Goal: Transaction & Acquisition: Purchase product/service

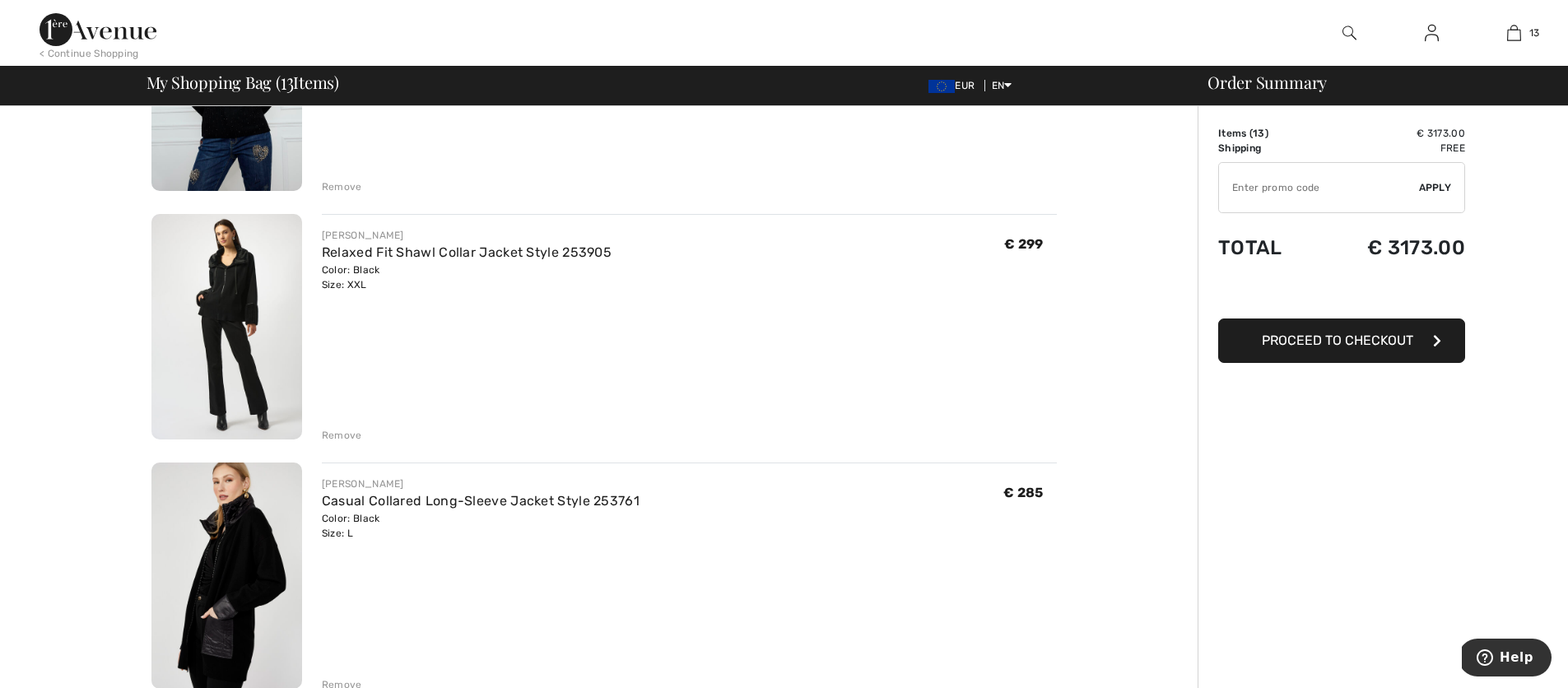
scroll to position [1772, 0]
click at [219, 532] on img at bounding box center [227, 574] width 151 height 226
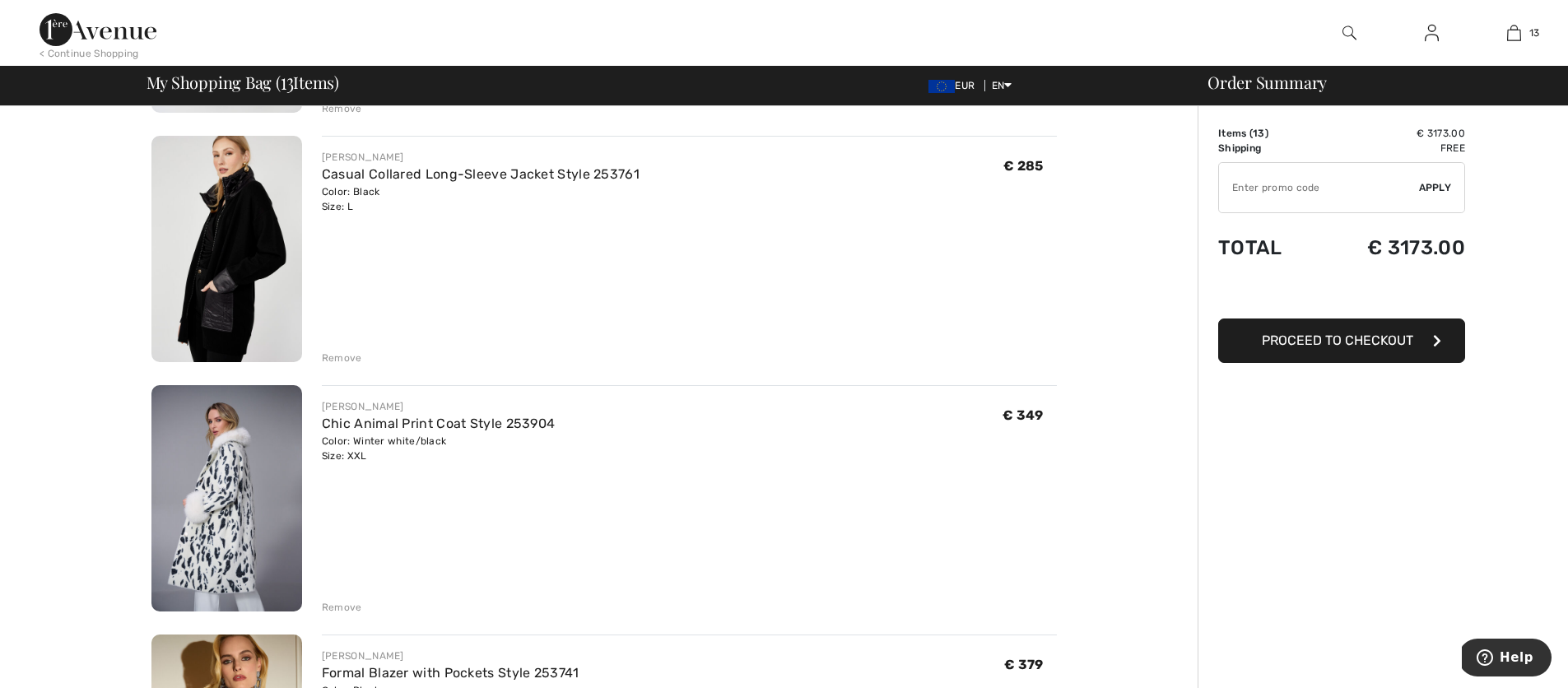
scroll to position [2142, 0]
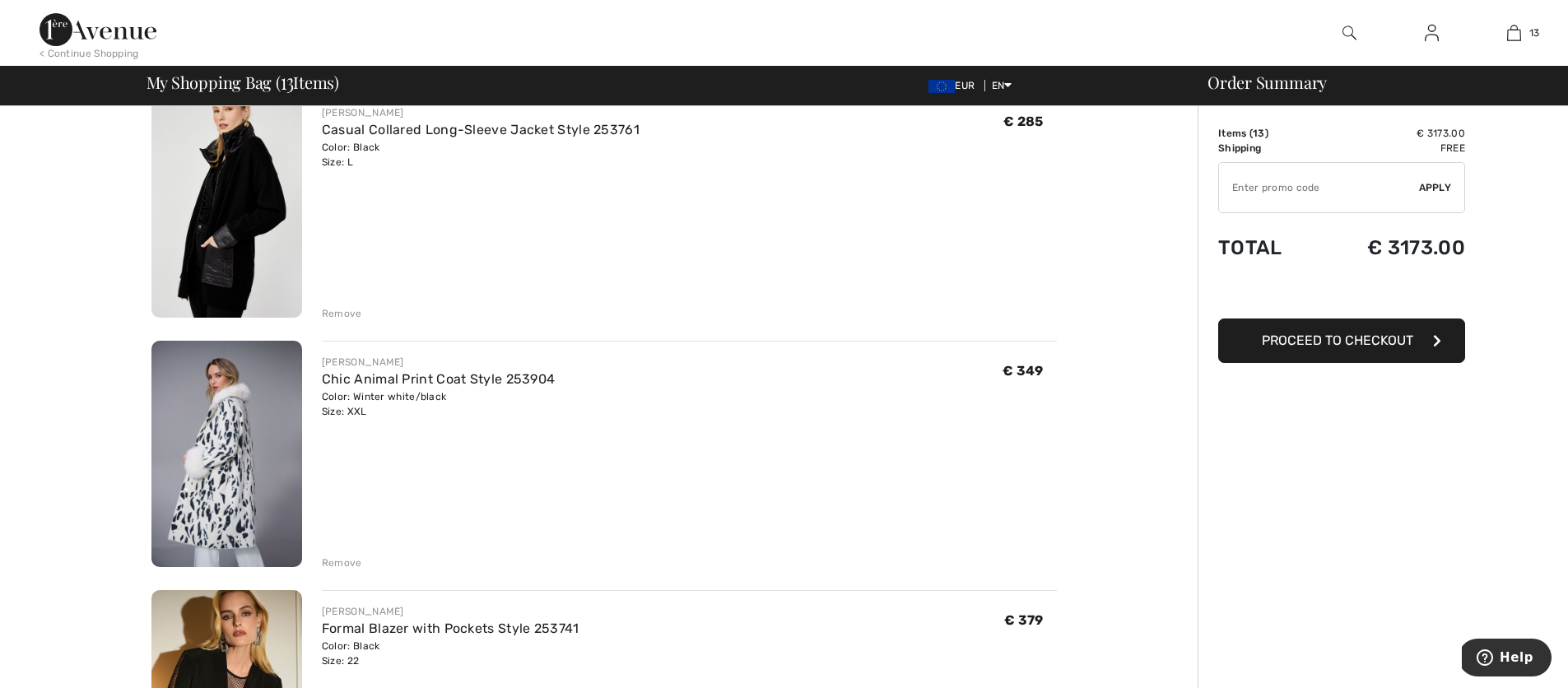
click at [338, 314] on div "Remove" at bounding box center [342, 313] width 41 height 15
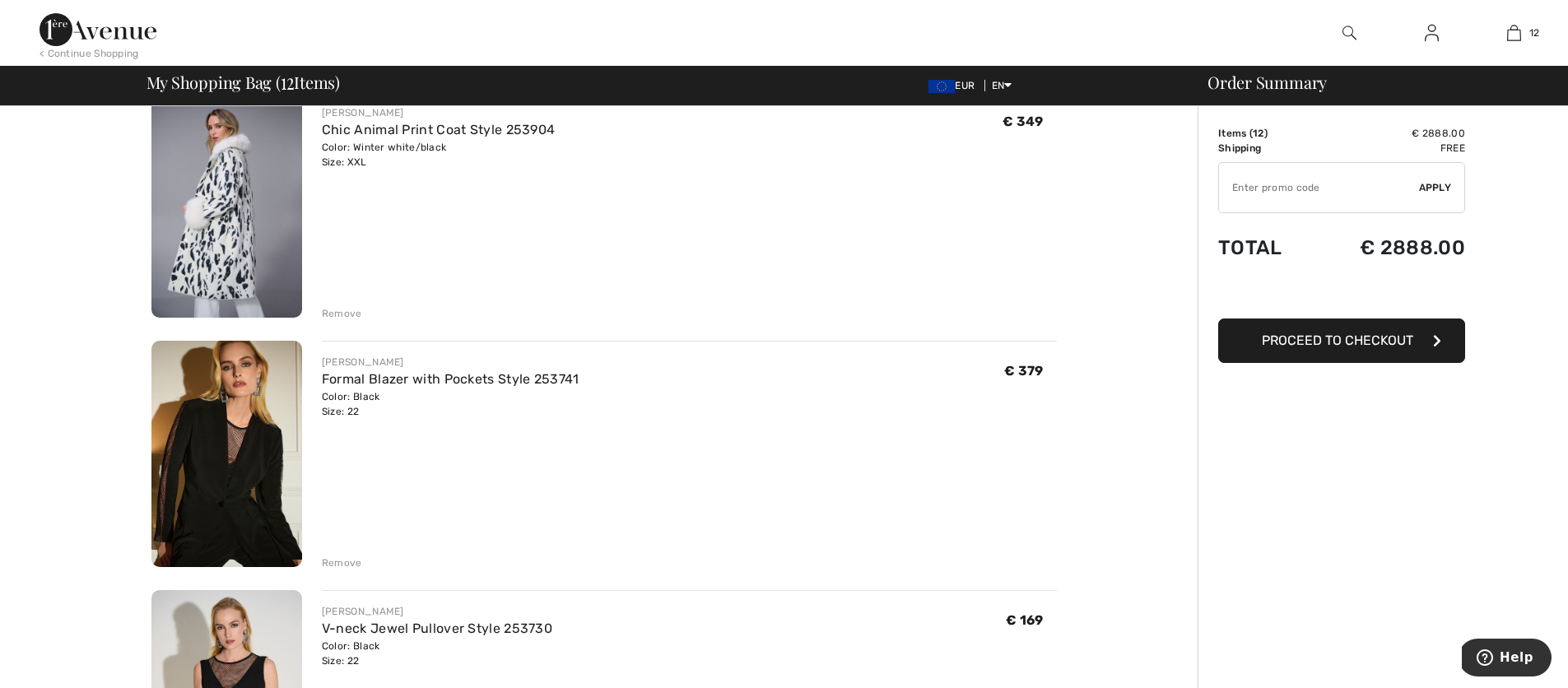
click at [272, 209] on img at bounding box center [227, 204] width 151 height 226
click at [348, 314] on div "Remove" at bounding box center [342, 313] width 41 height 15
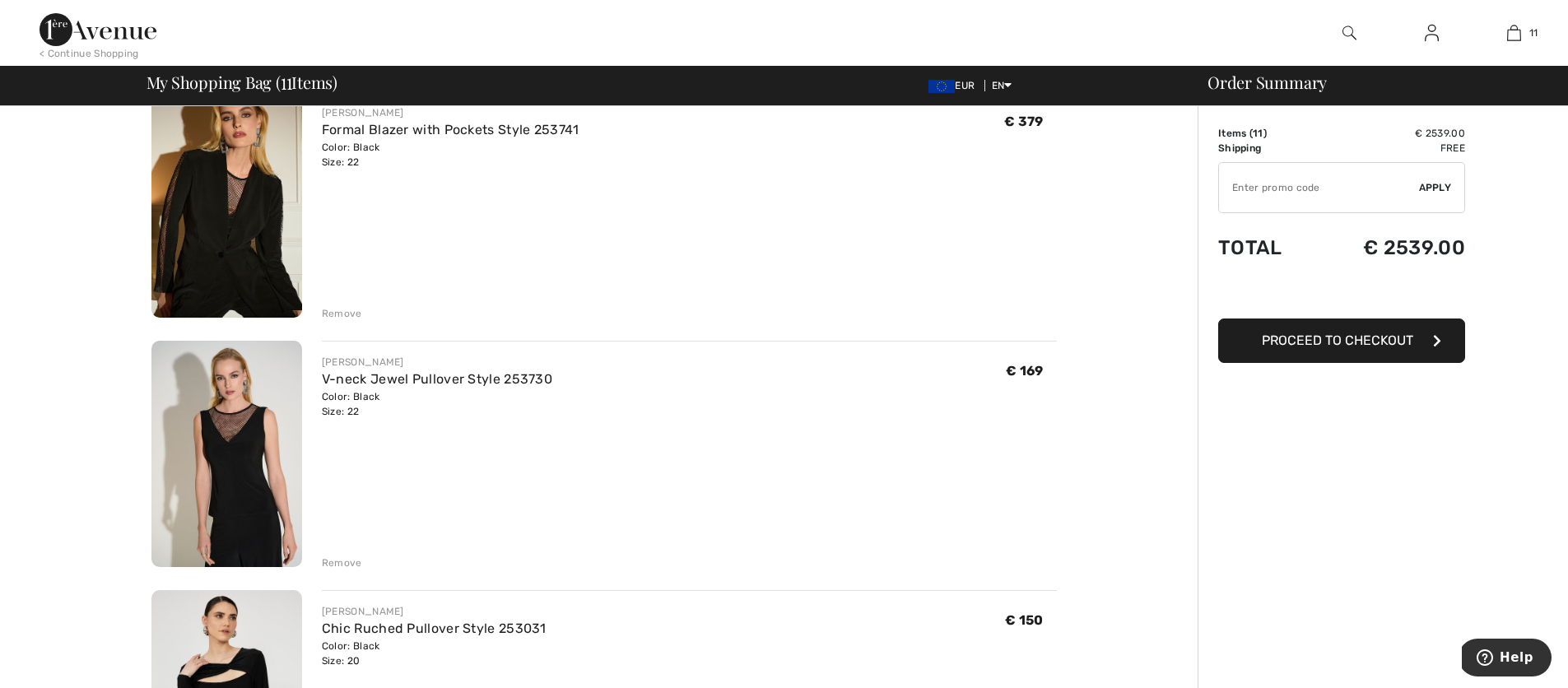
click at [281, 244] on img at bounding box center [227, 204] width 151 height 226
click at [338, 314] on div "Remove" at bounding box center [342, 313] width 41 height 15
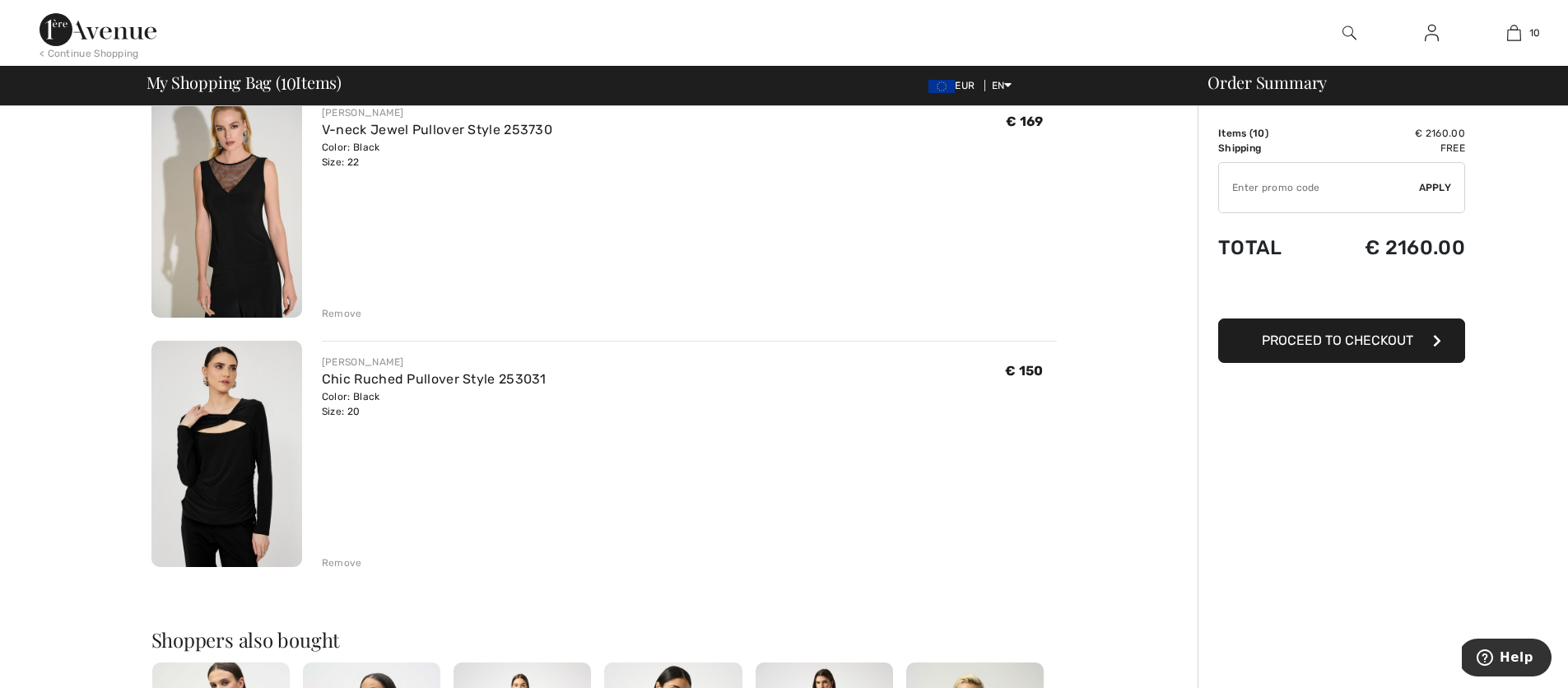
click at [293, 228] on img at bounding box center [227, 204] width 151 height 226
click at [354, 314] on div "Remove" at bounding box center [342, 313] width 41 height 15
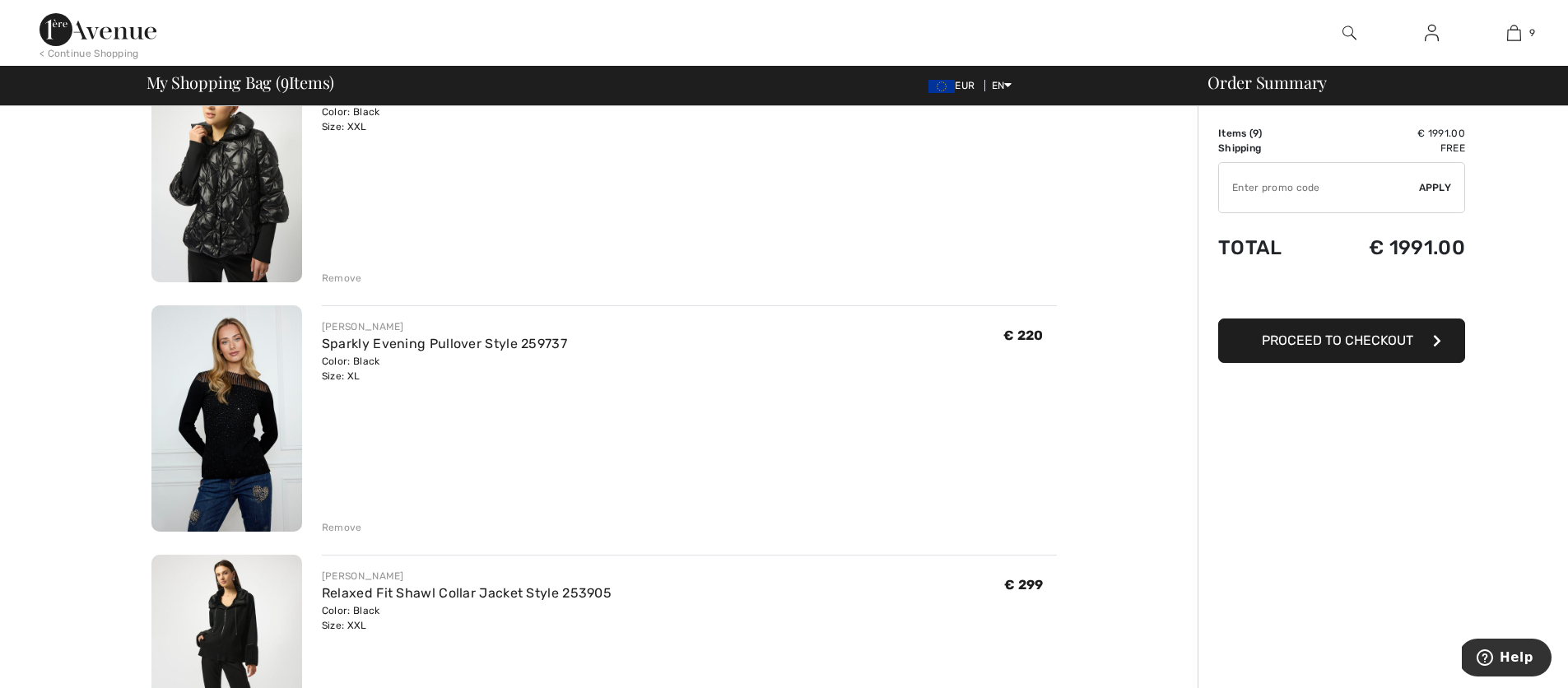
scroll to position [1321, 0]
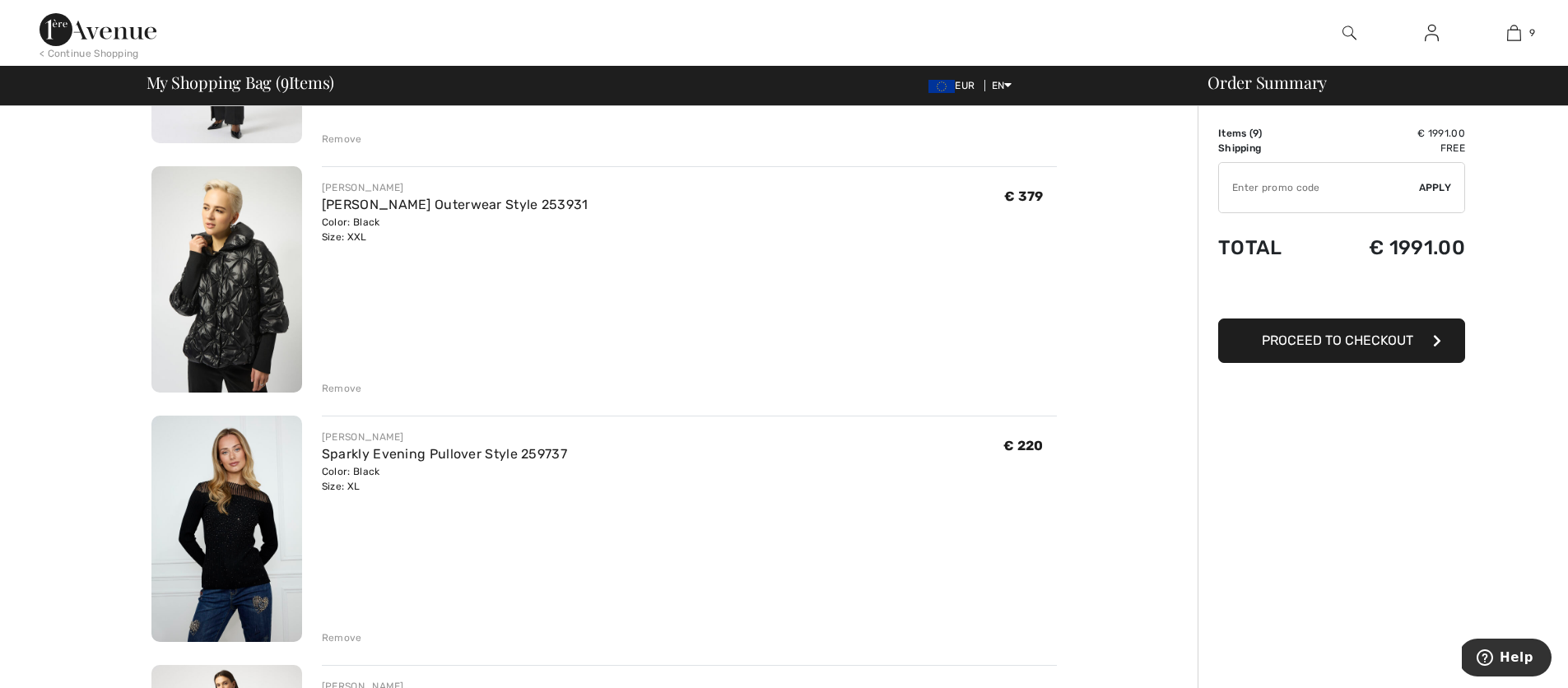
click at [249, 299] on img at bounding box center [227, 279] width 151 height 226
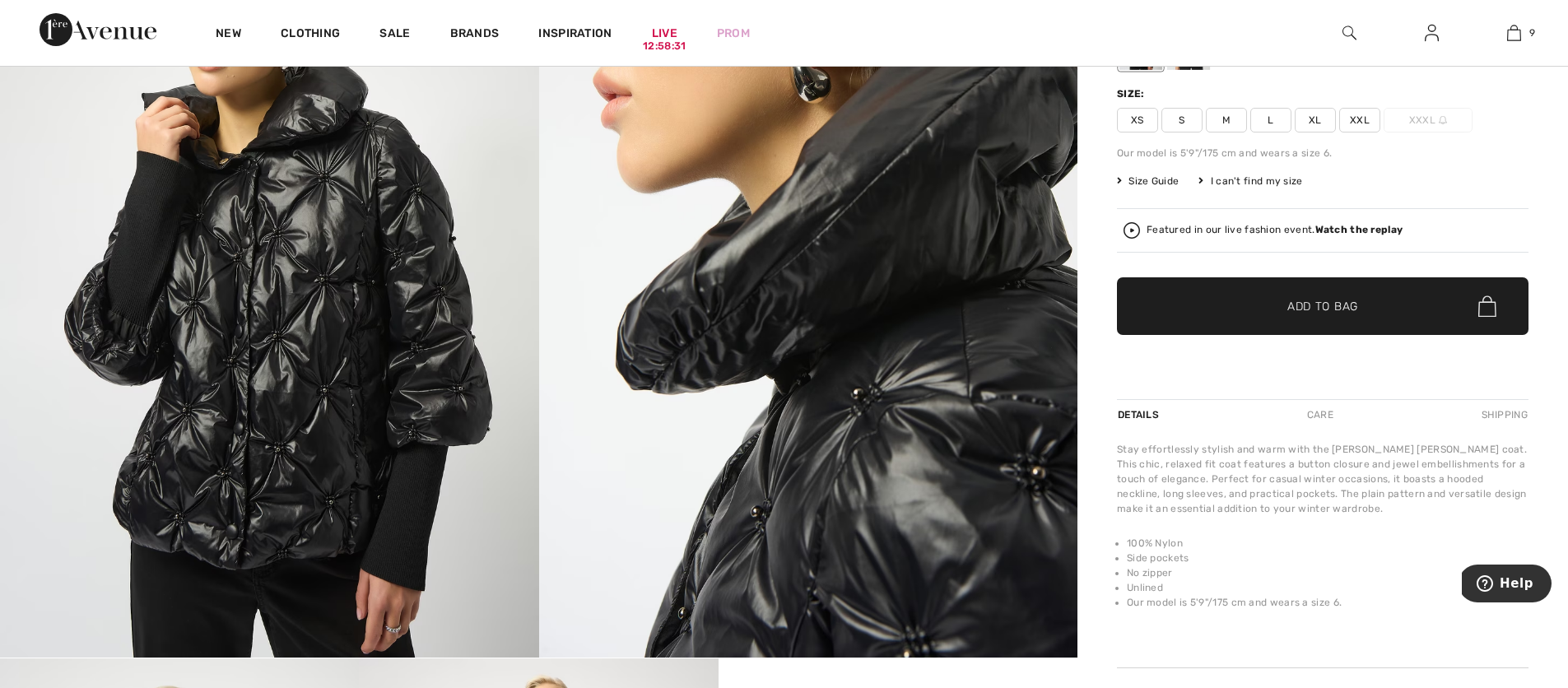
scroll to position [250, 0]
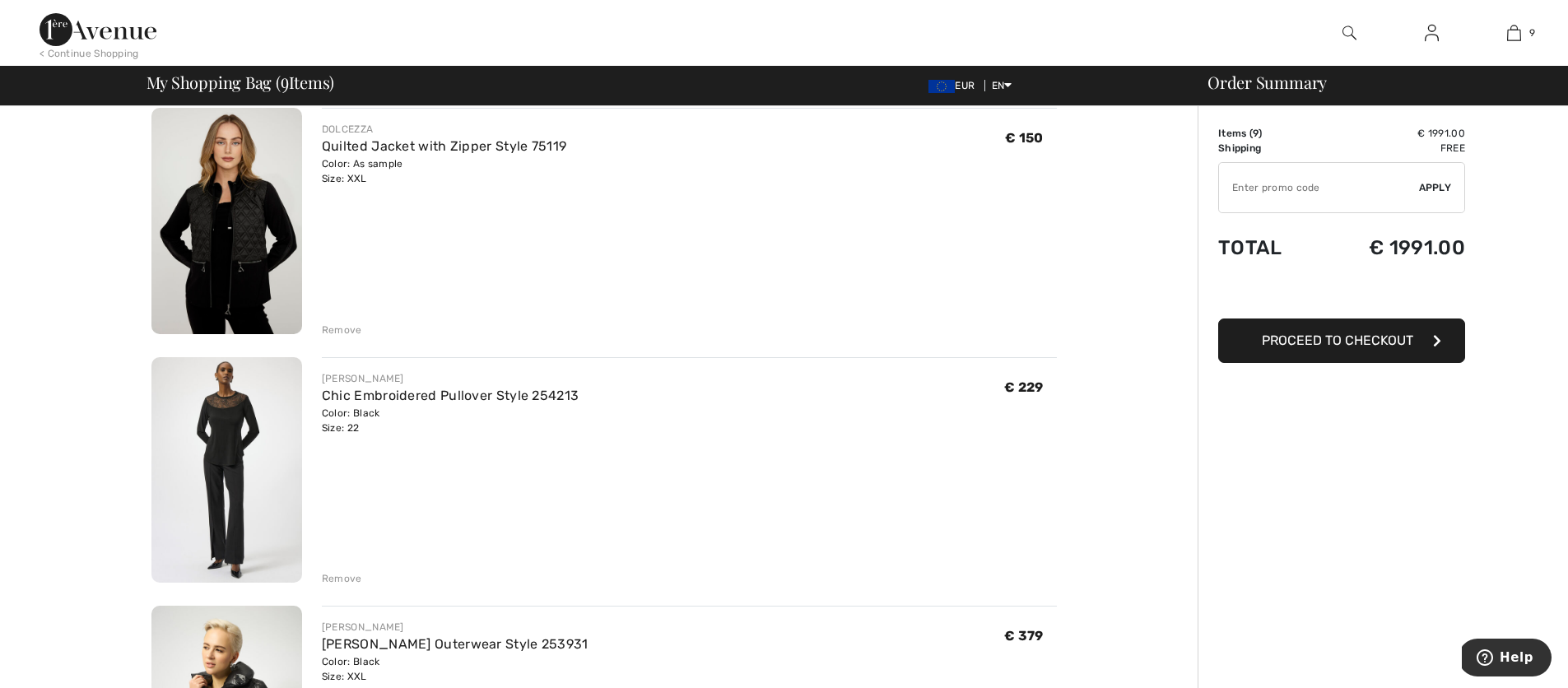
scroll to position [854, 0]
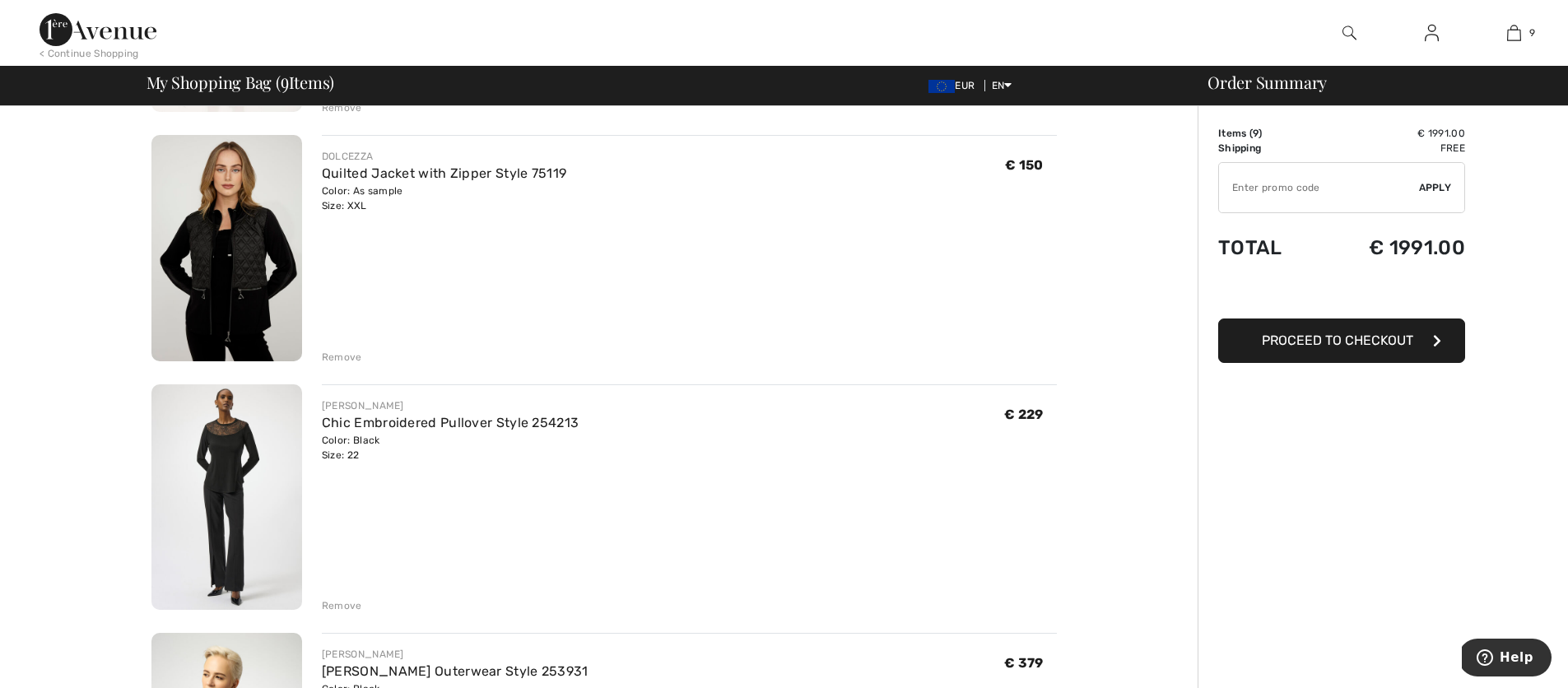
click at [242, 458] on img at bounding box center [227, 497] width 151 height 226
click at [255, 310] on img at bounding box center [227, 248] width 151 height 226
click at [349, 604] on div "Remove" at bounding box center [342, 605] width 41 height 15
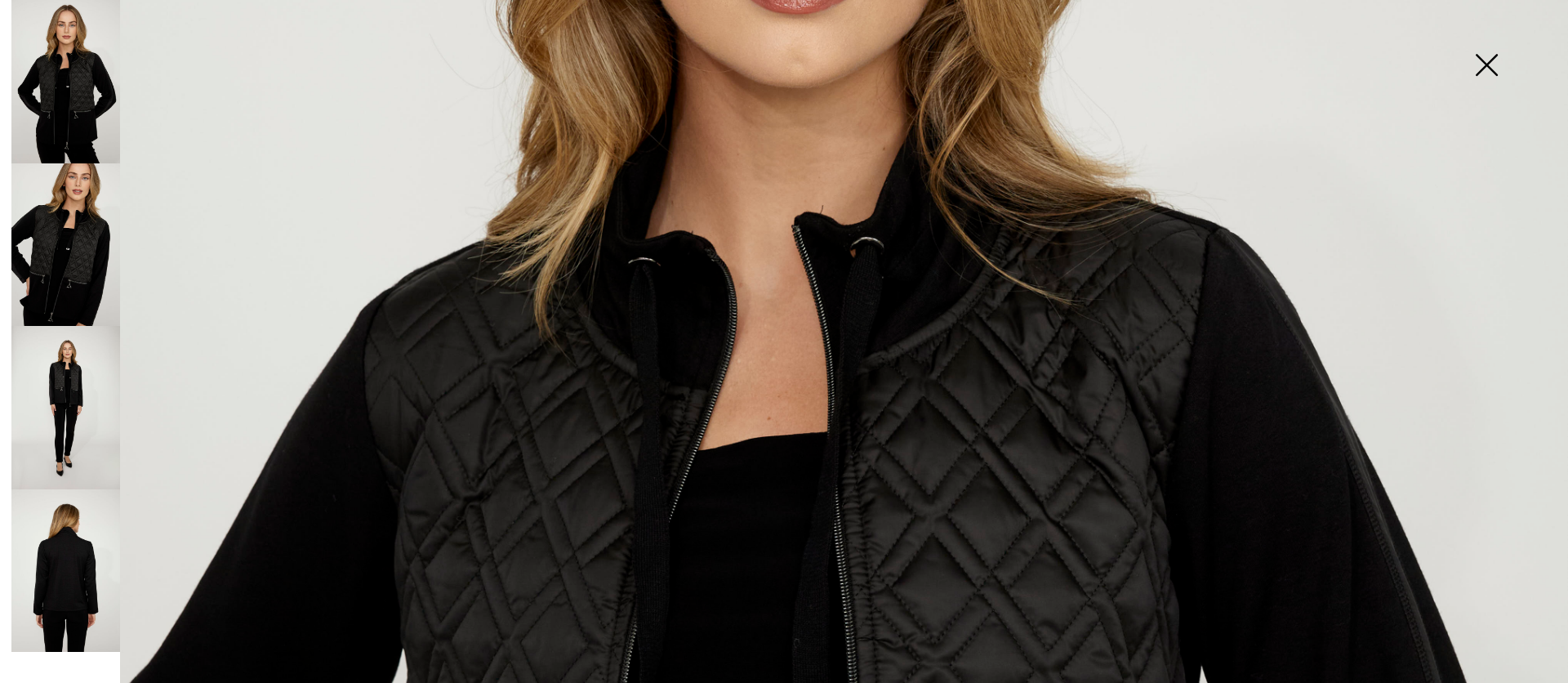
scroll to position [569, 0]
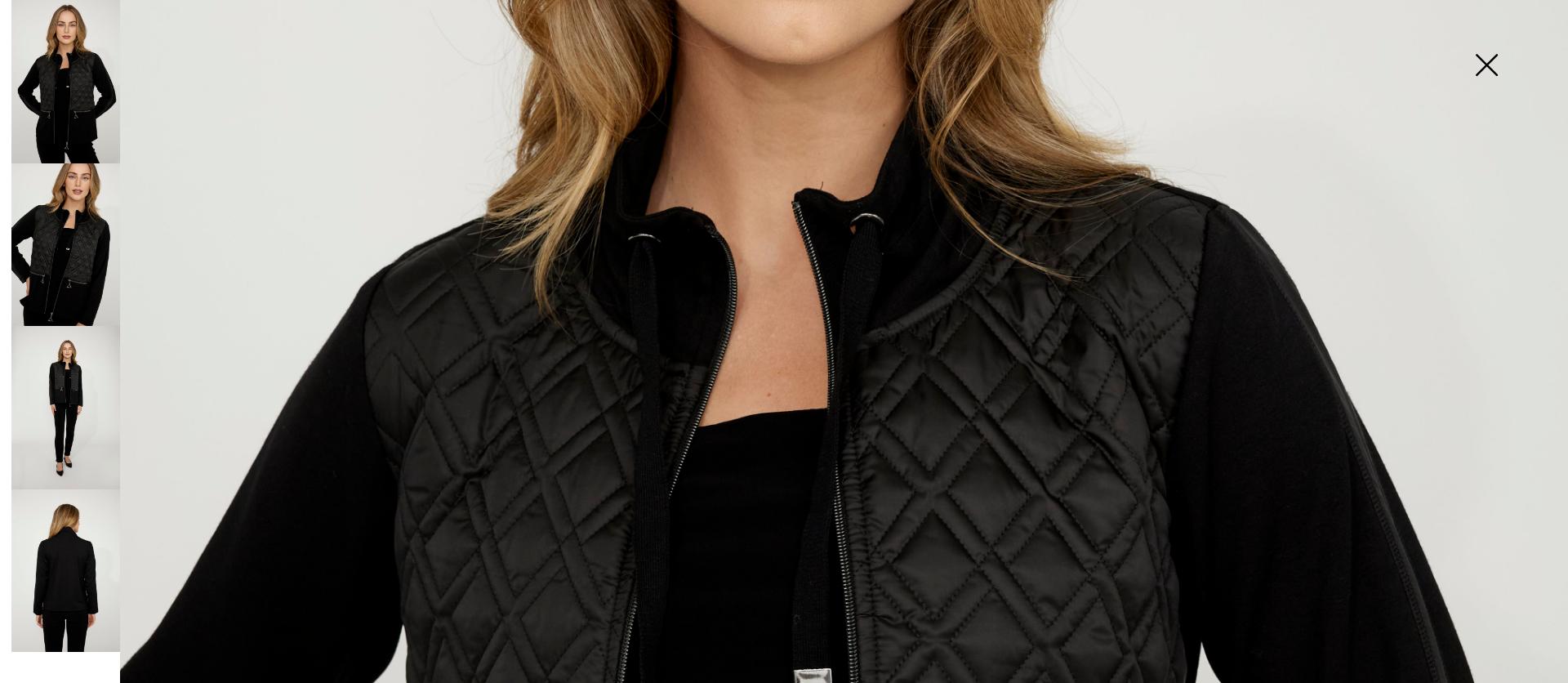
click at [71, 136] on img at bounding box center [66, 81] width 108 height 164
click at [86, 266] on img at bounding box center [66, 245] width 108 height 164
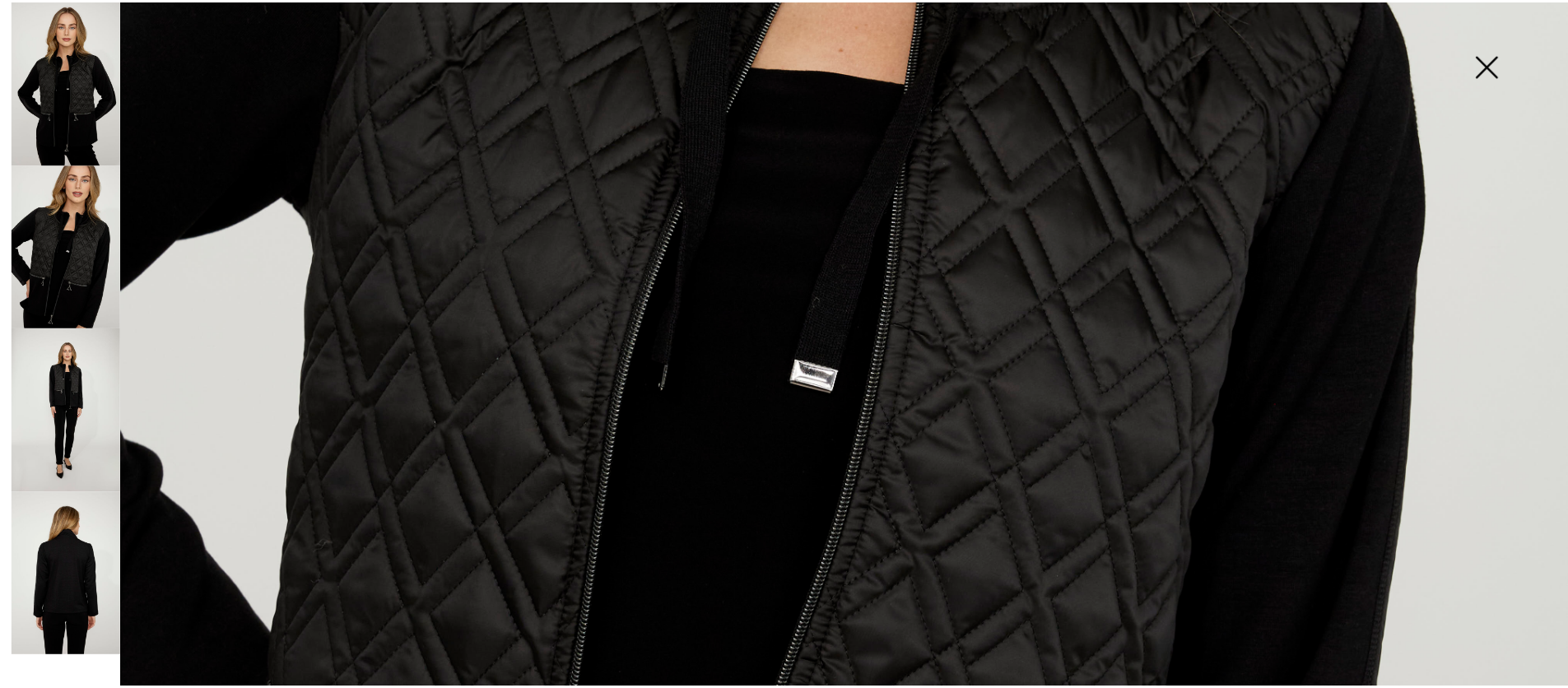
scroll to position [863, 0]
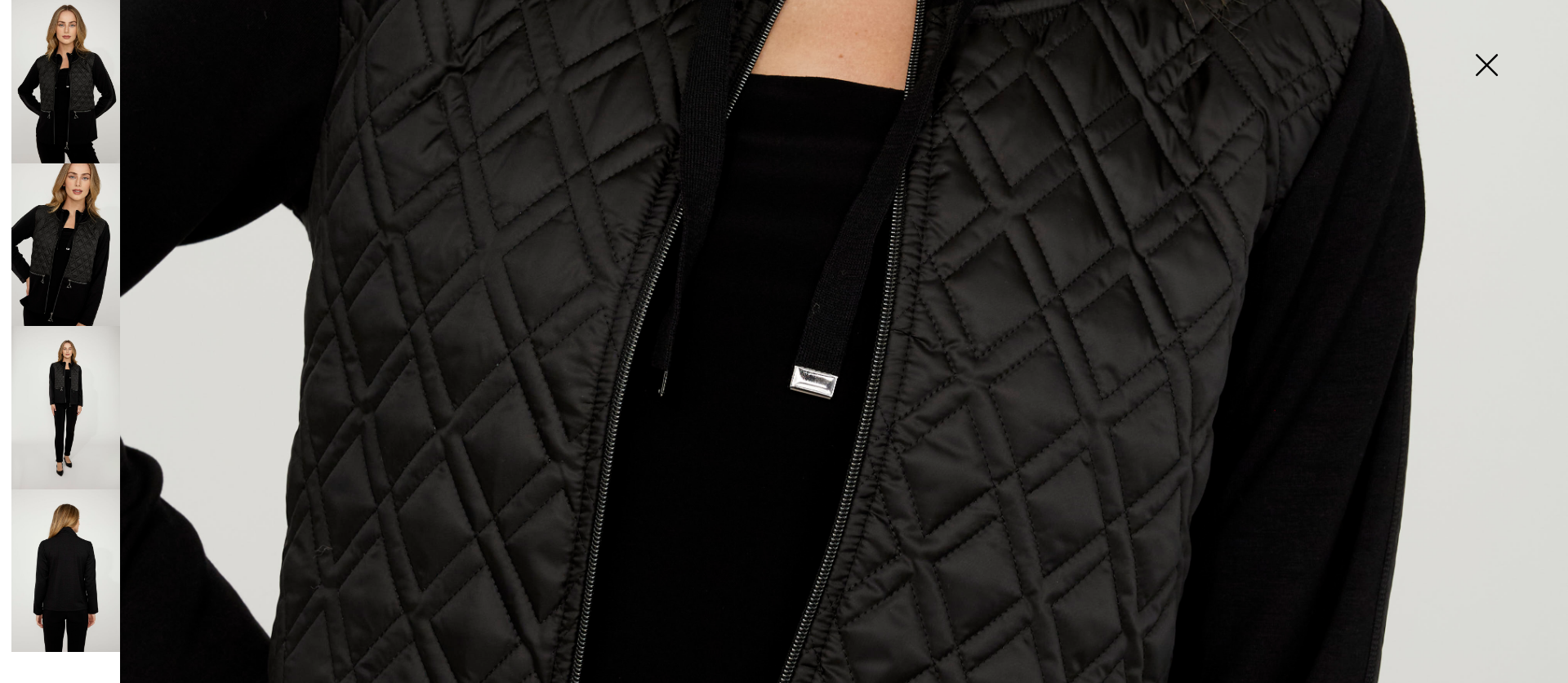
click at [1480, 73] on img at bounding box center [1486, 66] width 81 height 84
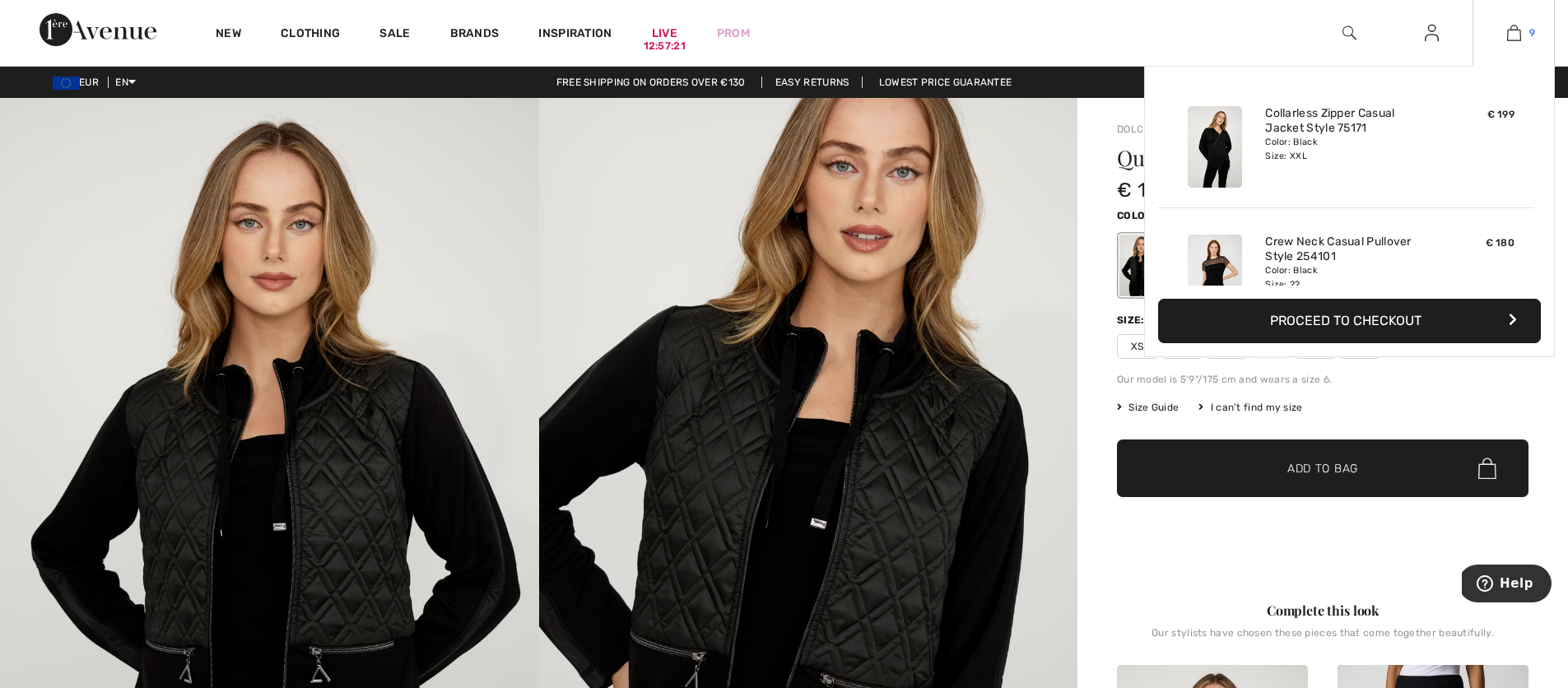
click at [1516, 42] on img at bounding box center [1514, 33] width 14 height 19
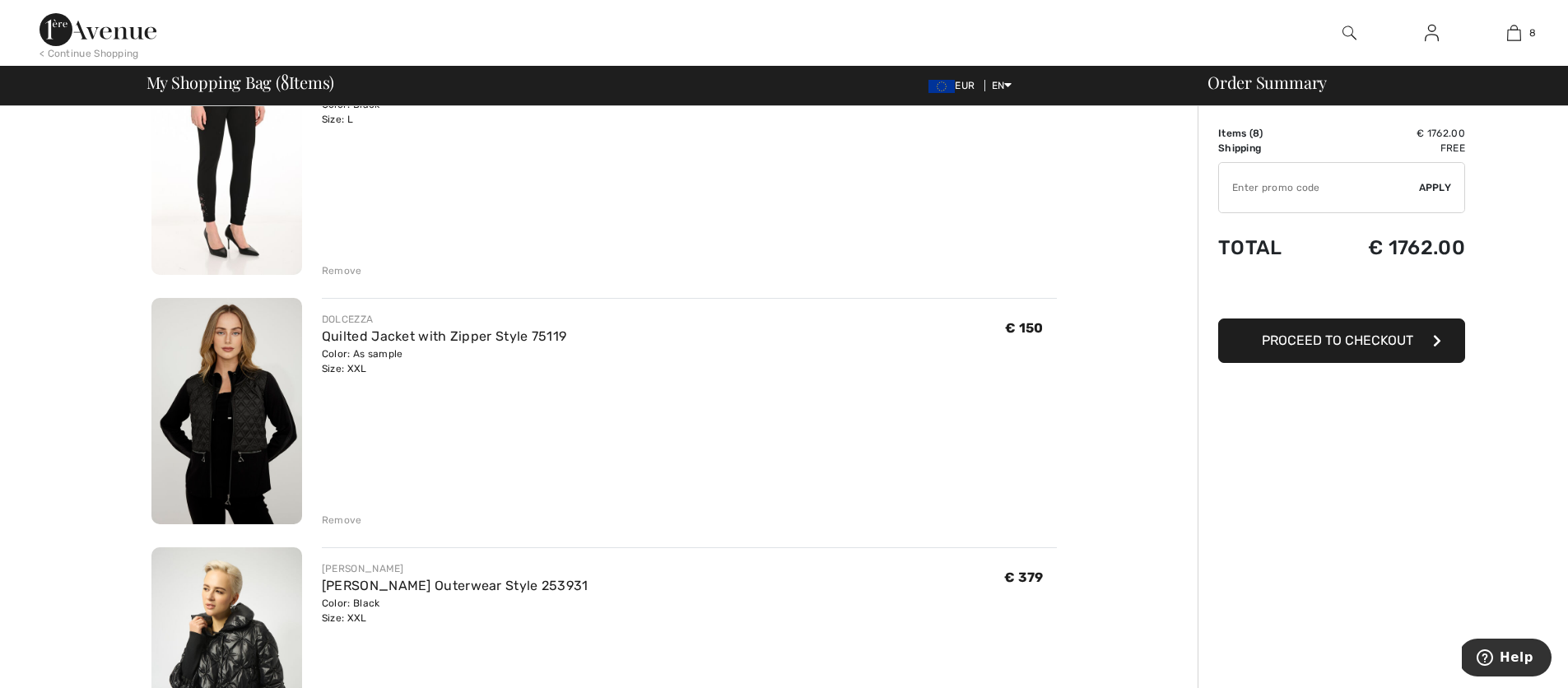
scroll to position [703, 0]
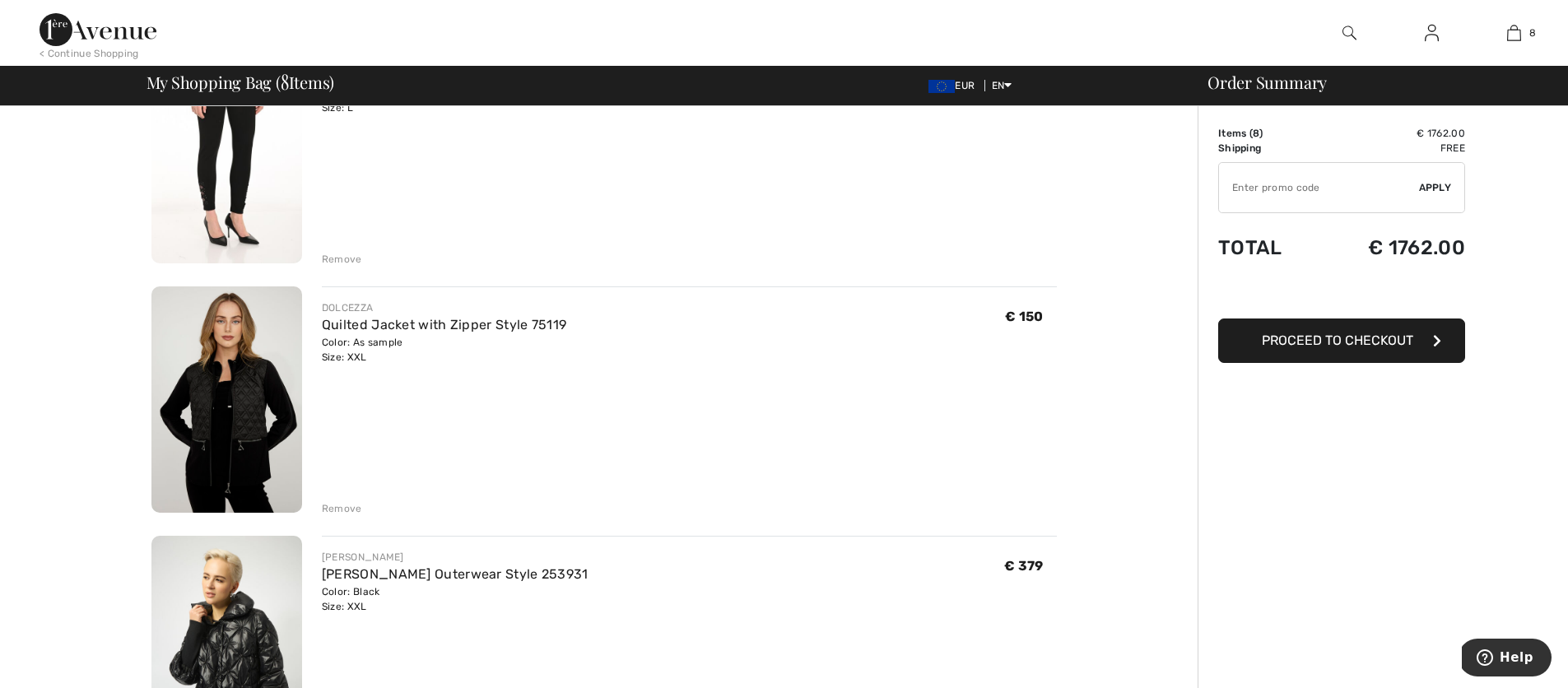
click at [331, 506] on div "Remove" at bounding box center [342, 508] width 41 height 15
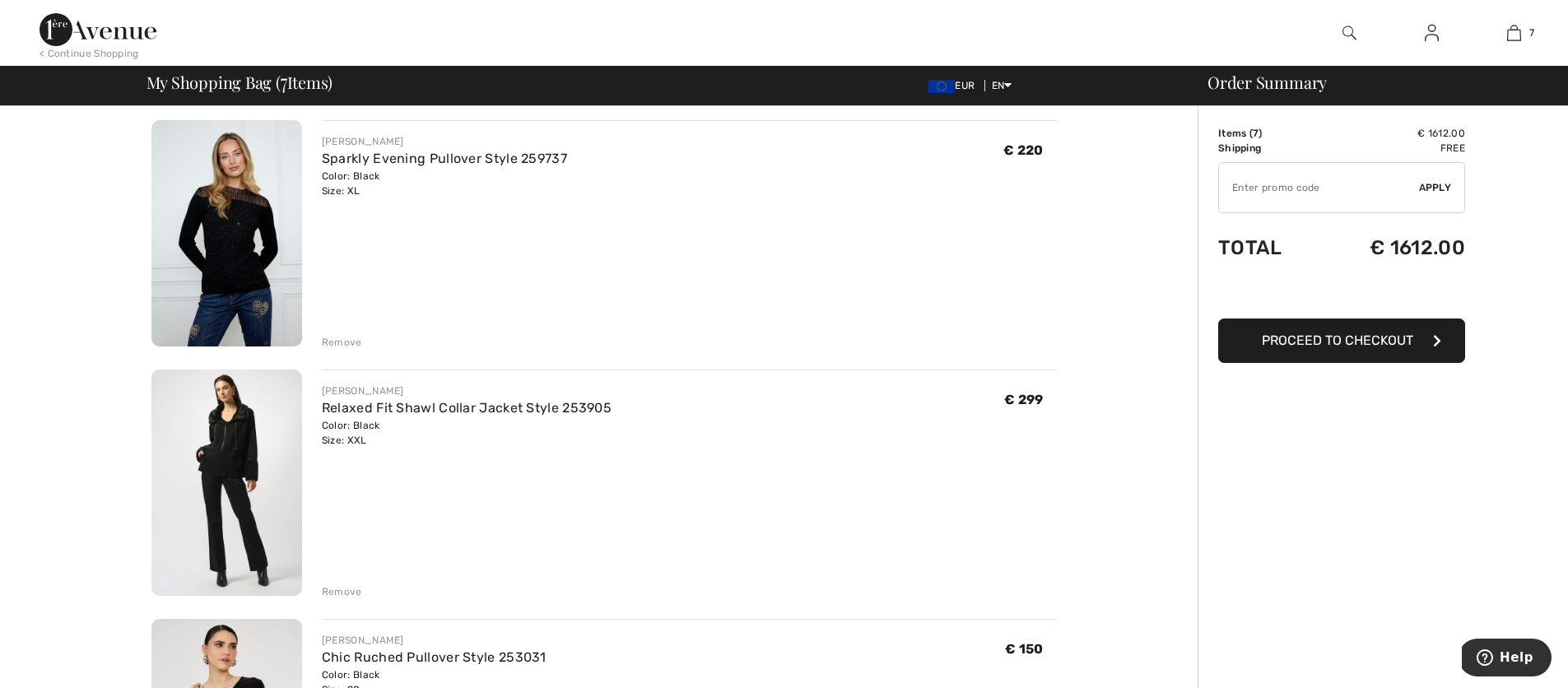
scroll to position [1210, 0]
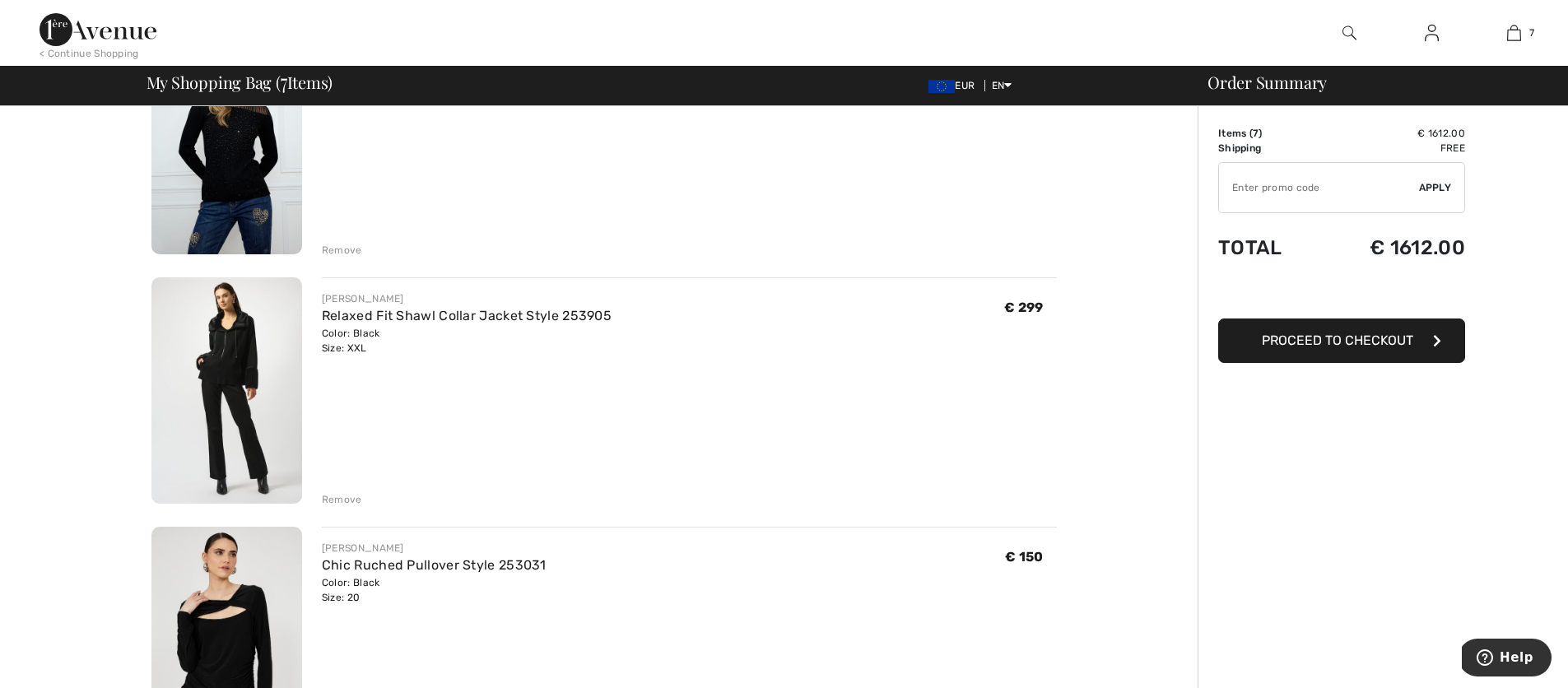
click at [243, 401] on img at bounding box center [227, 390] width 151 height 226
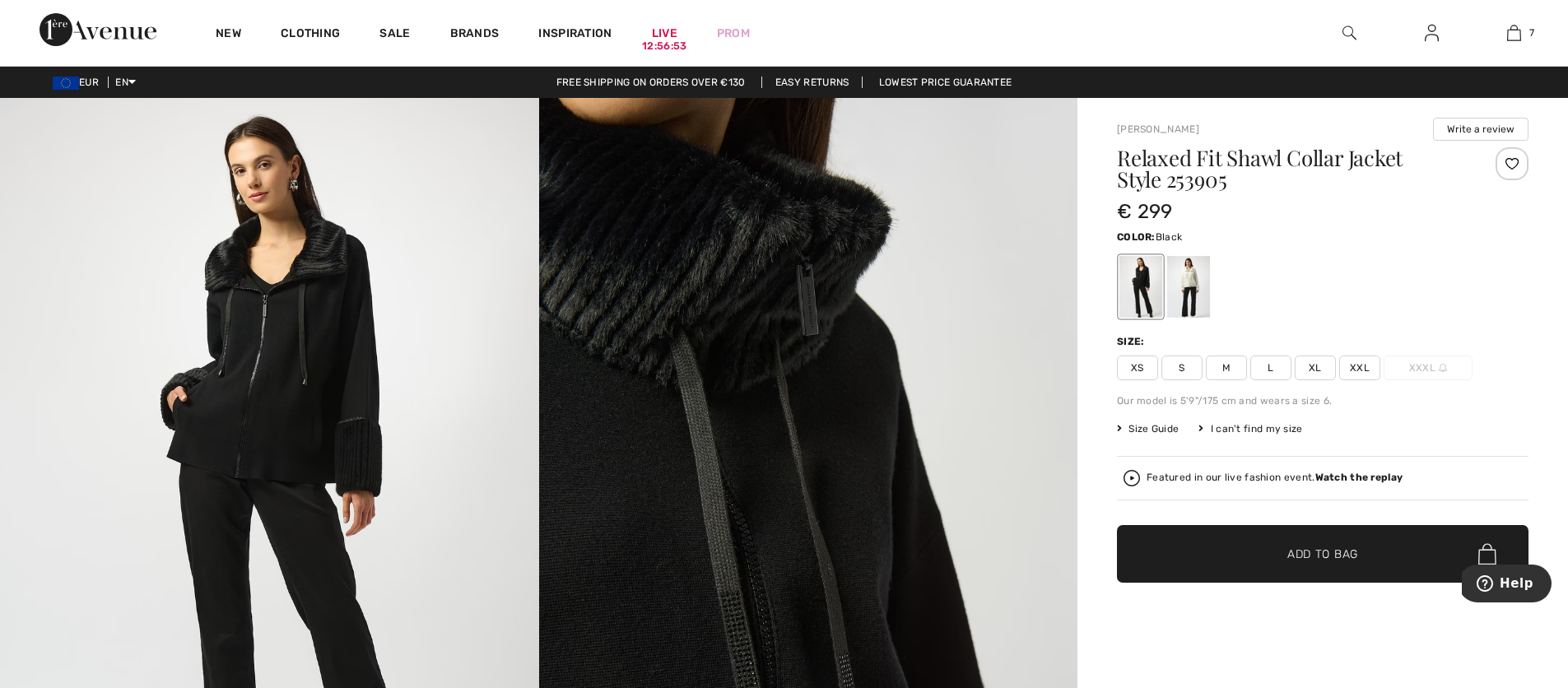
click at [651, 401] on img at bounding box center [809, 501] width 539 height 807
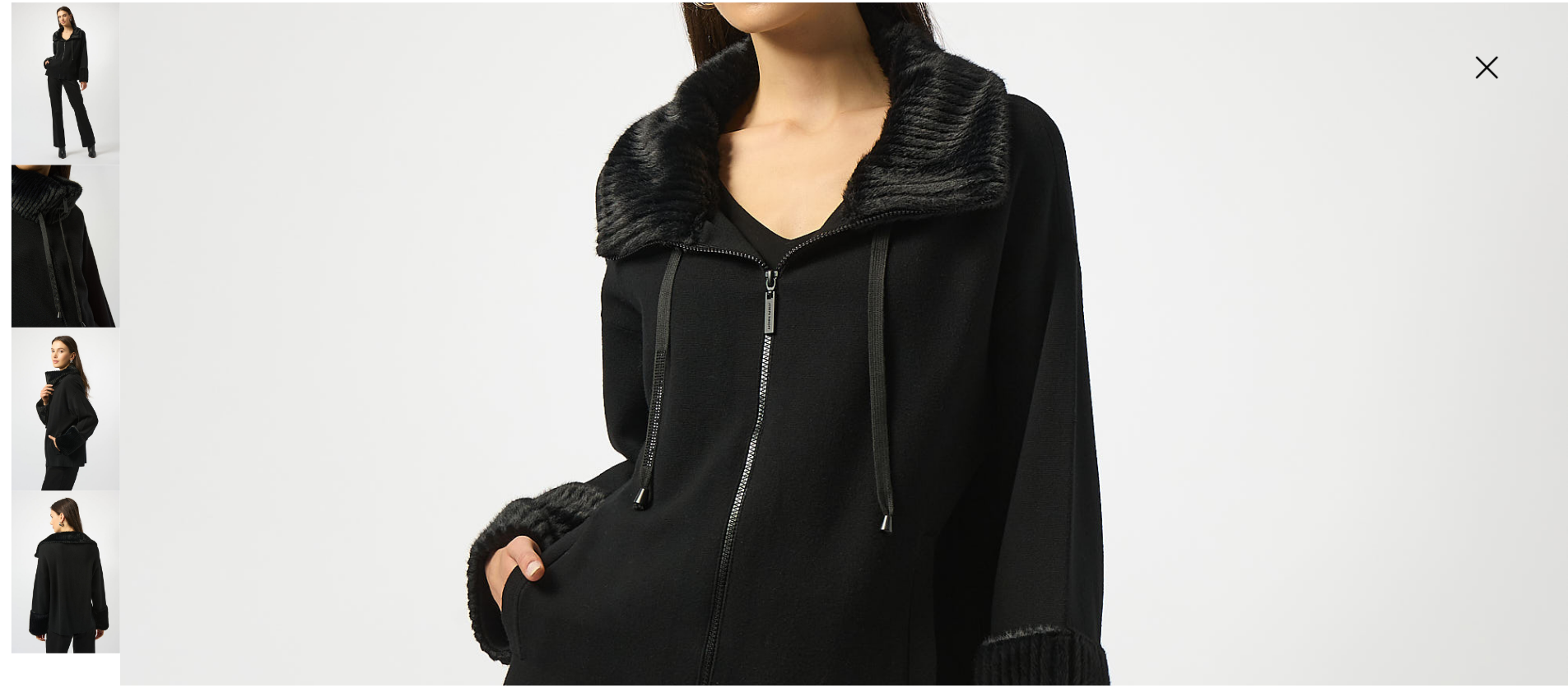
scroll to position [306, 0]
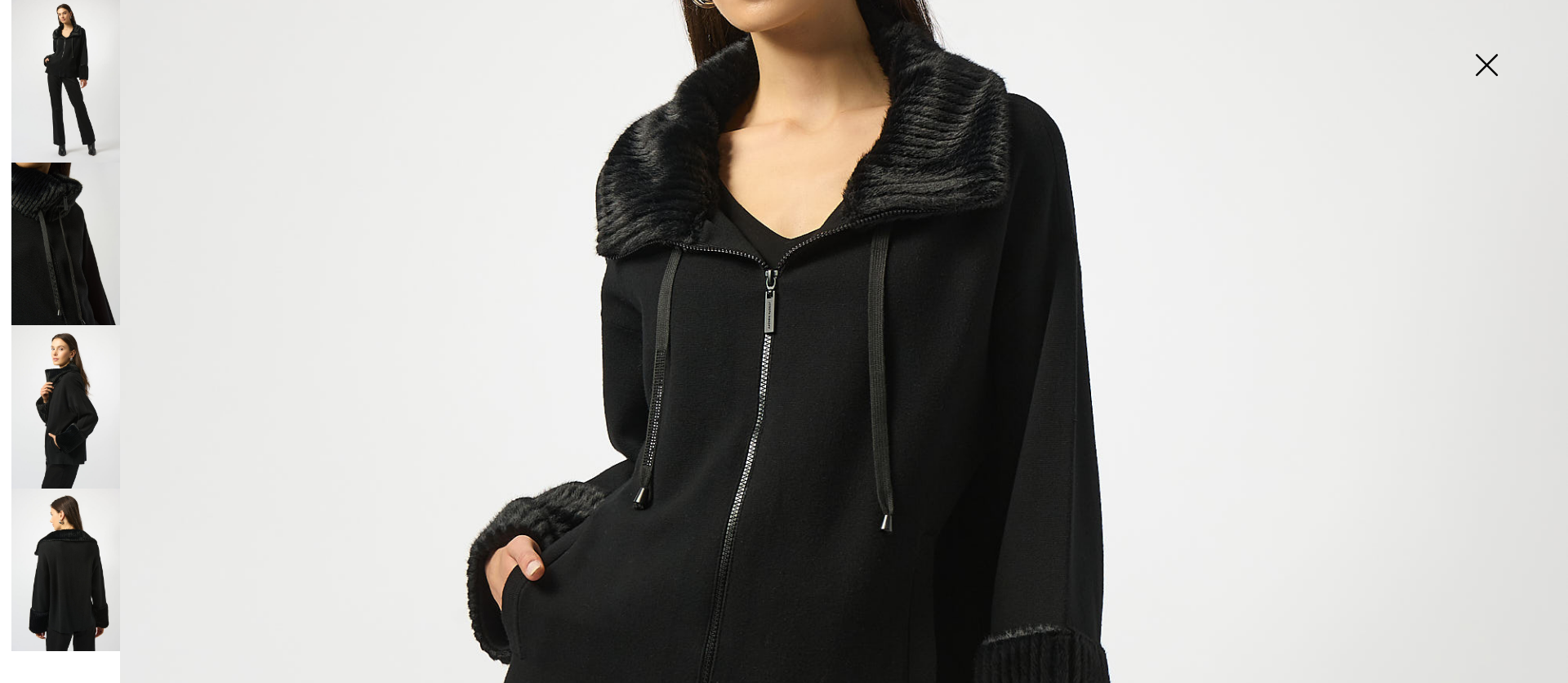
click at [1479, 68] on img at bounding box center [1486, 66] width 81 height 84
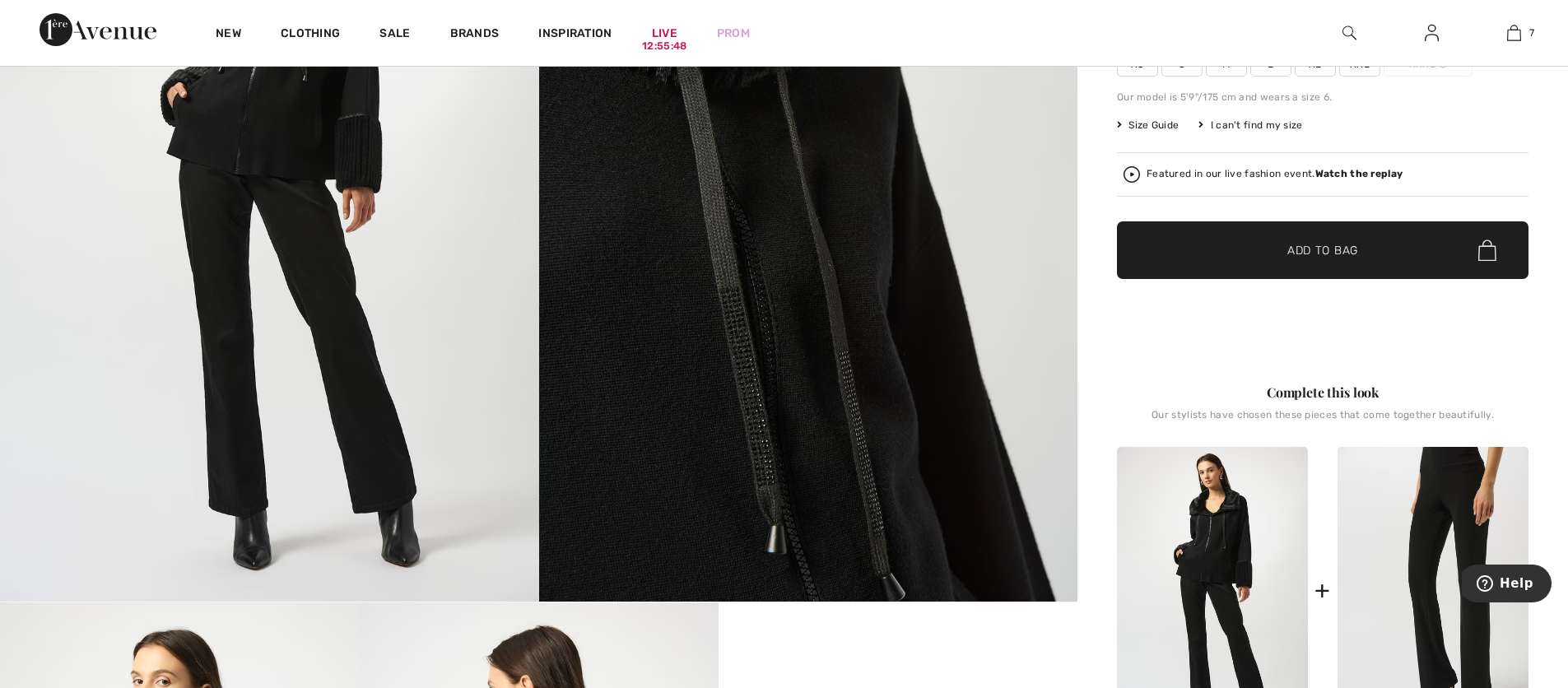
scroll to position [0, 0]
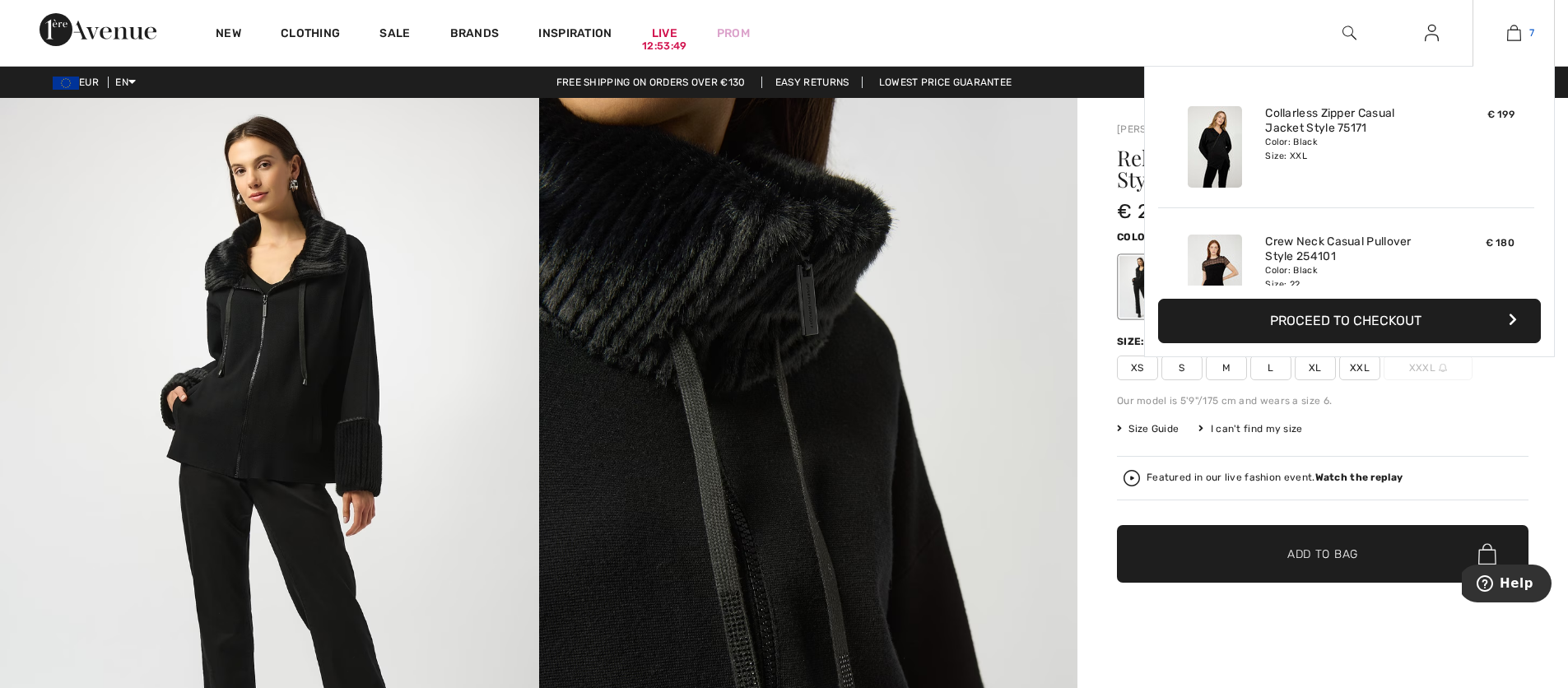
click at [1511, 35] on img at bounding box center [1514, 33] width 14 height 19
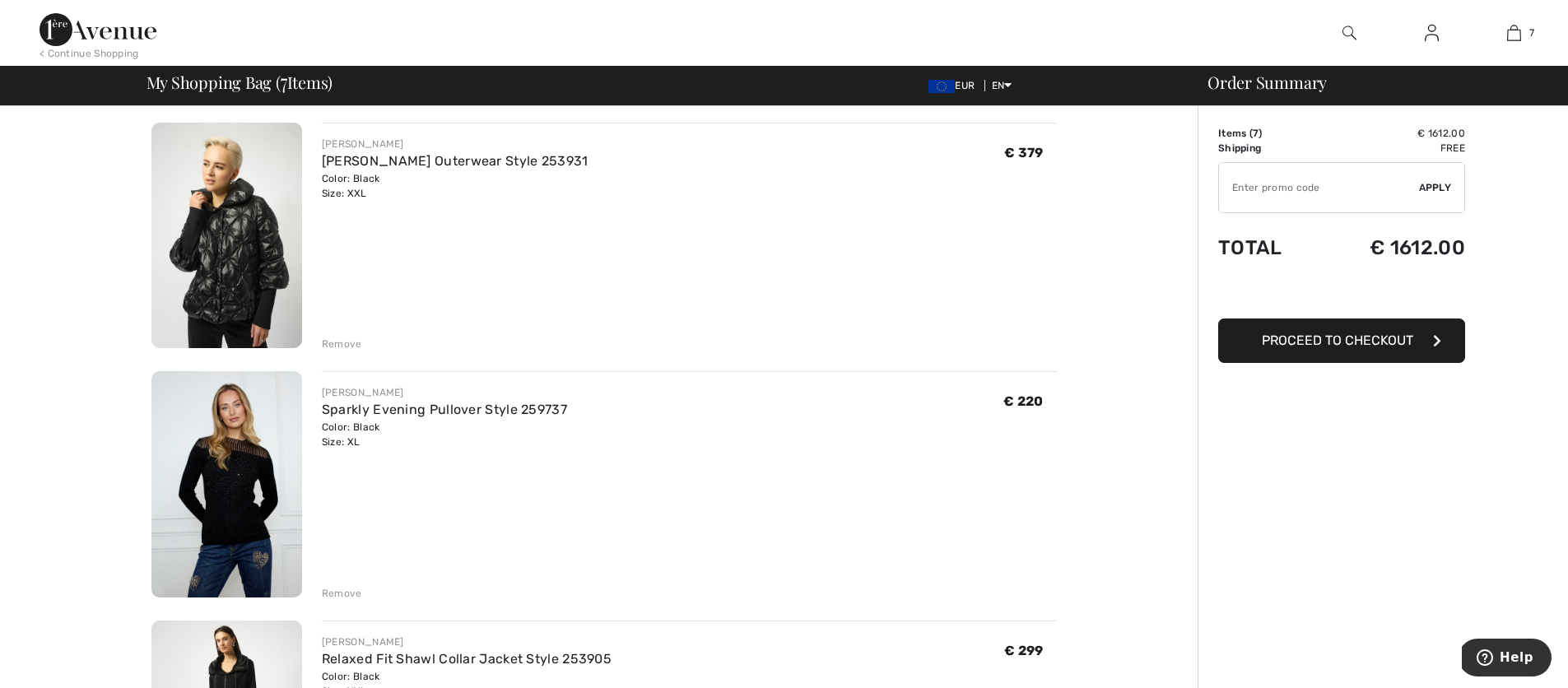
scroll to position [869, 0]
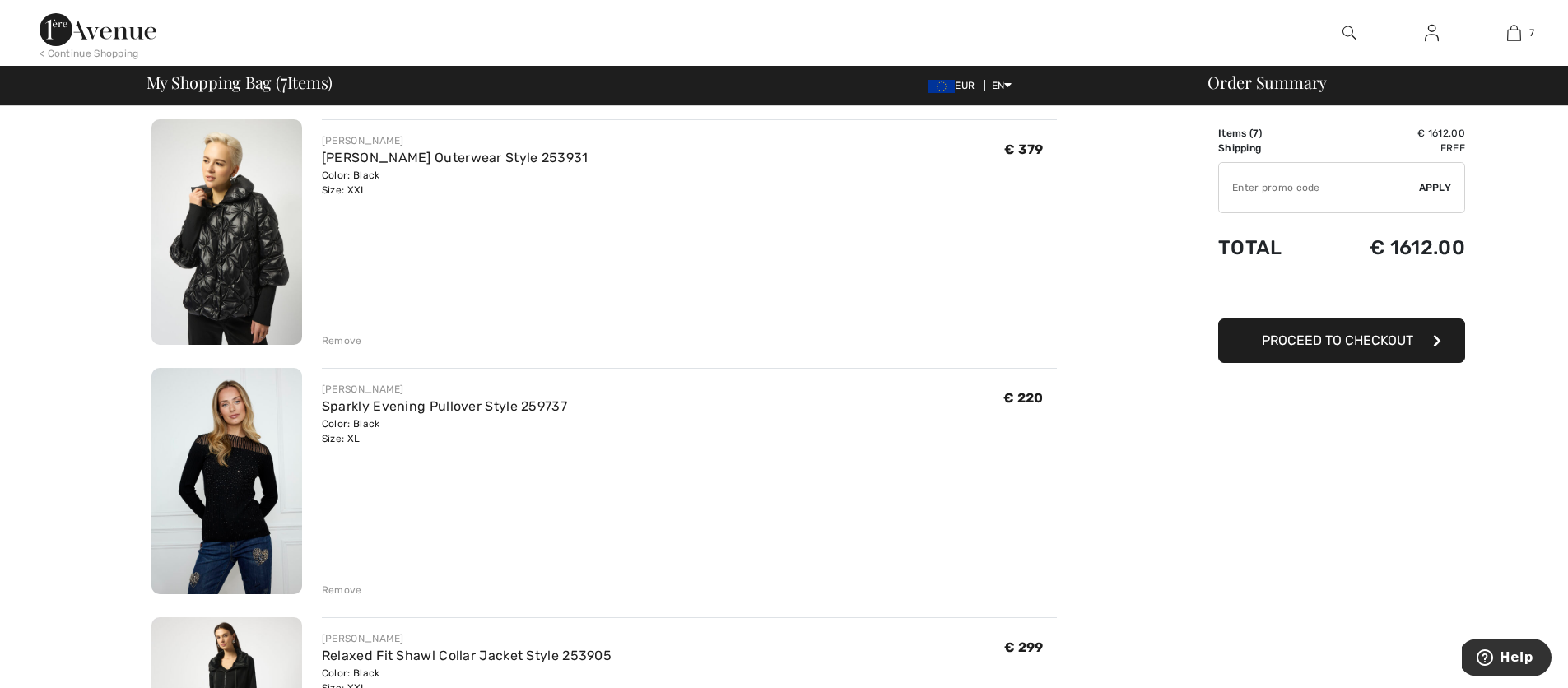
click at [358, 589] on div "Remove" at bounding box center [342, 589] width 41 height 15
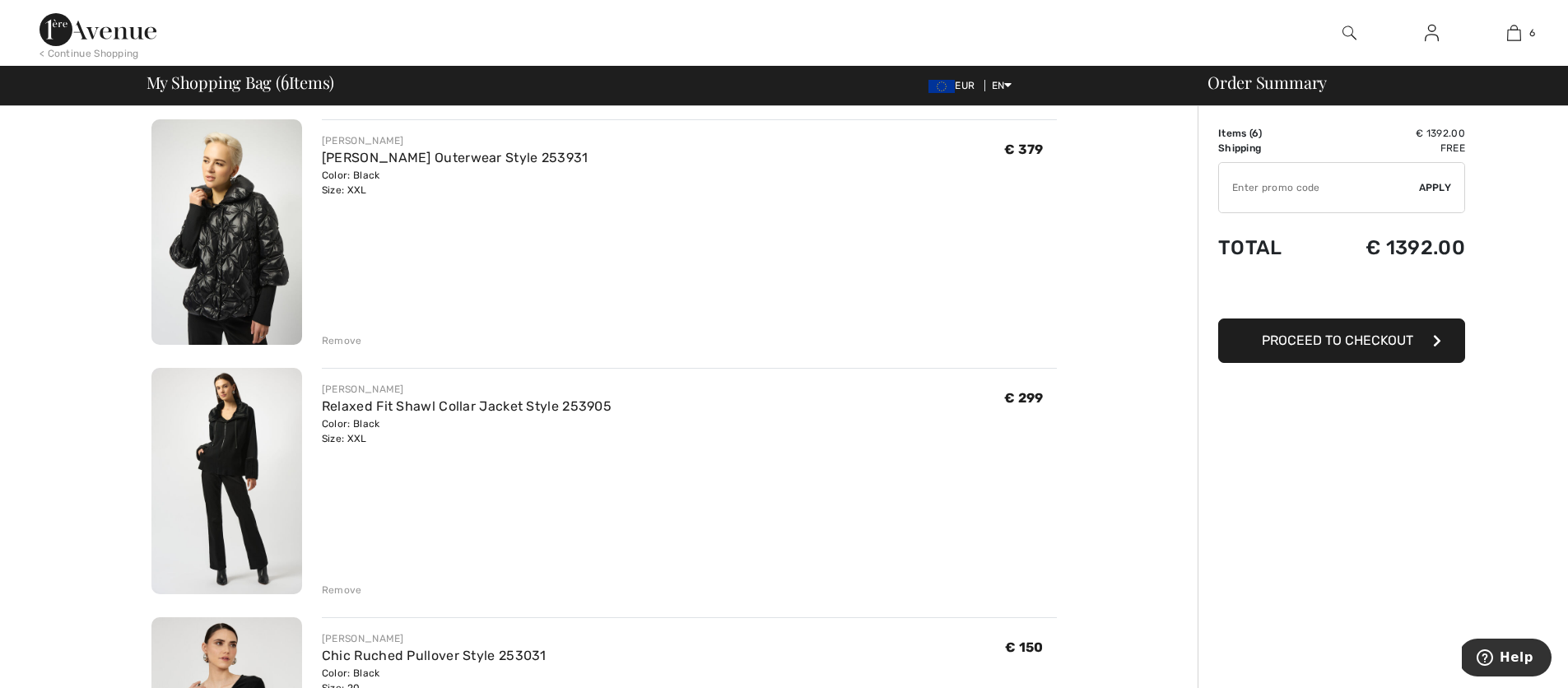
click at [348, 343] on div "Remove" at bounding box center [342, 340] width 41 height 15
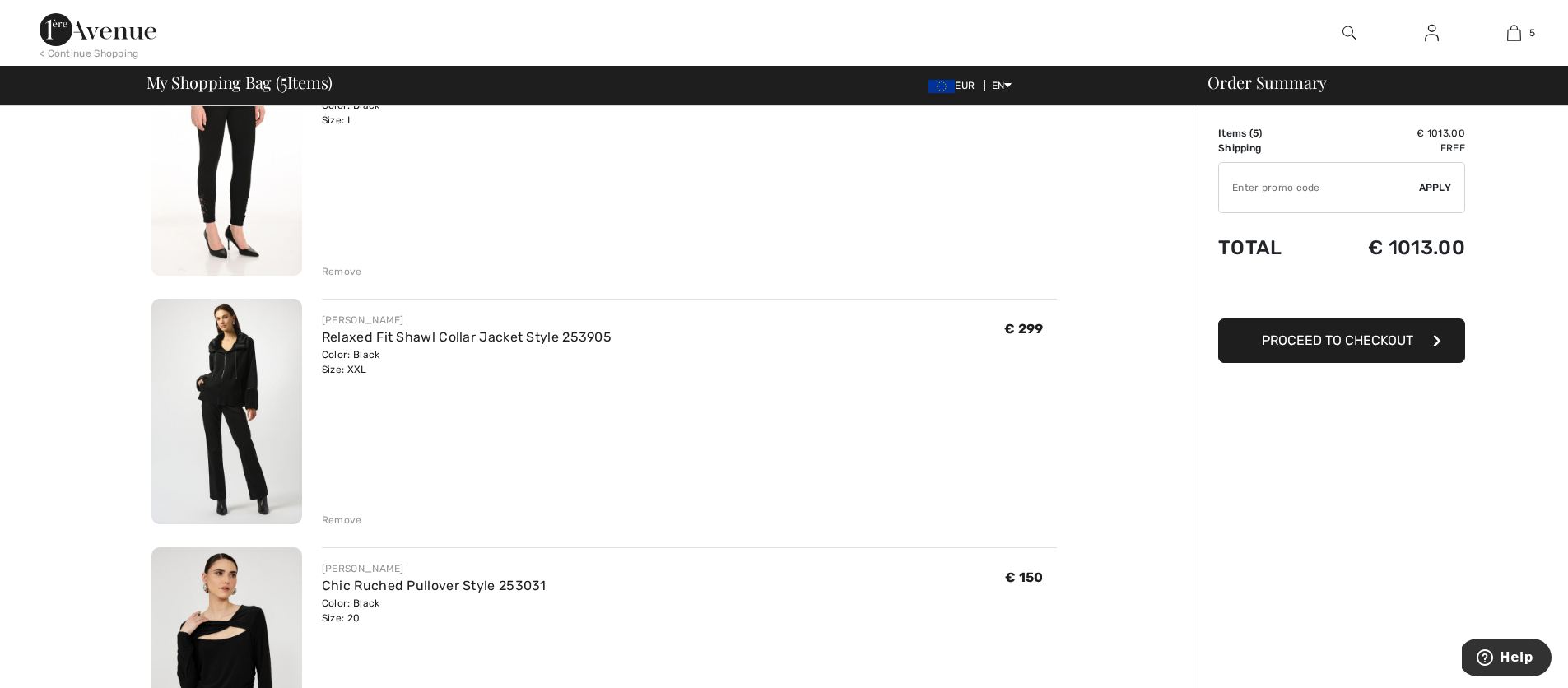
scroll to position [687, 0]
click at [206, 154] on img at bounding box center [227, 166] width 151 height 226
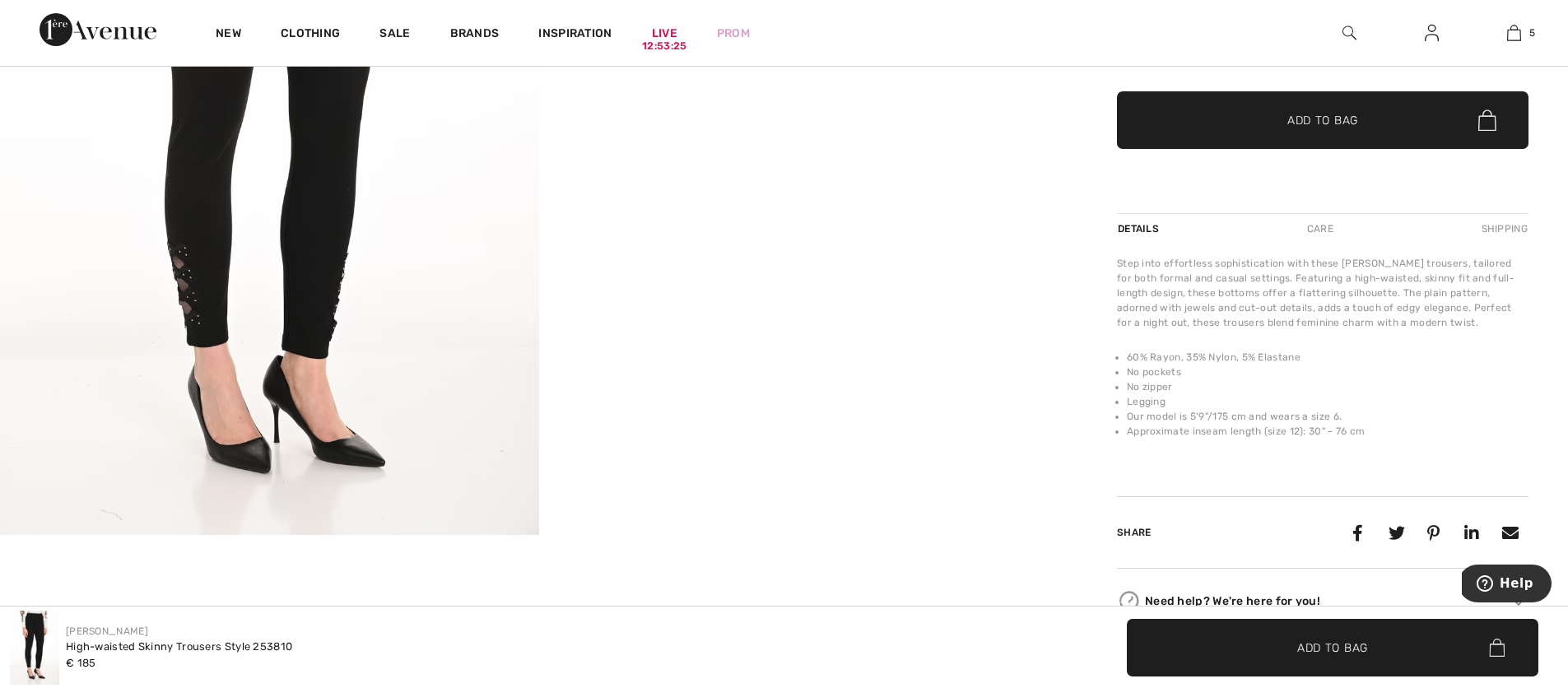
scroll to position [18, 0]
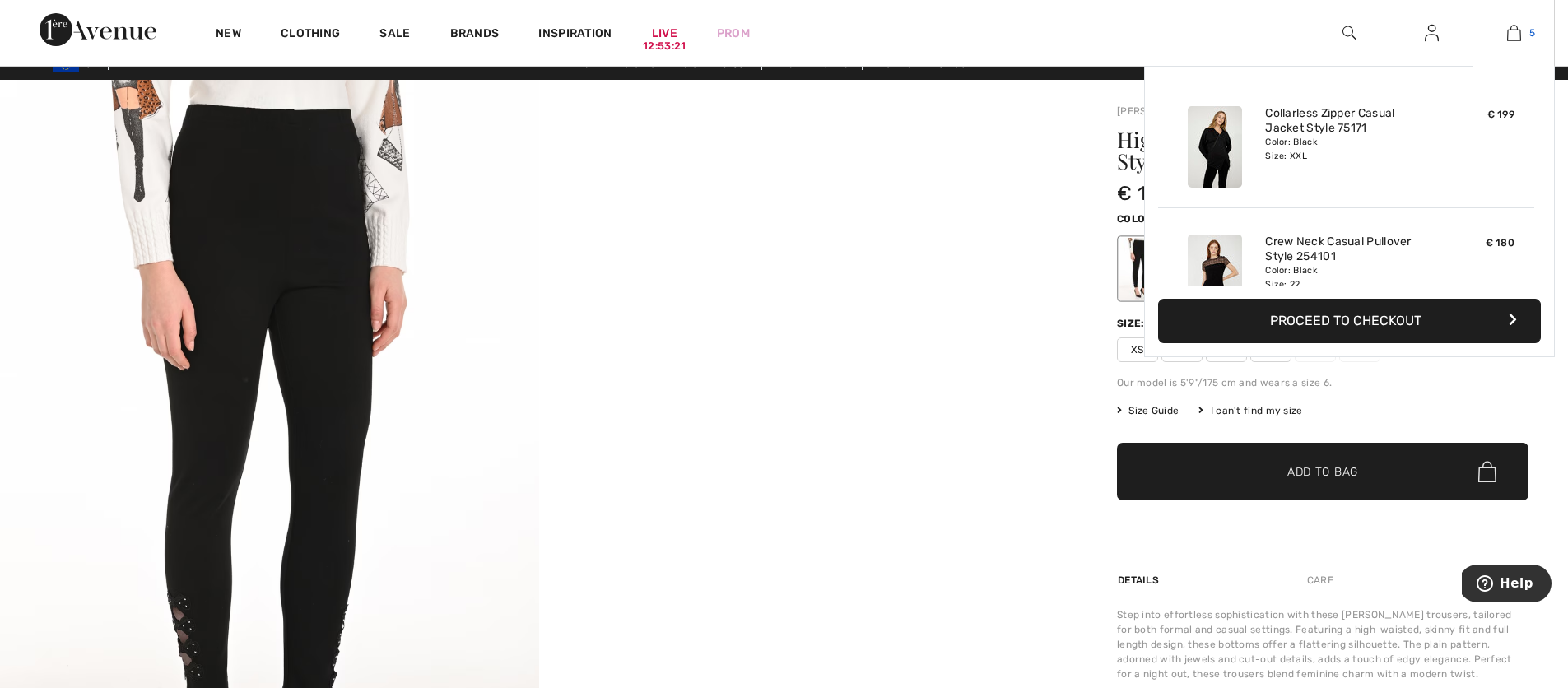
click at [1511, 36] on img at bounding box center [1514, 33] width 14 height 19
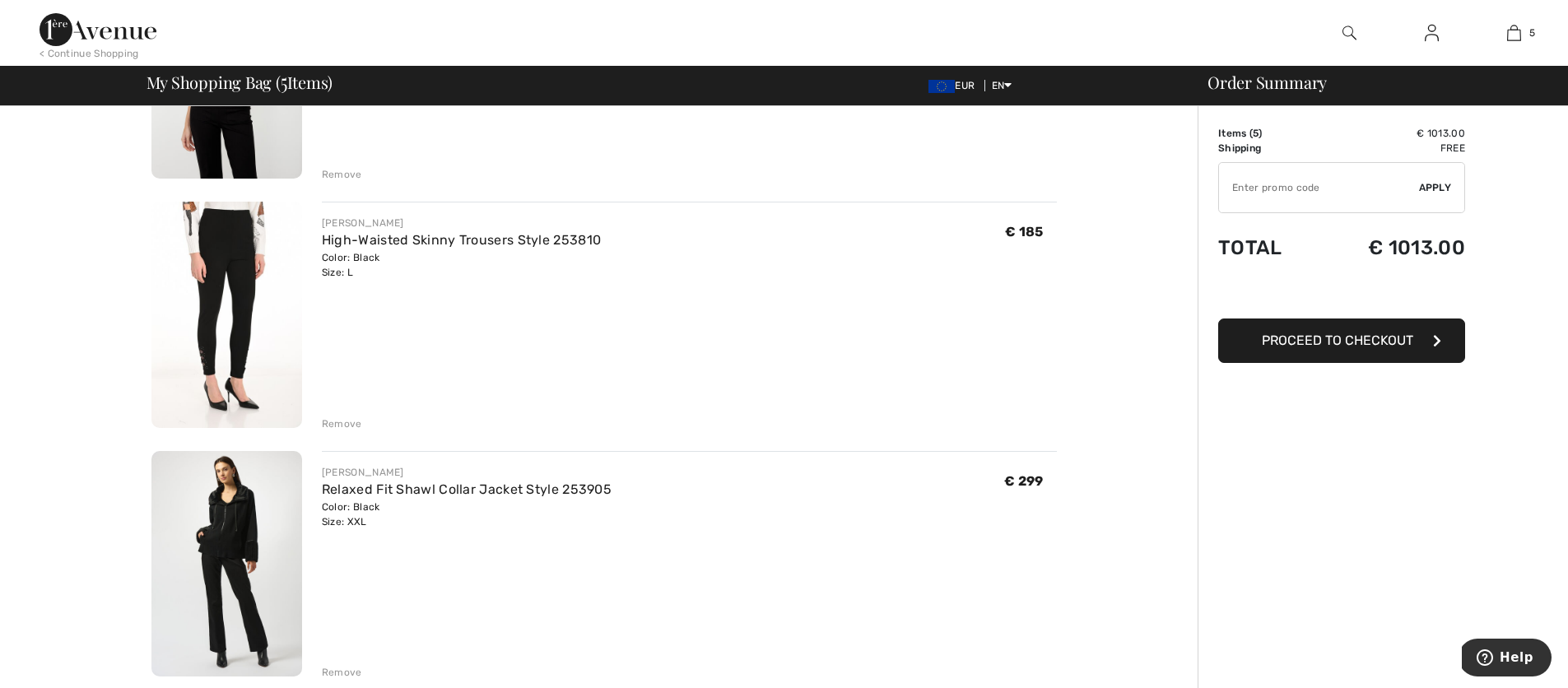
scroll to position [611, 0]
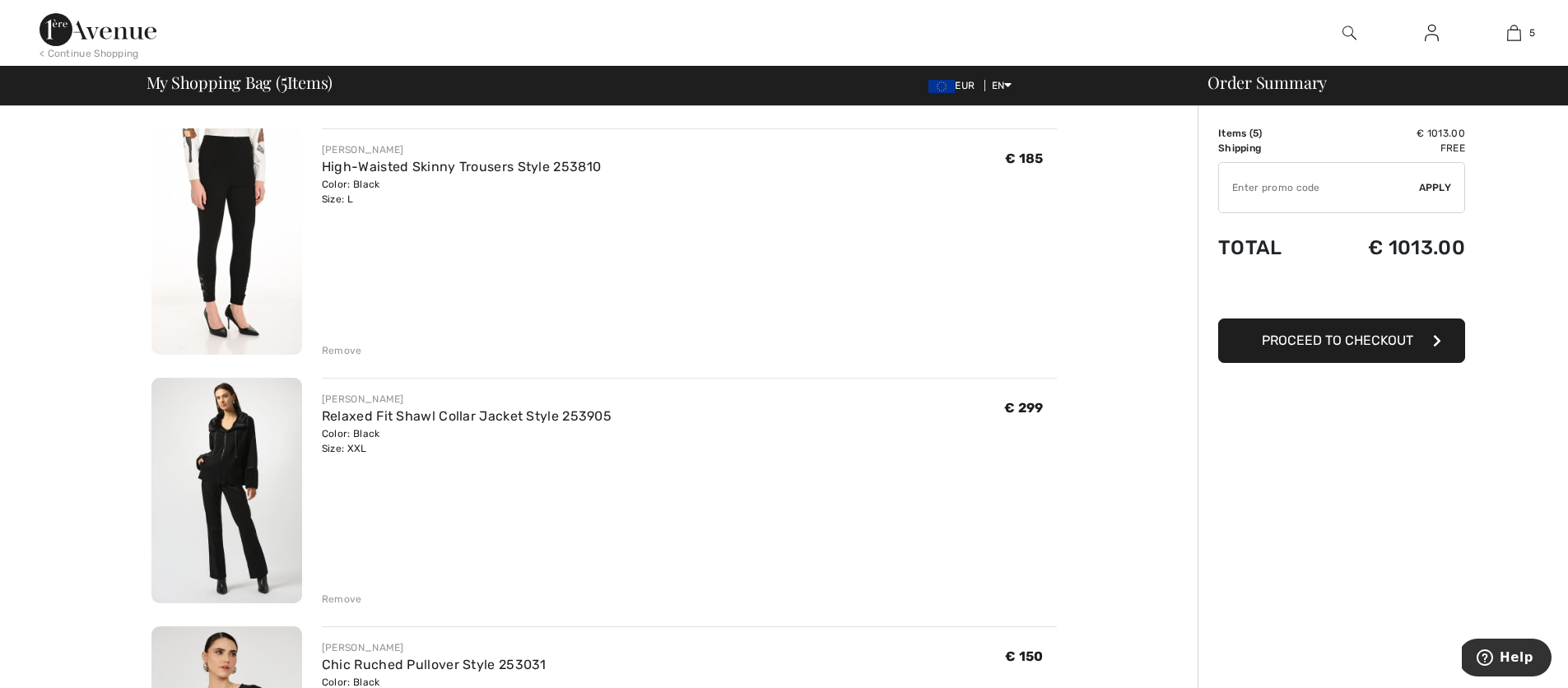
click at [353, 354] on div "Remove" at bounding box center [342, 350] width 41 height 15
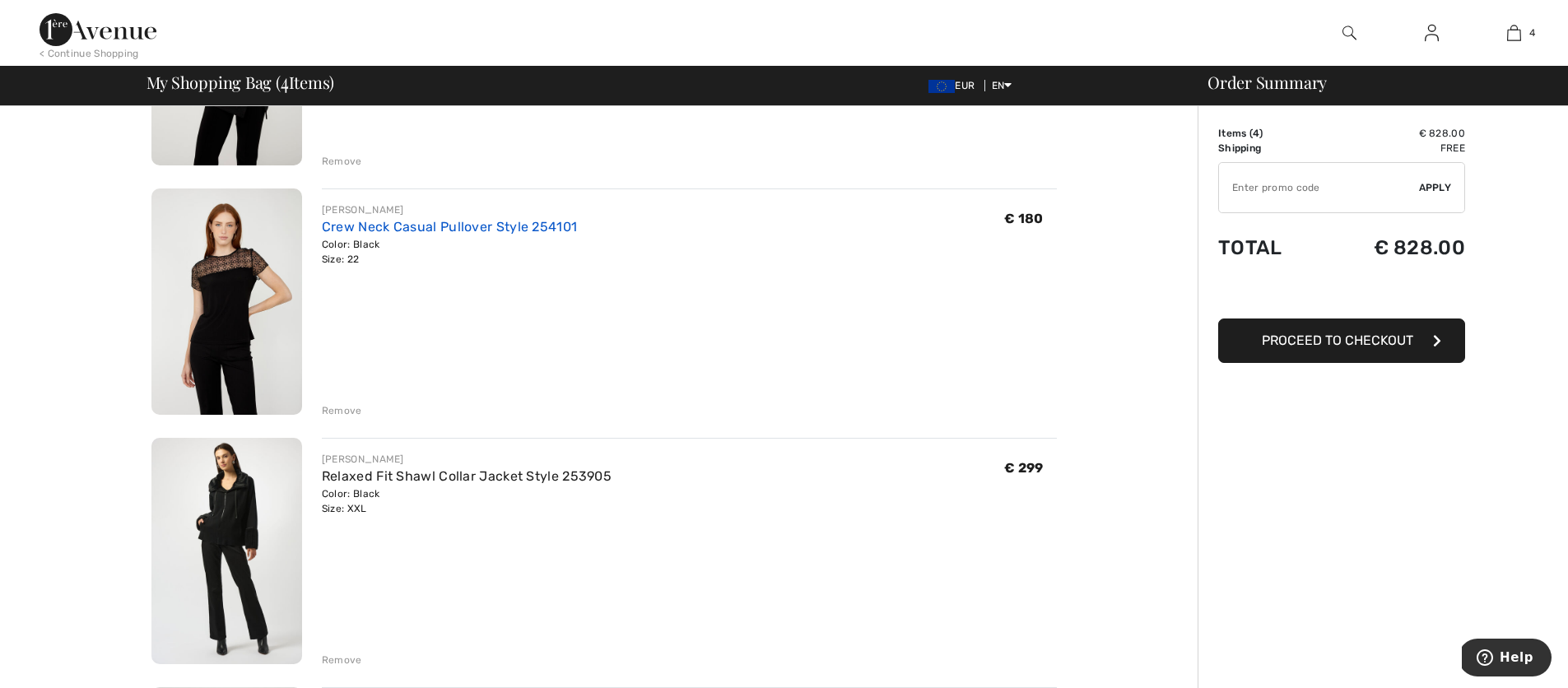
scroll to position [290, 0]
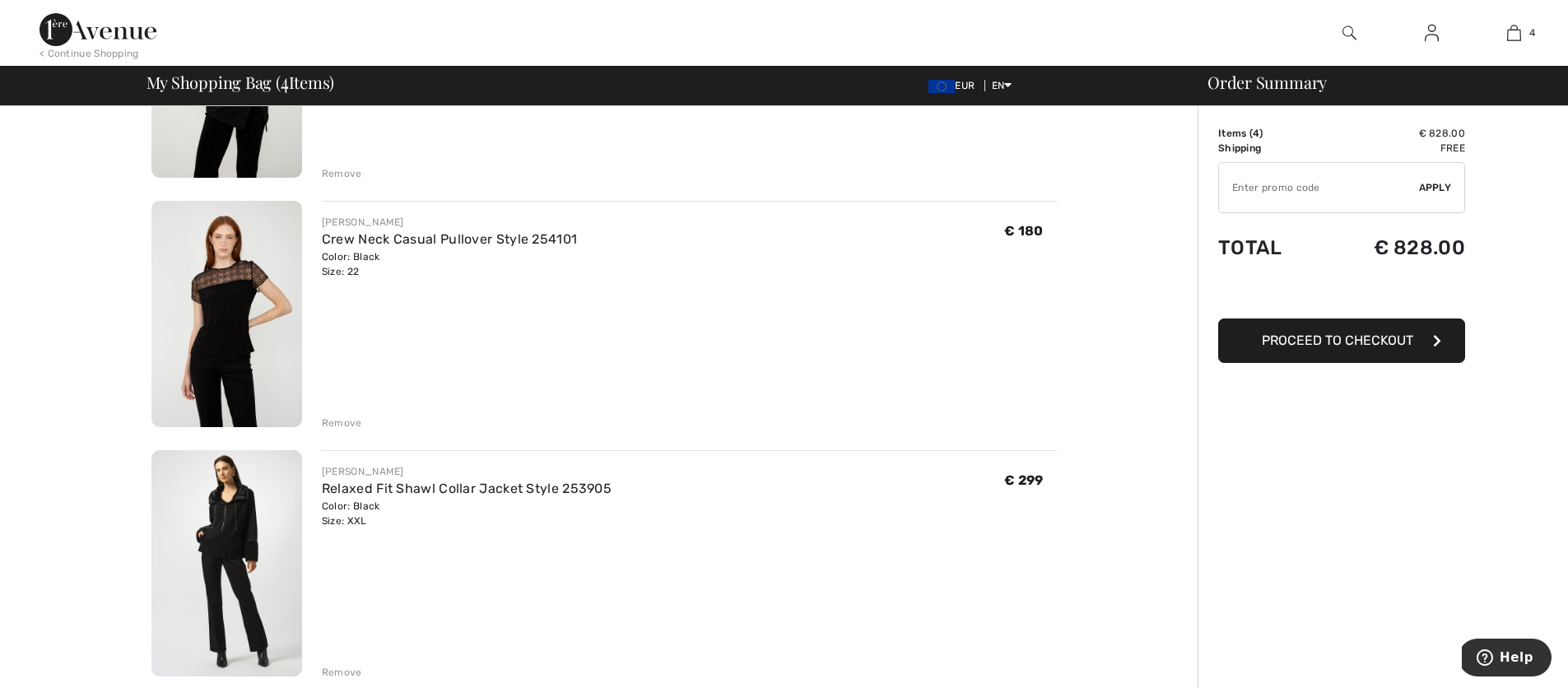
click at [256, 284] on img at bounding box center [227, 314] width 151 height 226
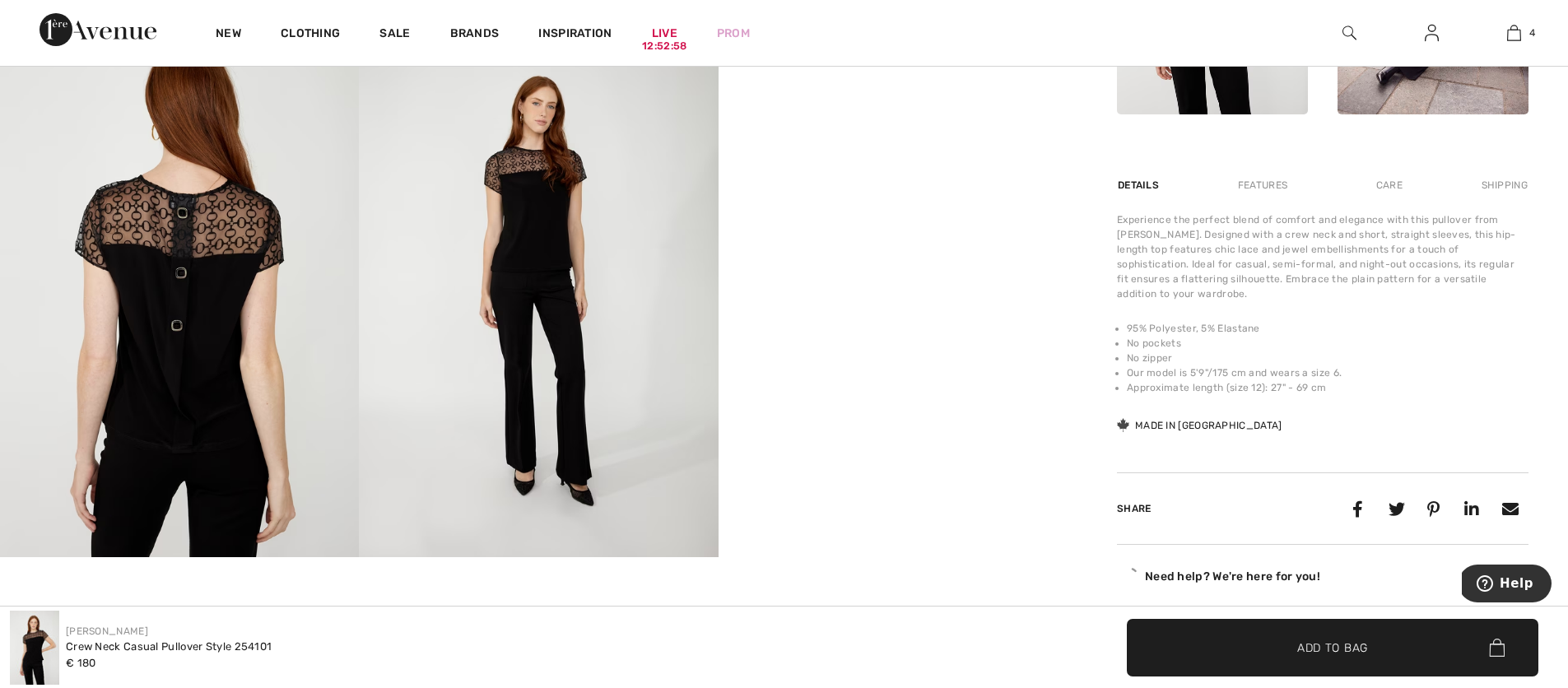
scroll to position [965, 0]
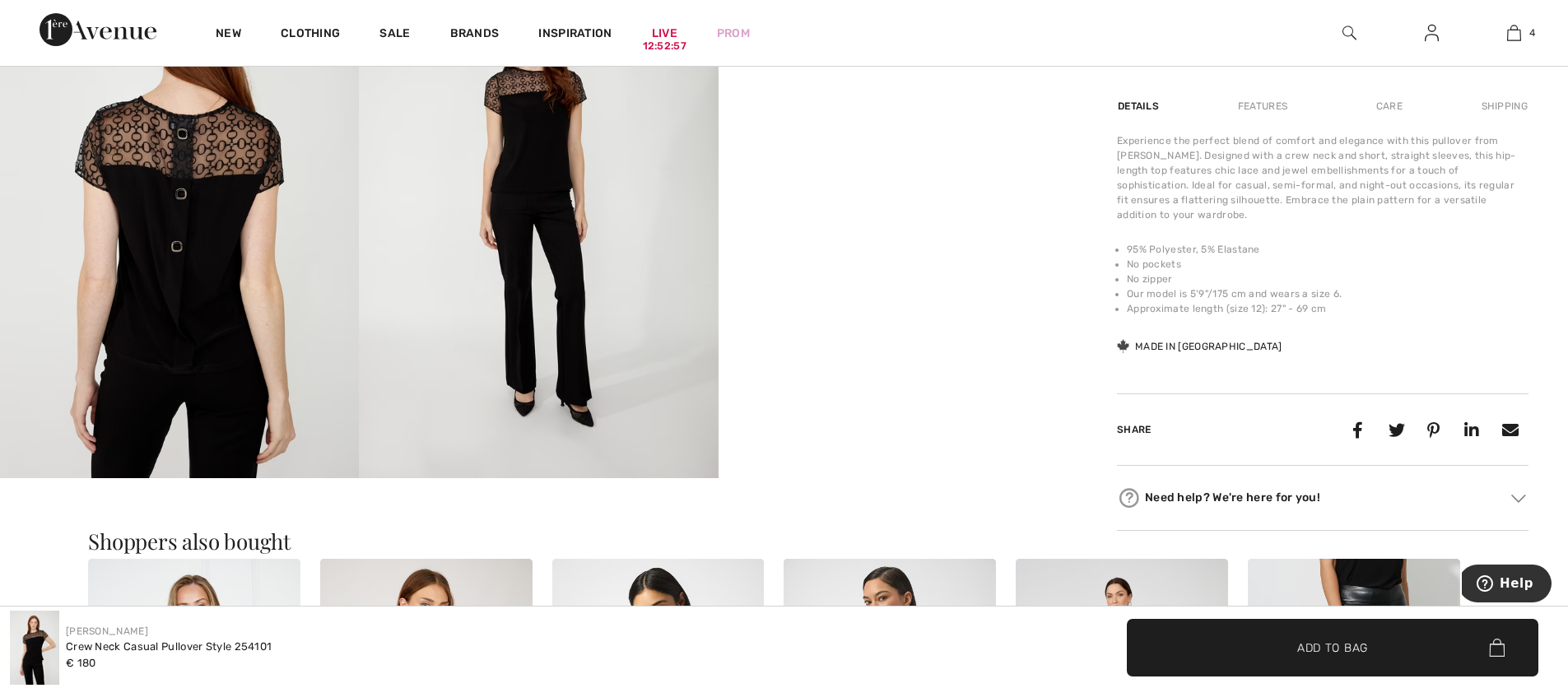
click at [171, 333] on img at bounding box center [179, 209] width 359 height 538
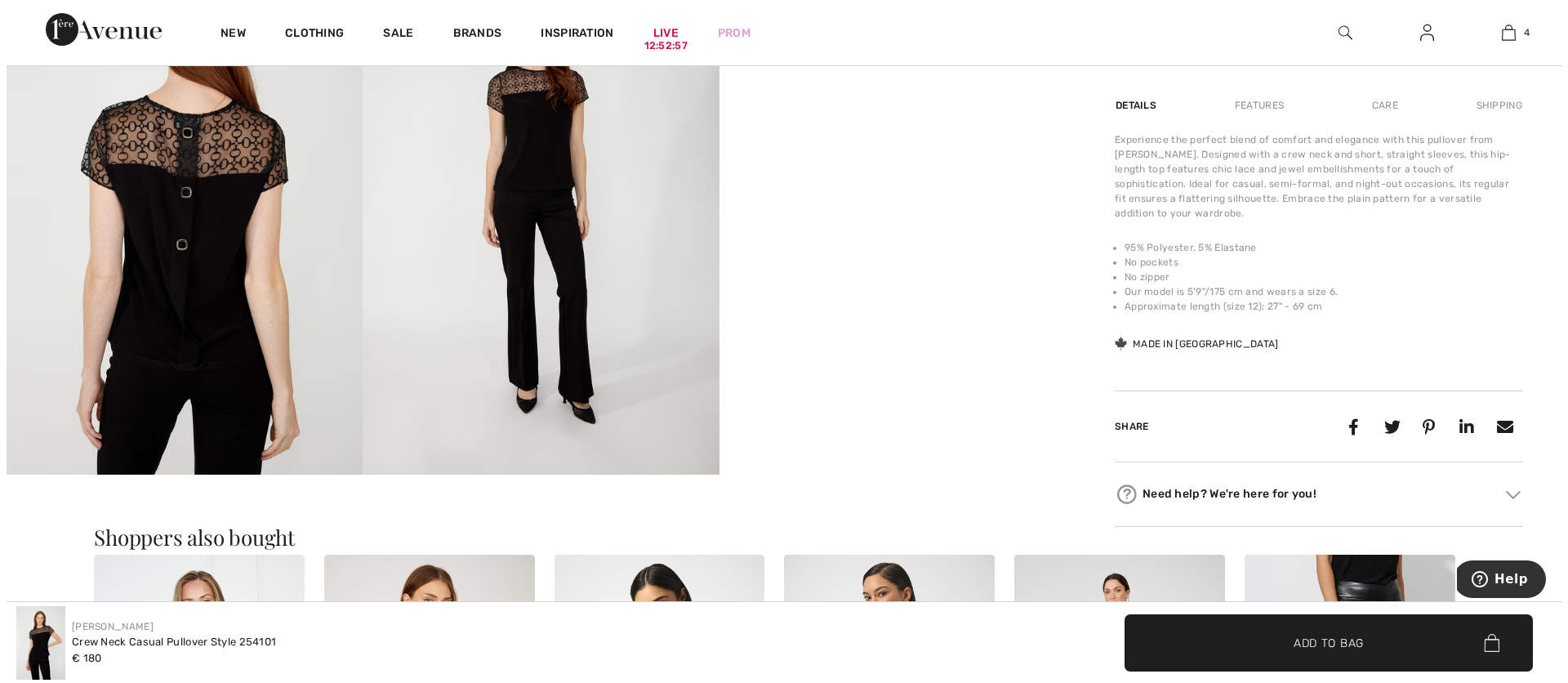
scroll to position [968, 0]
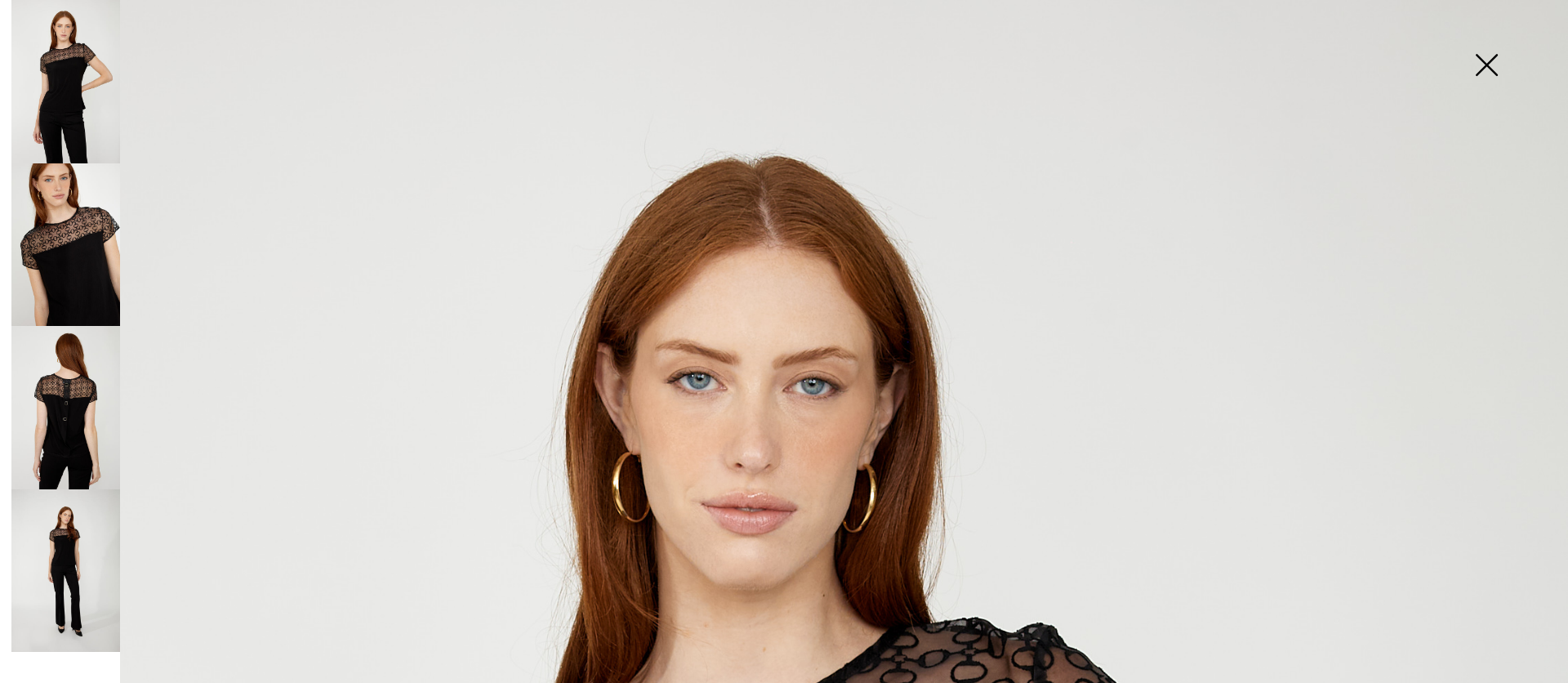
click at [69, 558] on img at bounding box center [66, 570] width 108 height 164
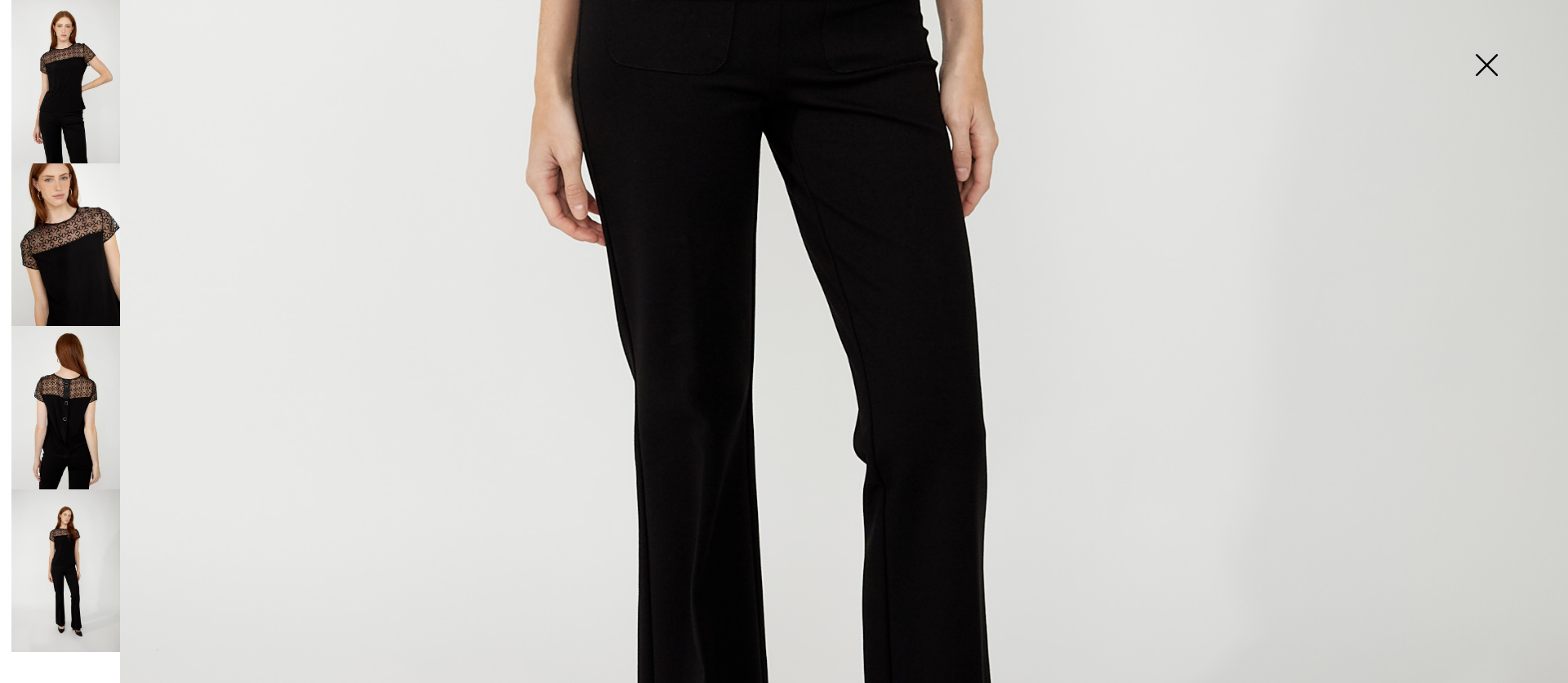
scroll to position [1105, 0]
click at [59, 447] on img at bounding box center [66, 408] width 108 height 164
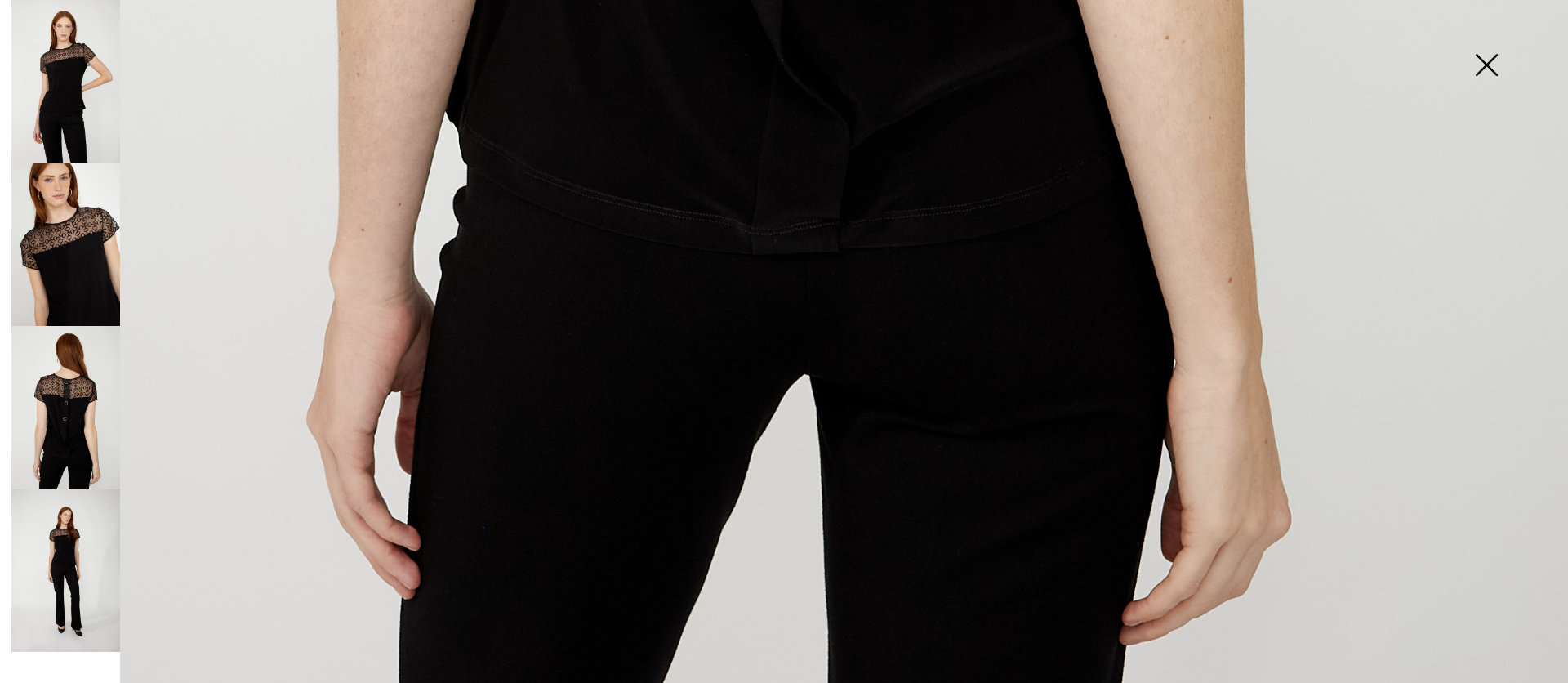
scroll to position [1651, 0]
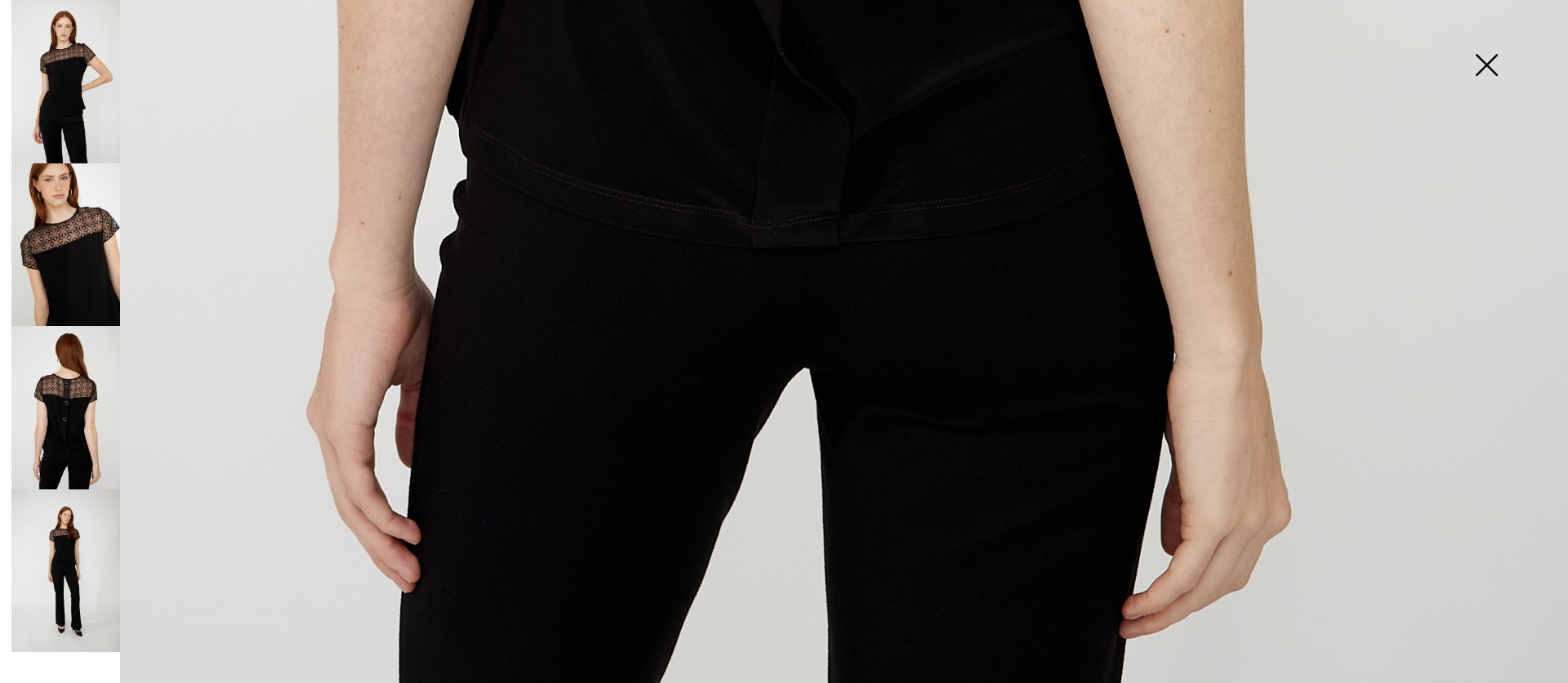
click at [1490, 68] on img at bounding box center [1486, 66] width 81 height 84
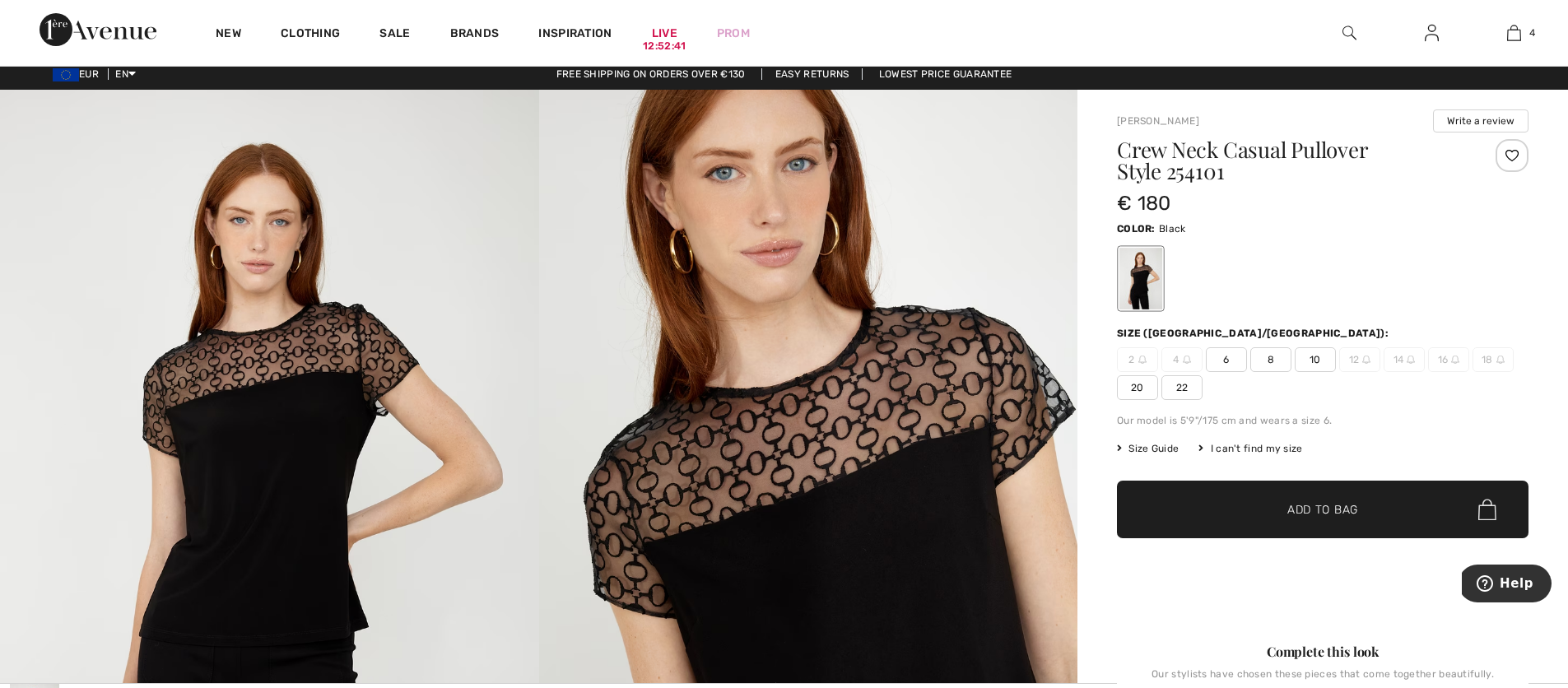
scroll to position [2, 0]
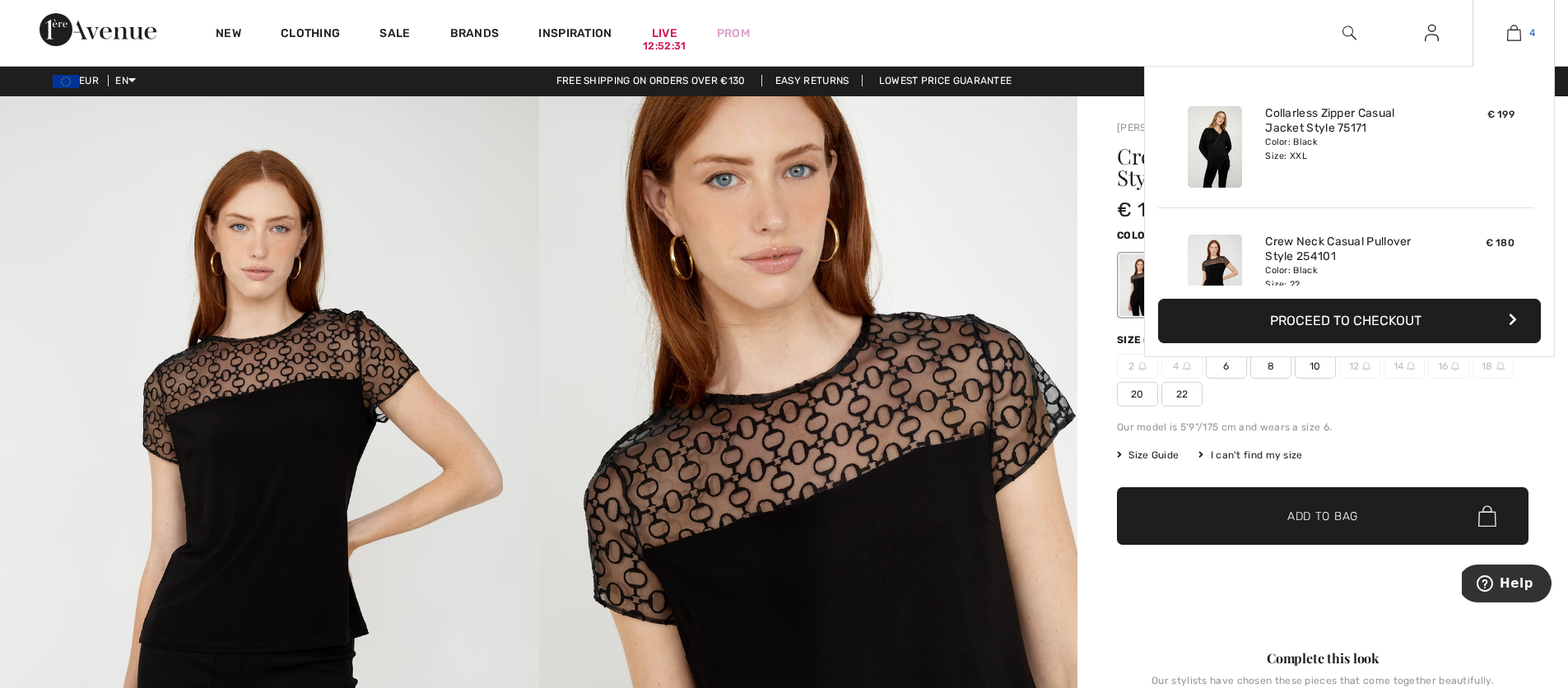
click at [1505, 37] on link "4" at bounding box center [1514, 33] width 81 height 19
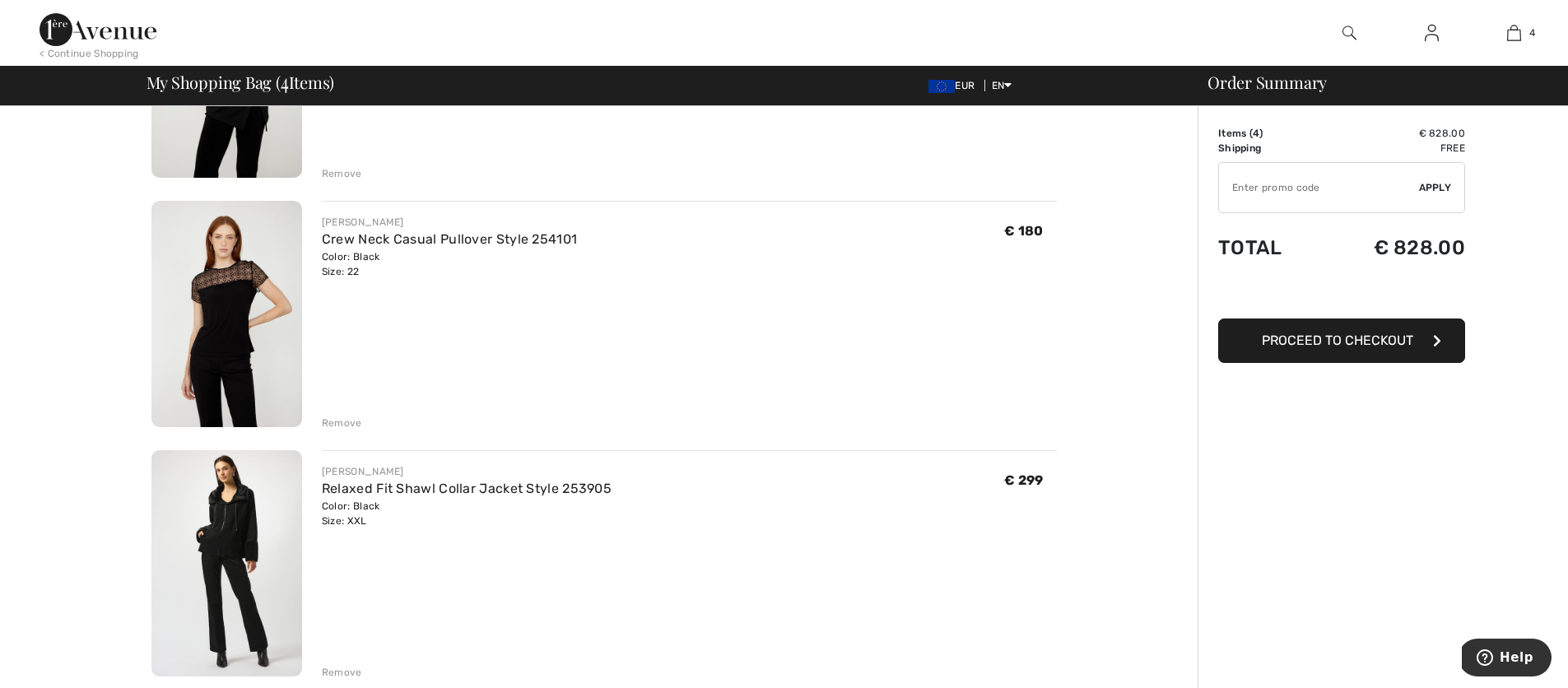
scroll to position [127, 0]
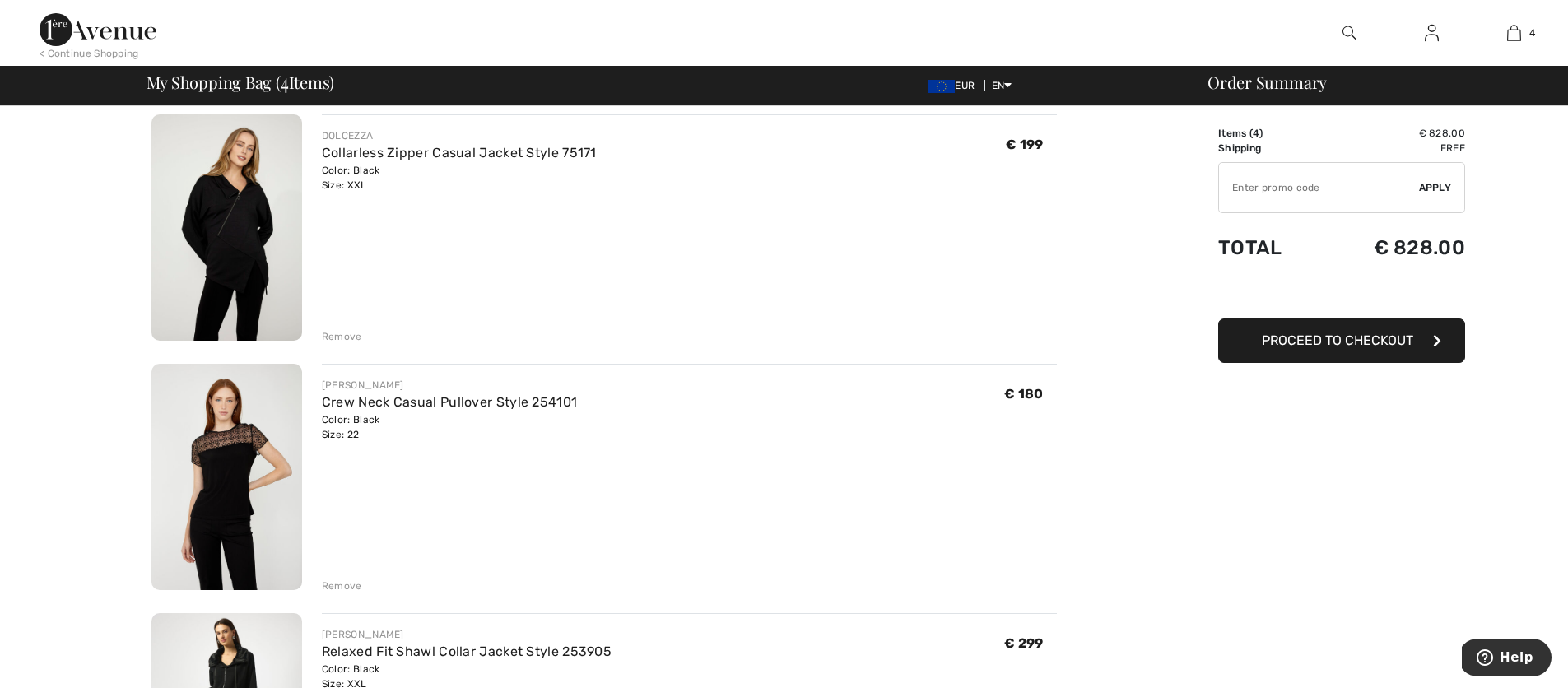
click at [261, 231] on img at bounding box center [227, 227] width 151 height 226
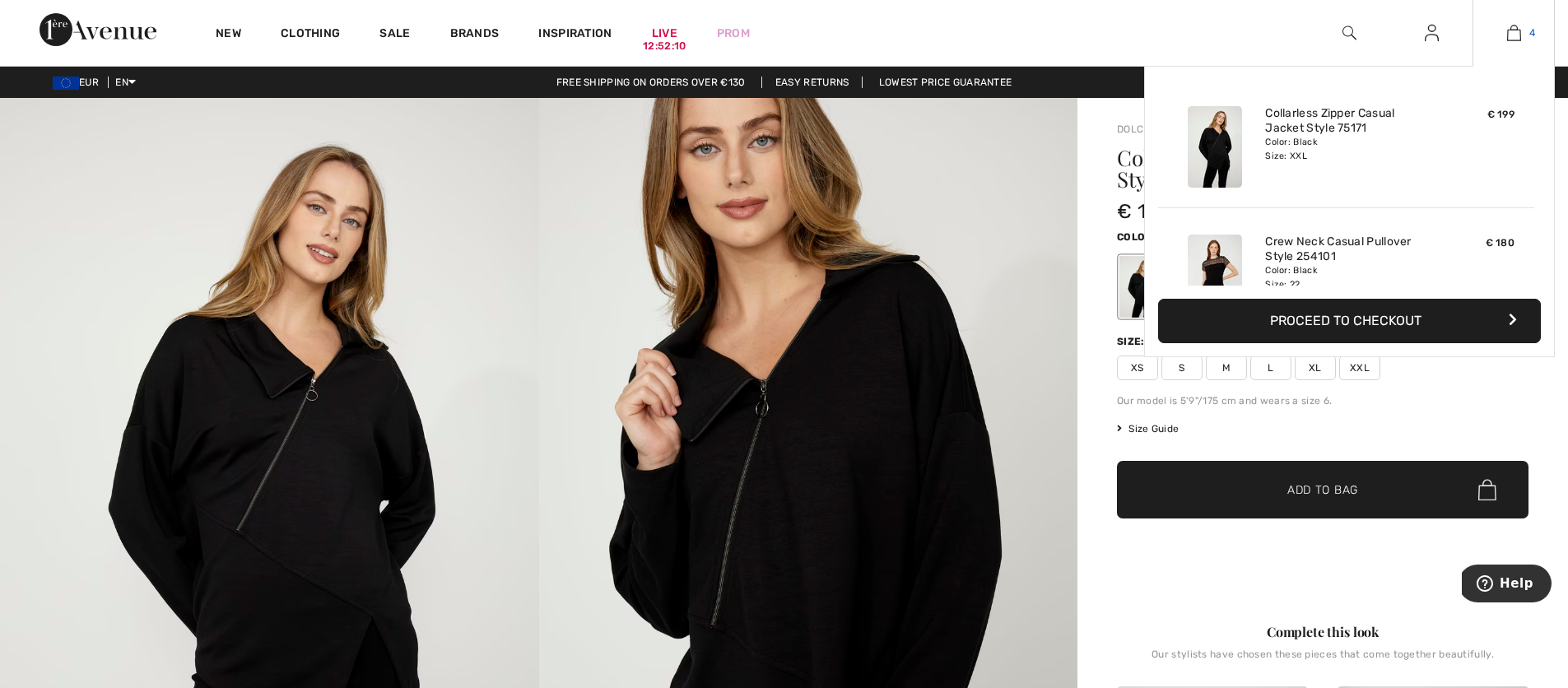
click at [1512, 26] on img at bounding box center [1514, 33] width 14 height 19
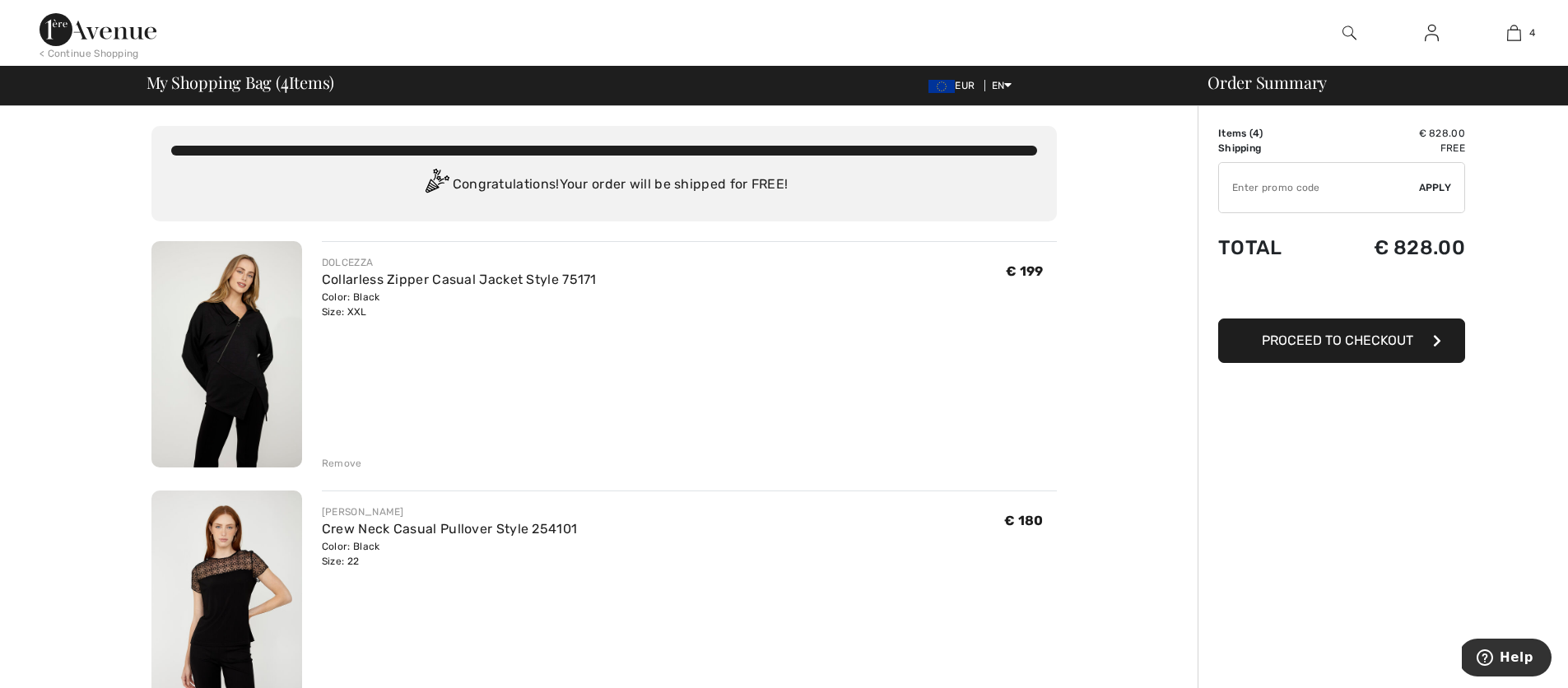
click at [354, 466] on div "Remove" at bounding box center [342, 462] width 41 height 15
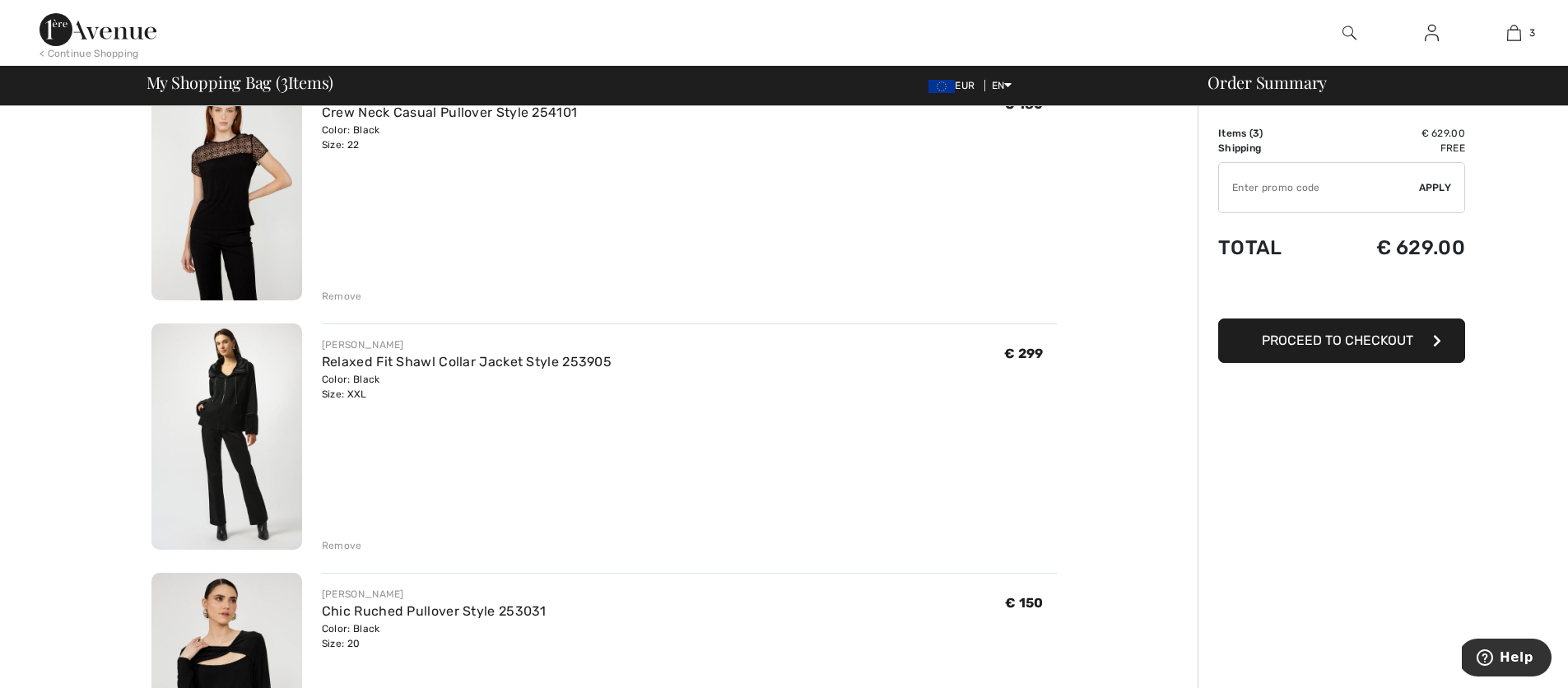
scroll to position [170, 0]
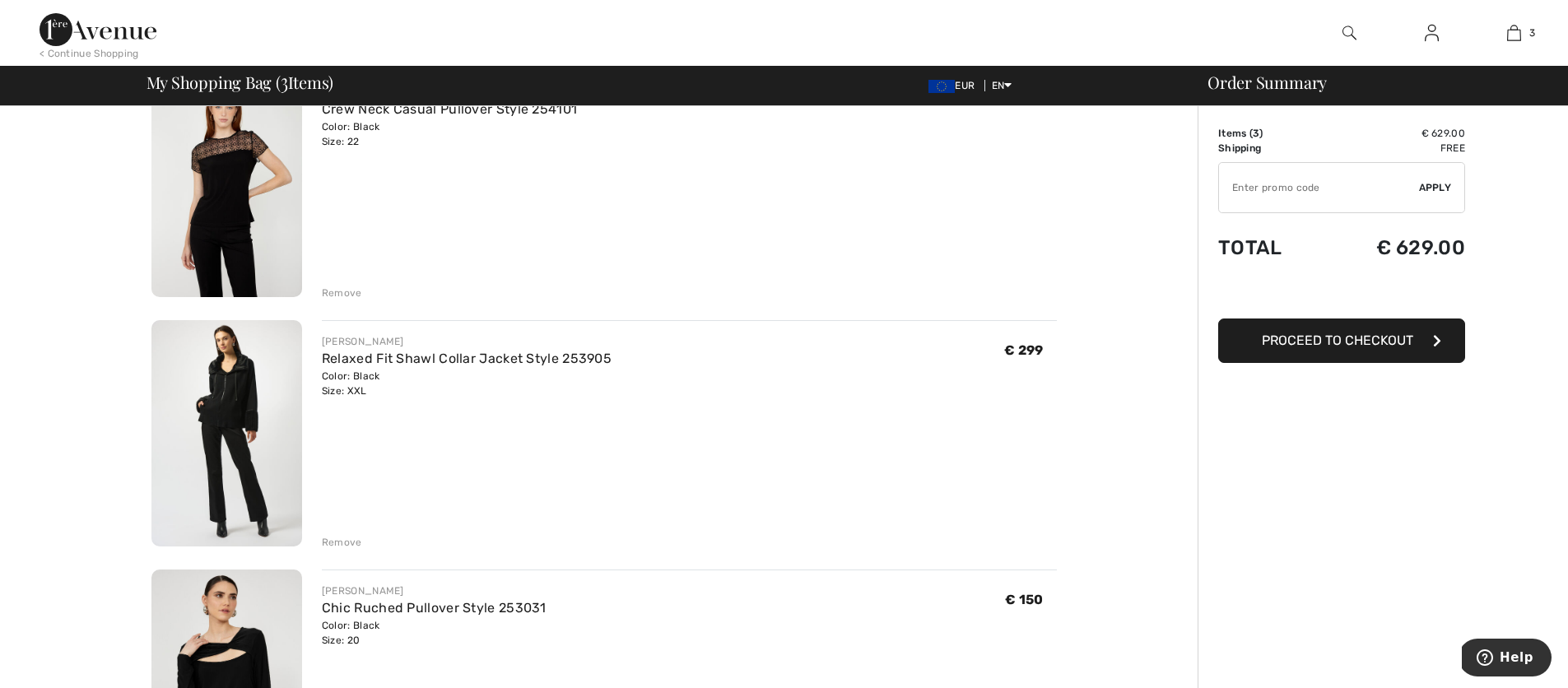
click at [349, 292] on div "Remove" at bounding box center [342, 292] width 41 height 15
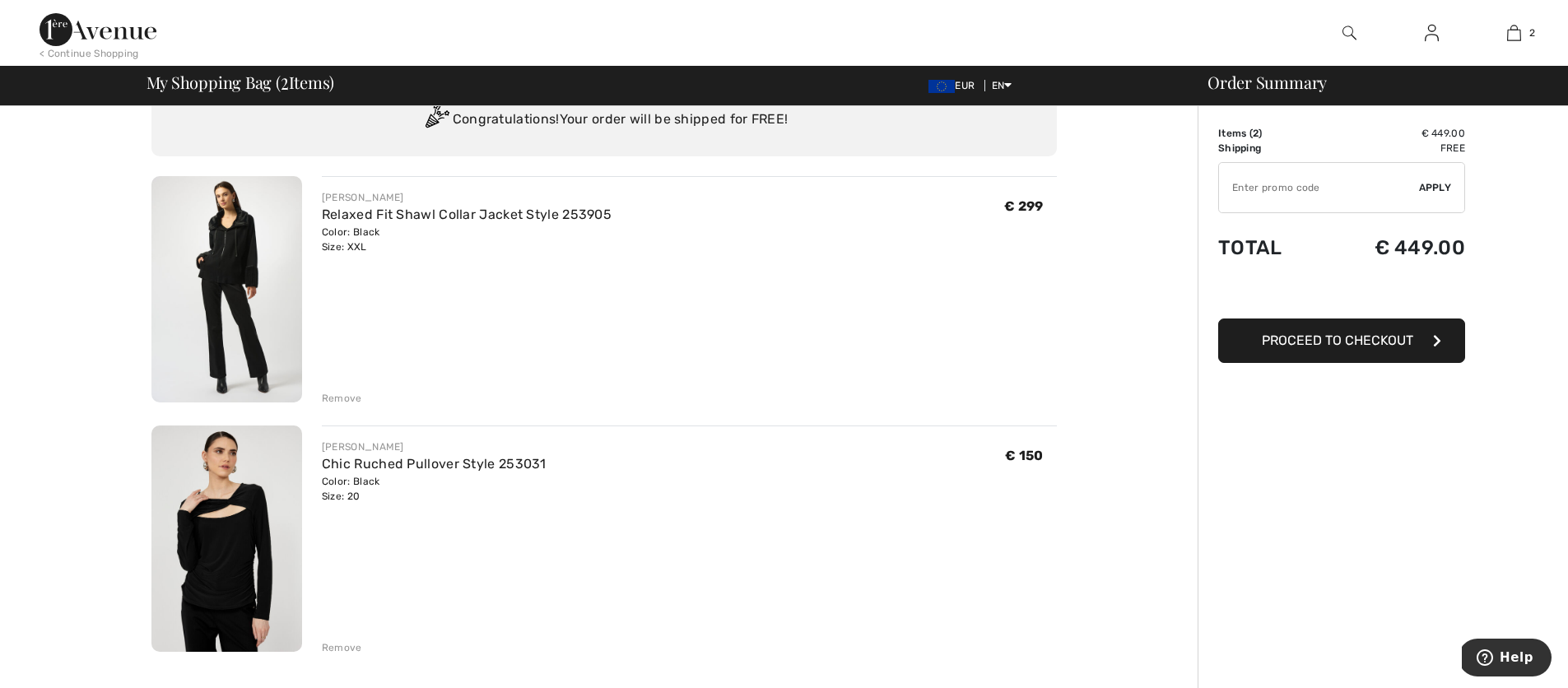
scroll to position [0, 0]
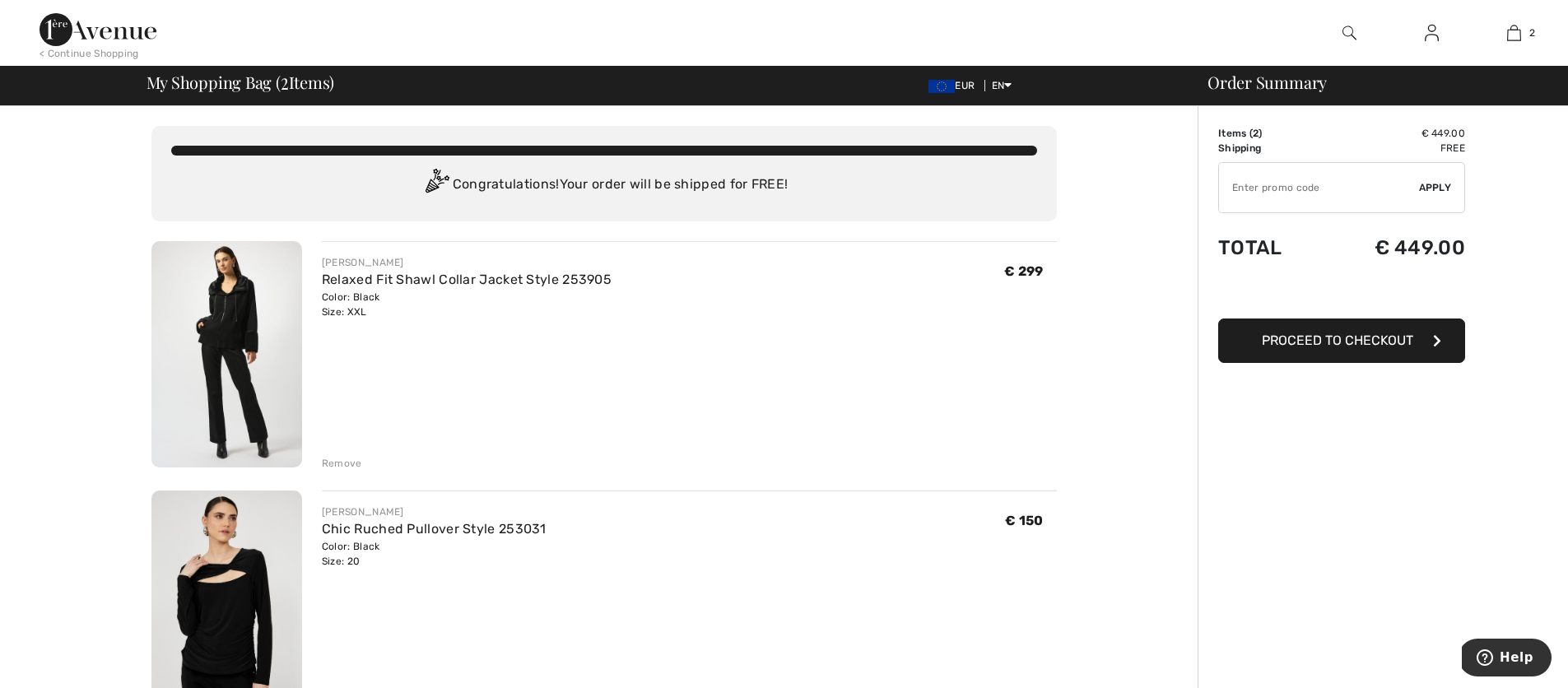
click at [242, 325] on img at bounding box center [227, 354] width 151 height 226
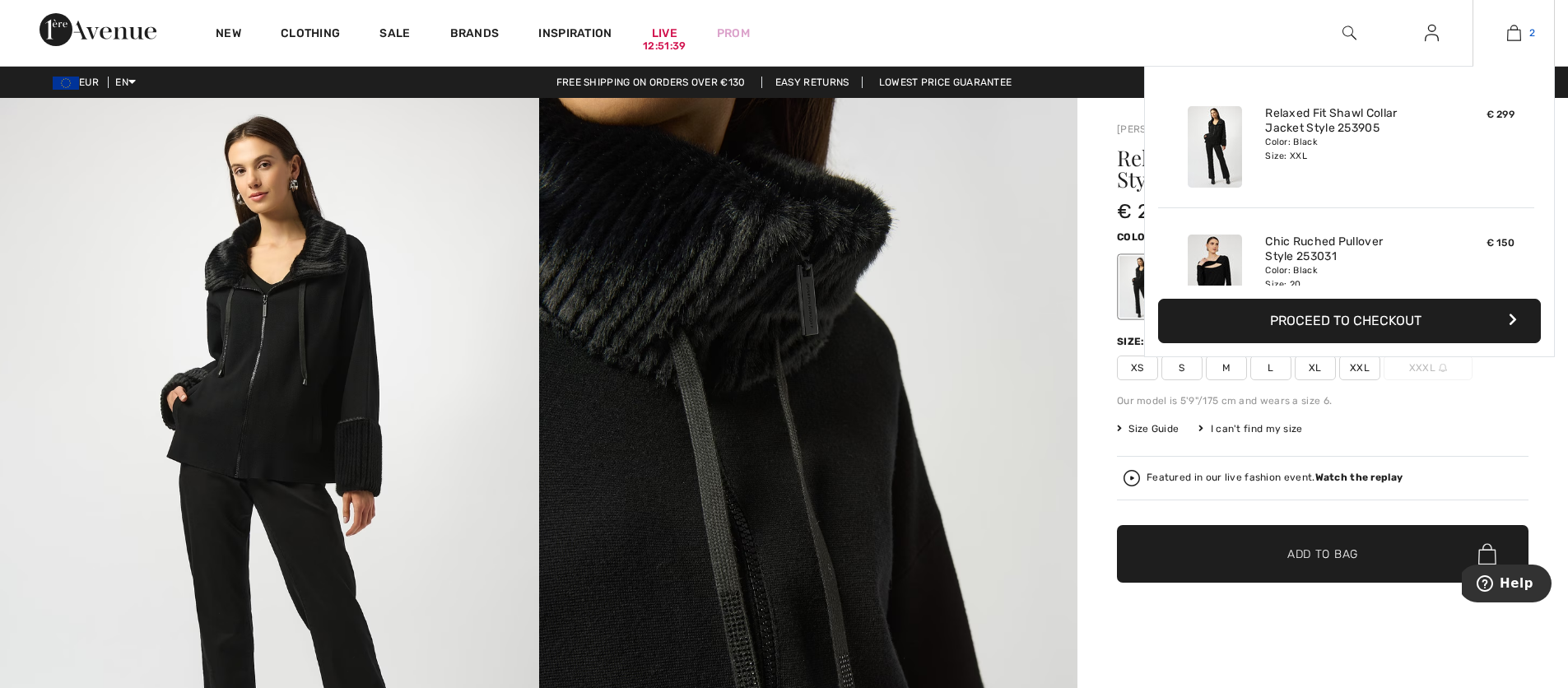
click at [1520, 36] on img at bounding box center [1514, 33] width 14 height 19
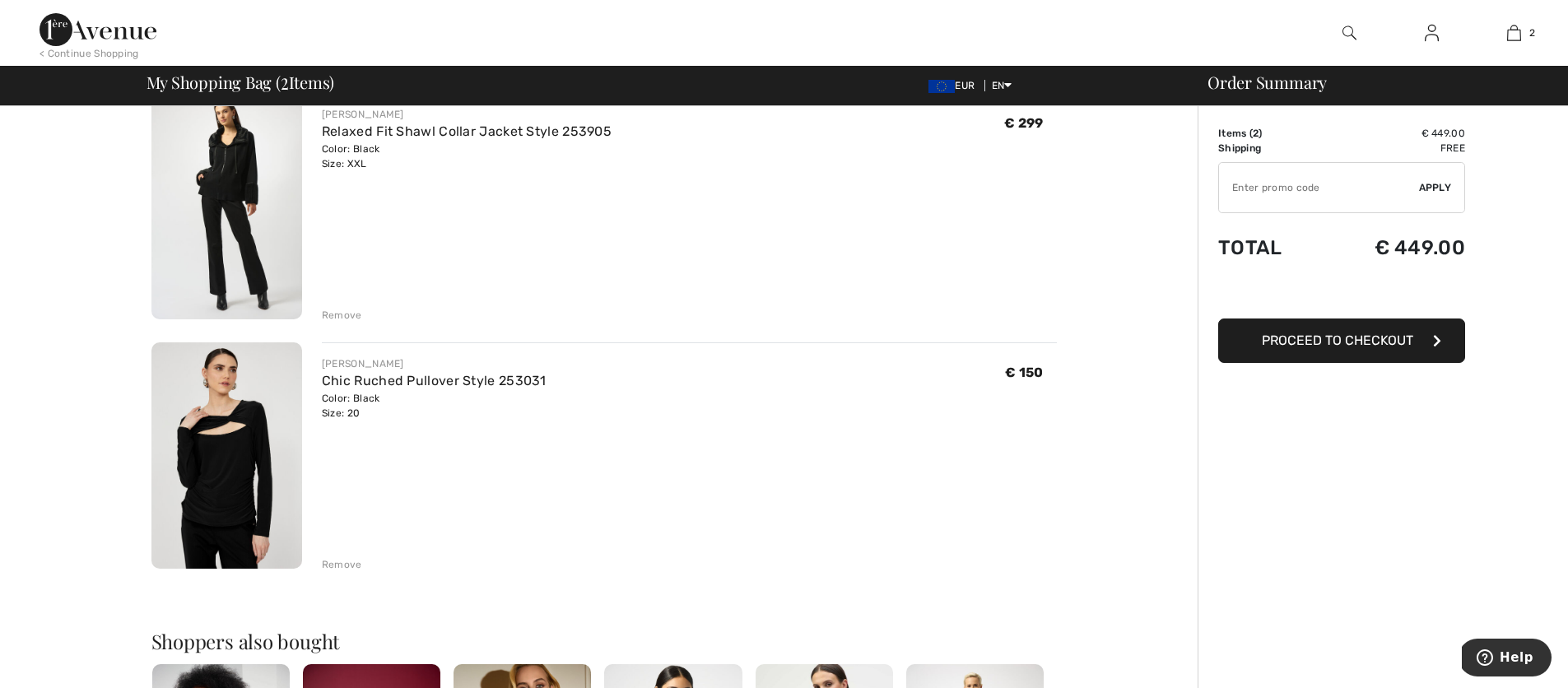
scroll to position [174, 0]
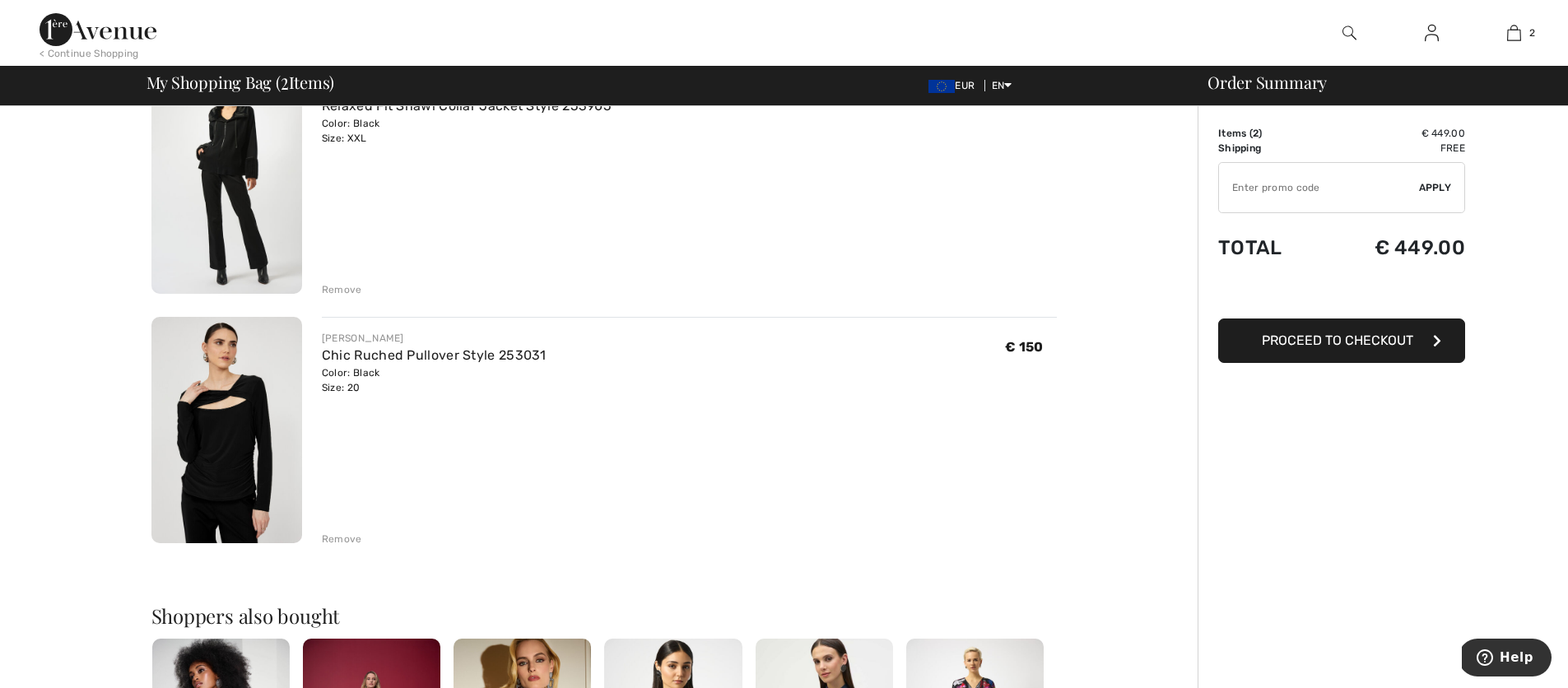
click at [219, 444] on img at bounding box center [227, 430] width 151 height 226
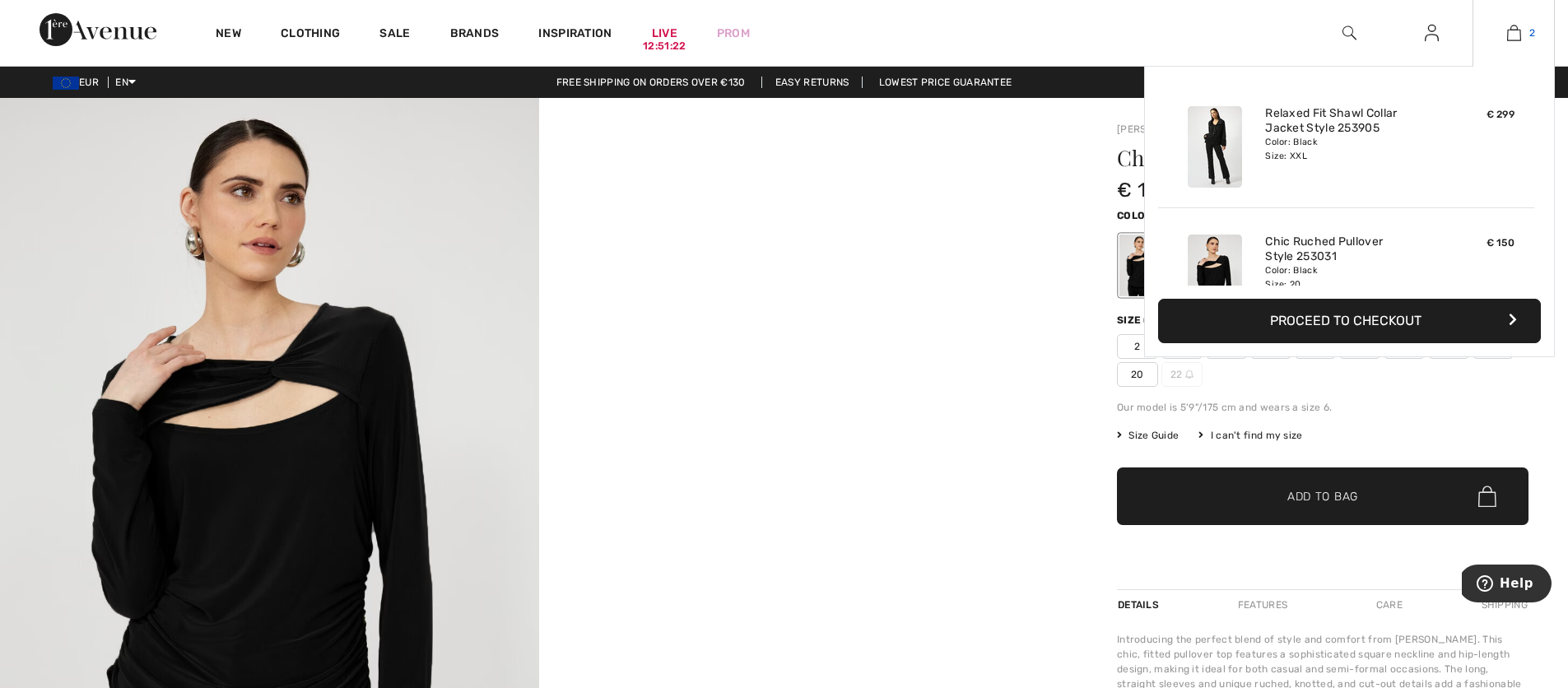
click at [1516, 39] on img at bounding box center [1514, 33] width 14 height 19
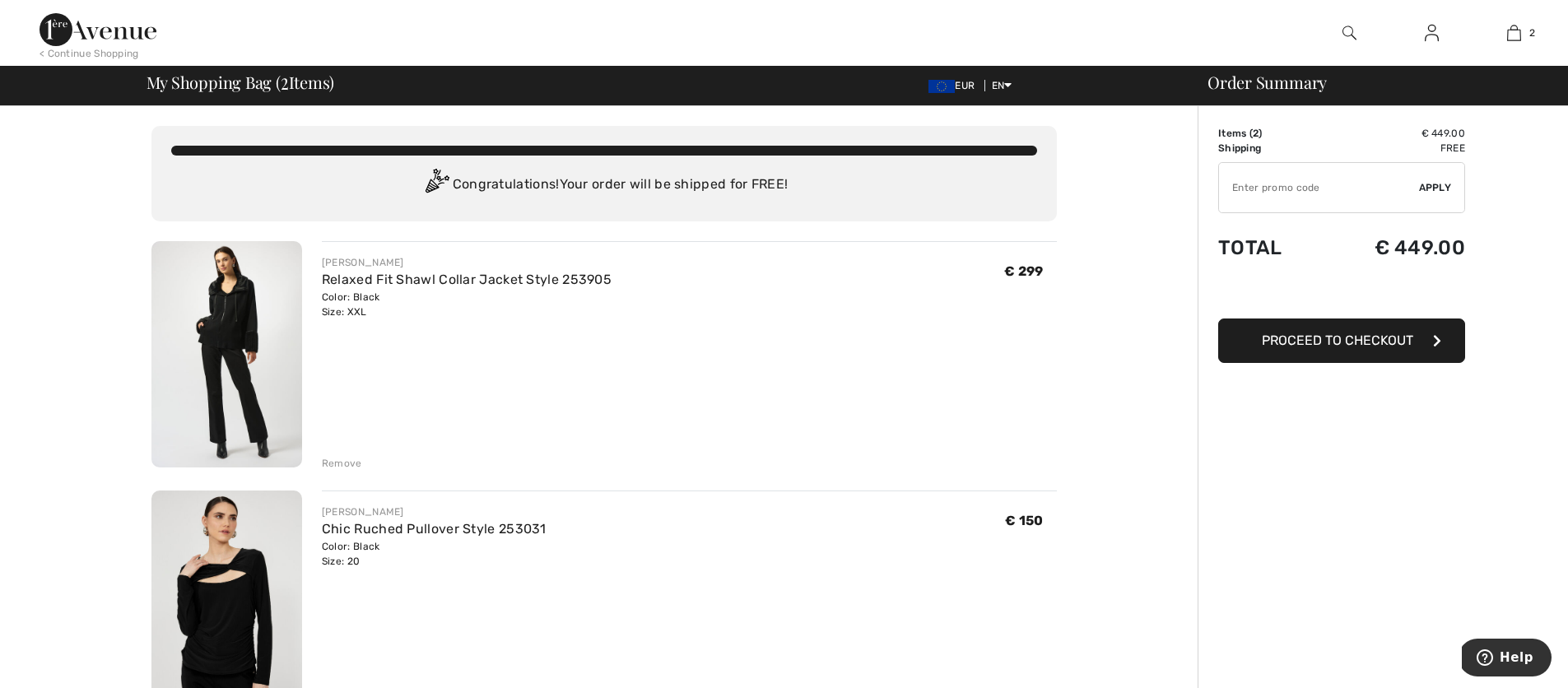
click at [1328, 342] on span "Proceed to Checkout" at bounding box center [1338, 340] width 152 height 16
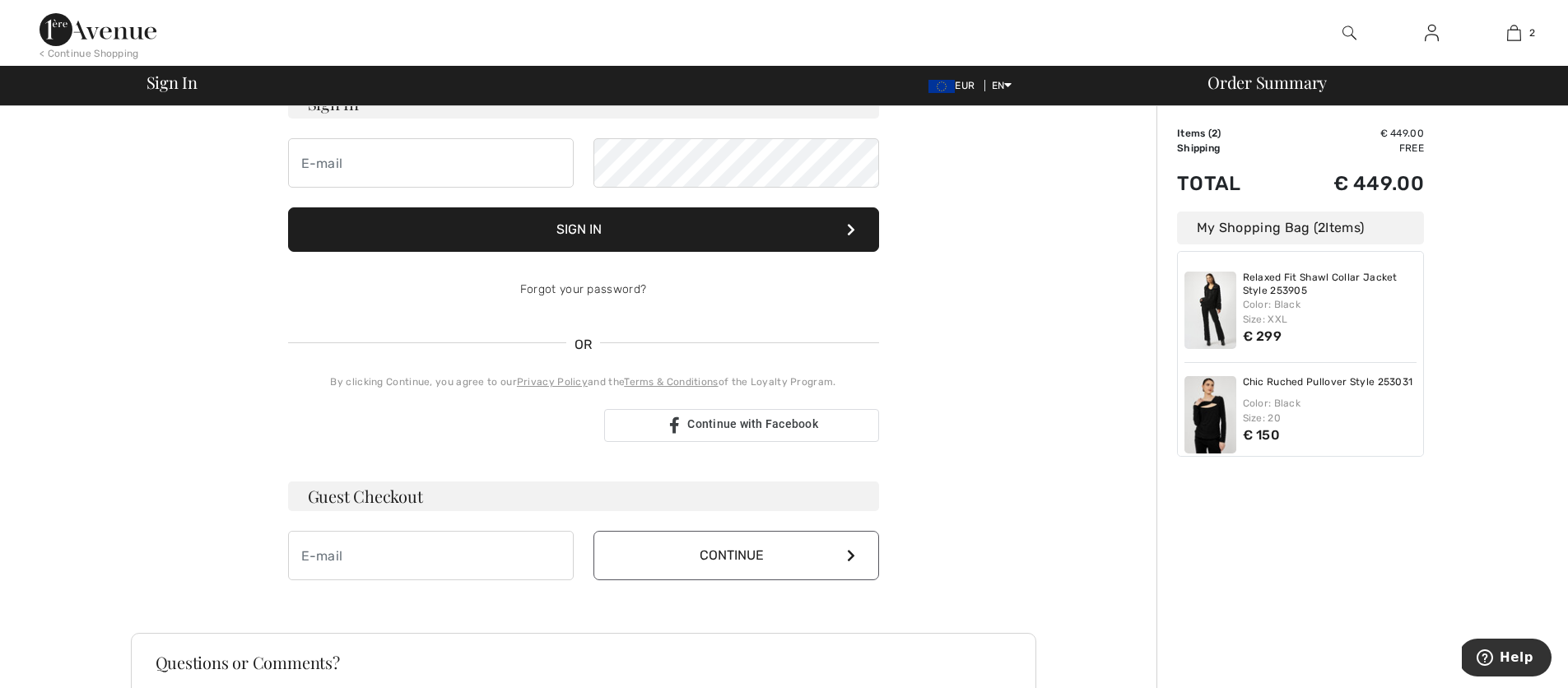
scroll to position [204, 0]
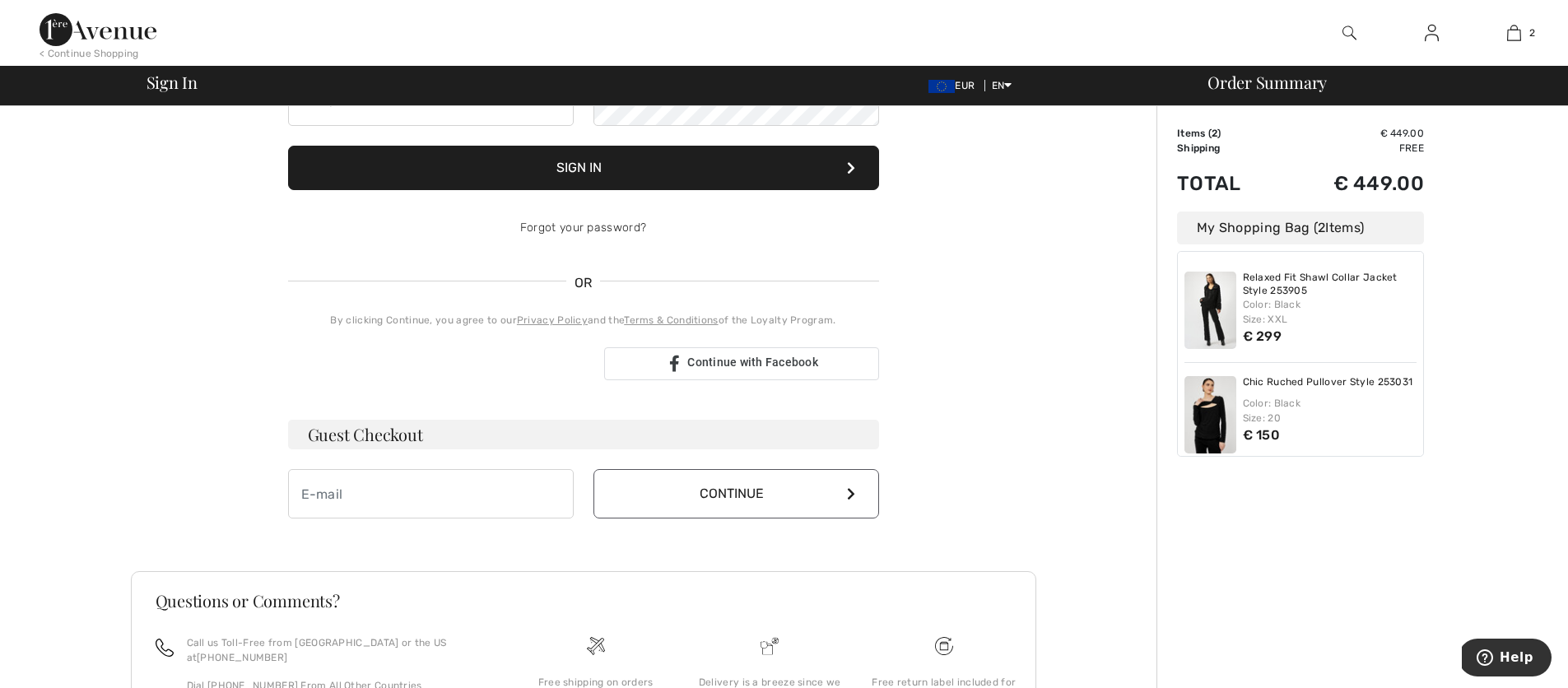
click at [730, 497] on button "Continue" at bounding box center [736, 493] width 286 height 49
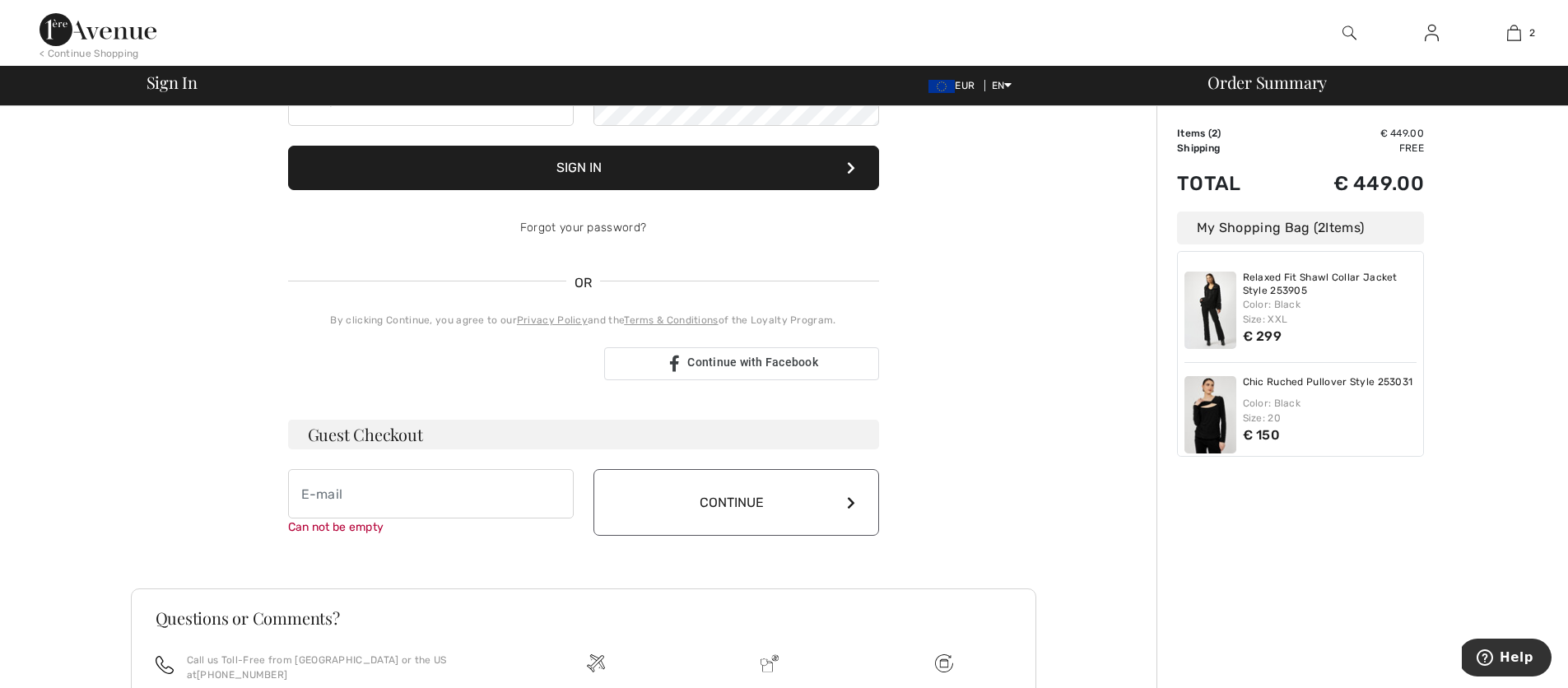
scroll to position [363, 0]
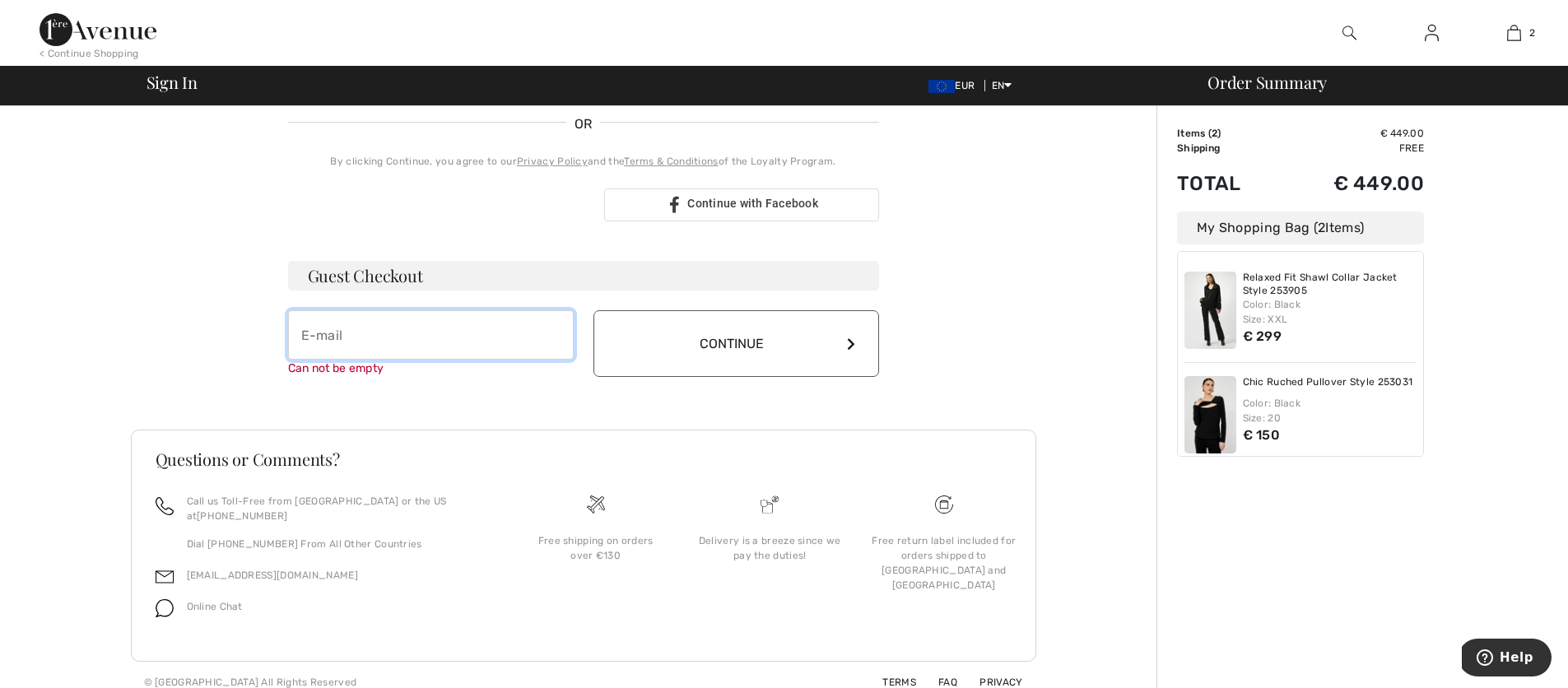
click at [311, 337] on input "email" at bounding box center [431, 335] width 286 height 49
type input "[EMAIL_ADDRESS][DOMAIN_NAME]"
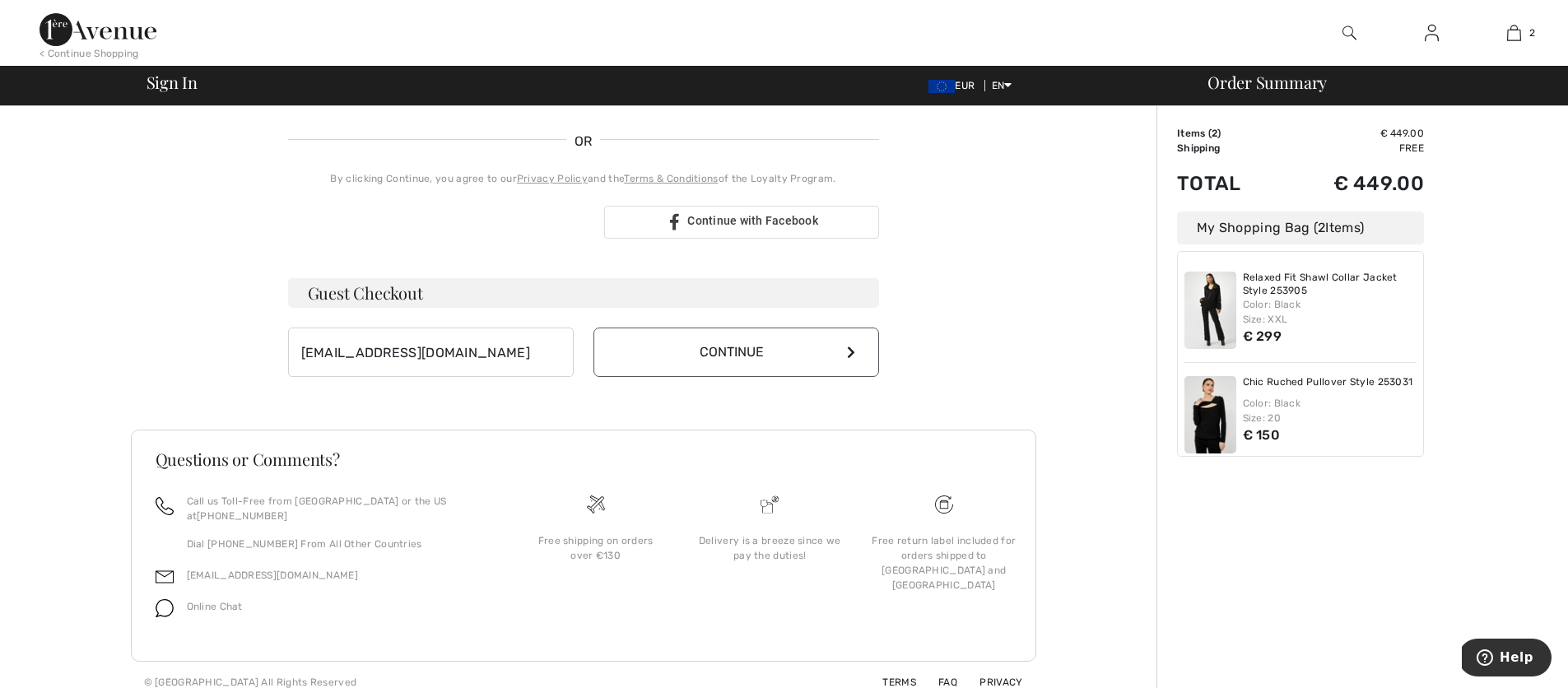
click at [717, 346] on button "Continue" at bounding box center [736, 352] width 286 height 49
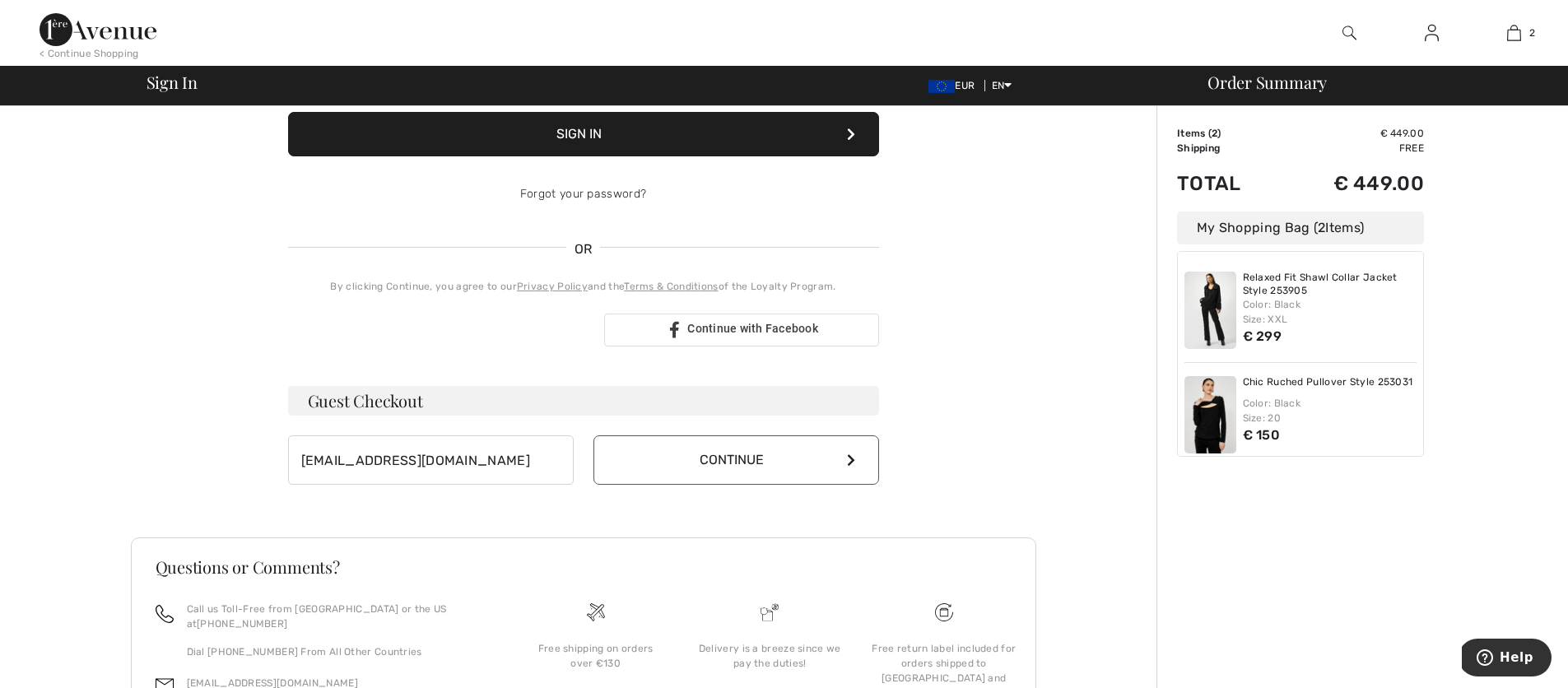
scroll to position [241, 0]
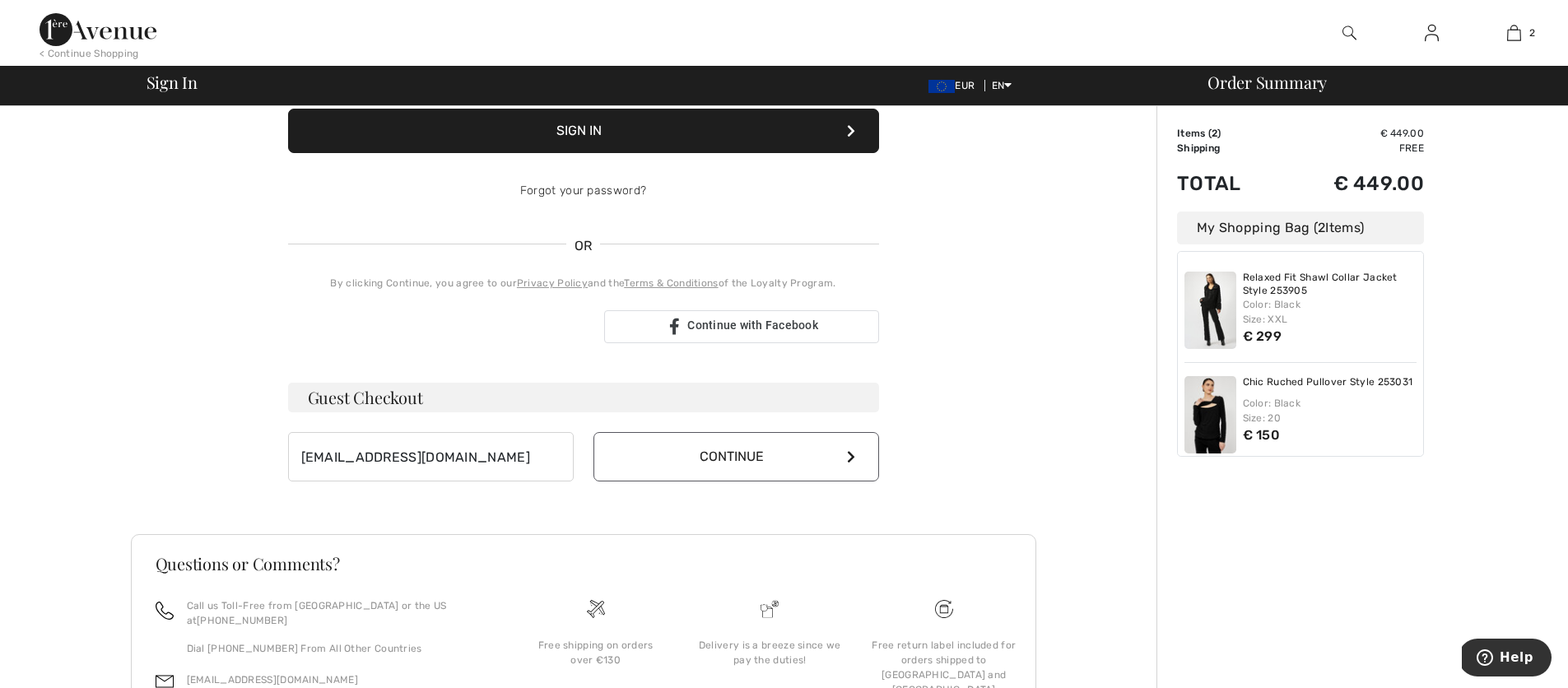
click at [421, 401] on h3 "Guest Checkout" at bounding box center [583, 397] width 591 height 30
click at [854, 458] on icon at bounding box center [851, 456] width 8 height 13
click at [754, 455] on button "Continue" at bounding box center [736, 456] width 286 height 49
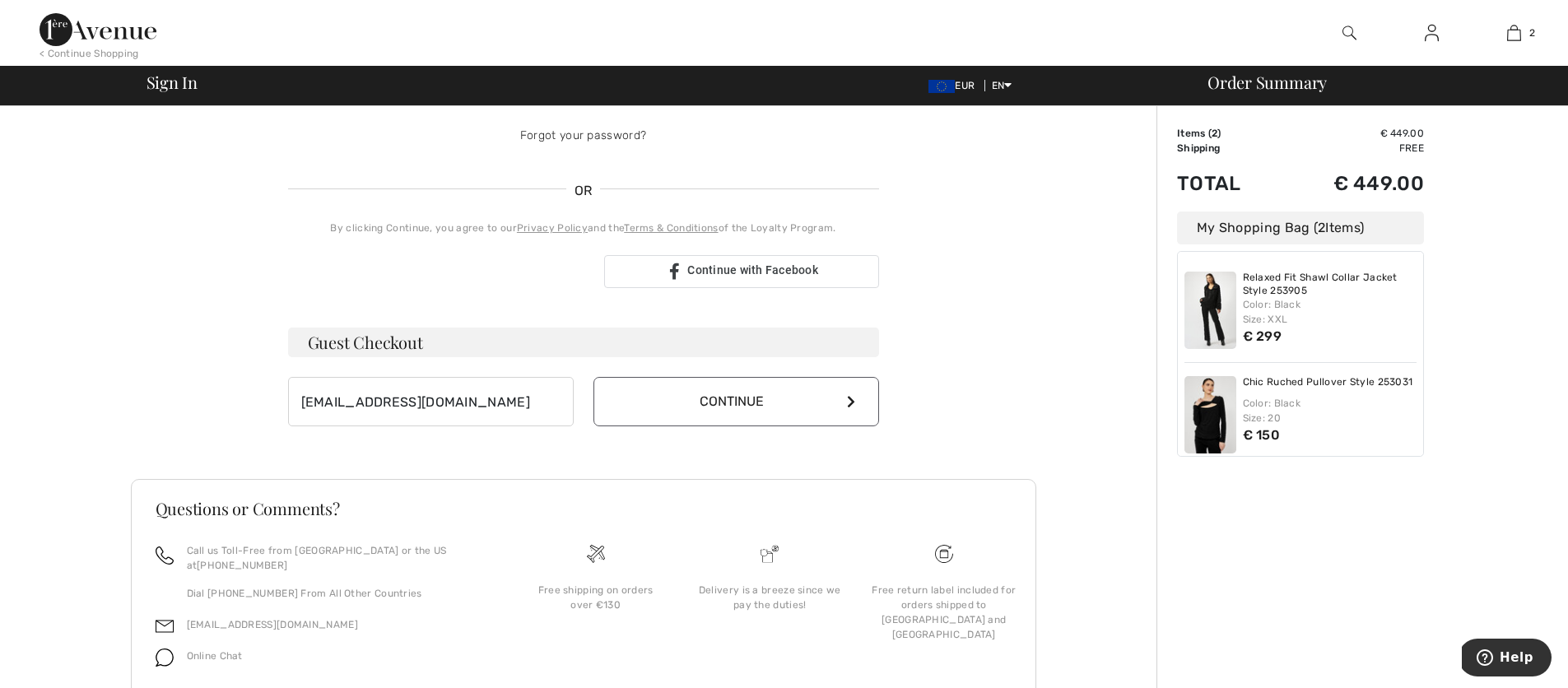
scroll to position [345, 0]
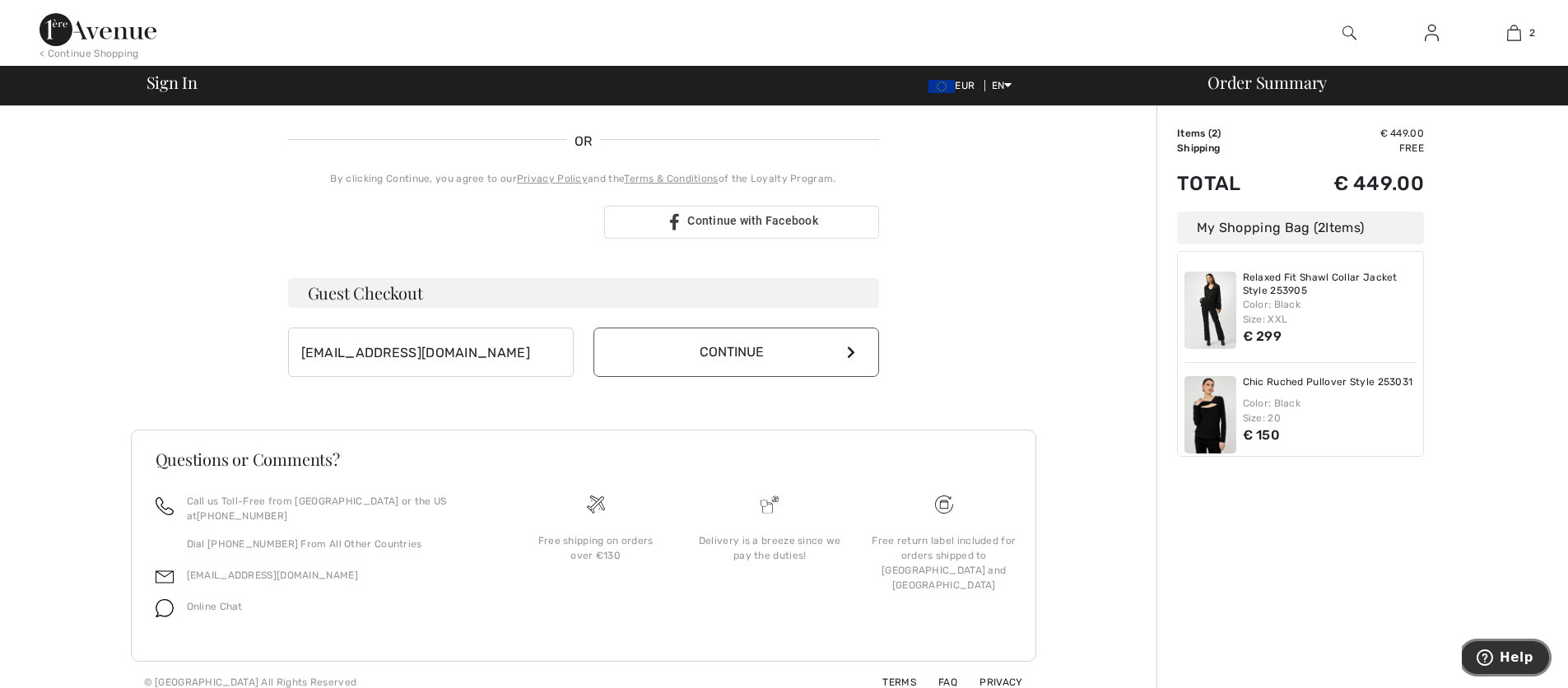
click at [1526, 655] on span "Help" at bounding box center [1517, 657] width 33 height 15
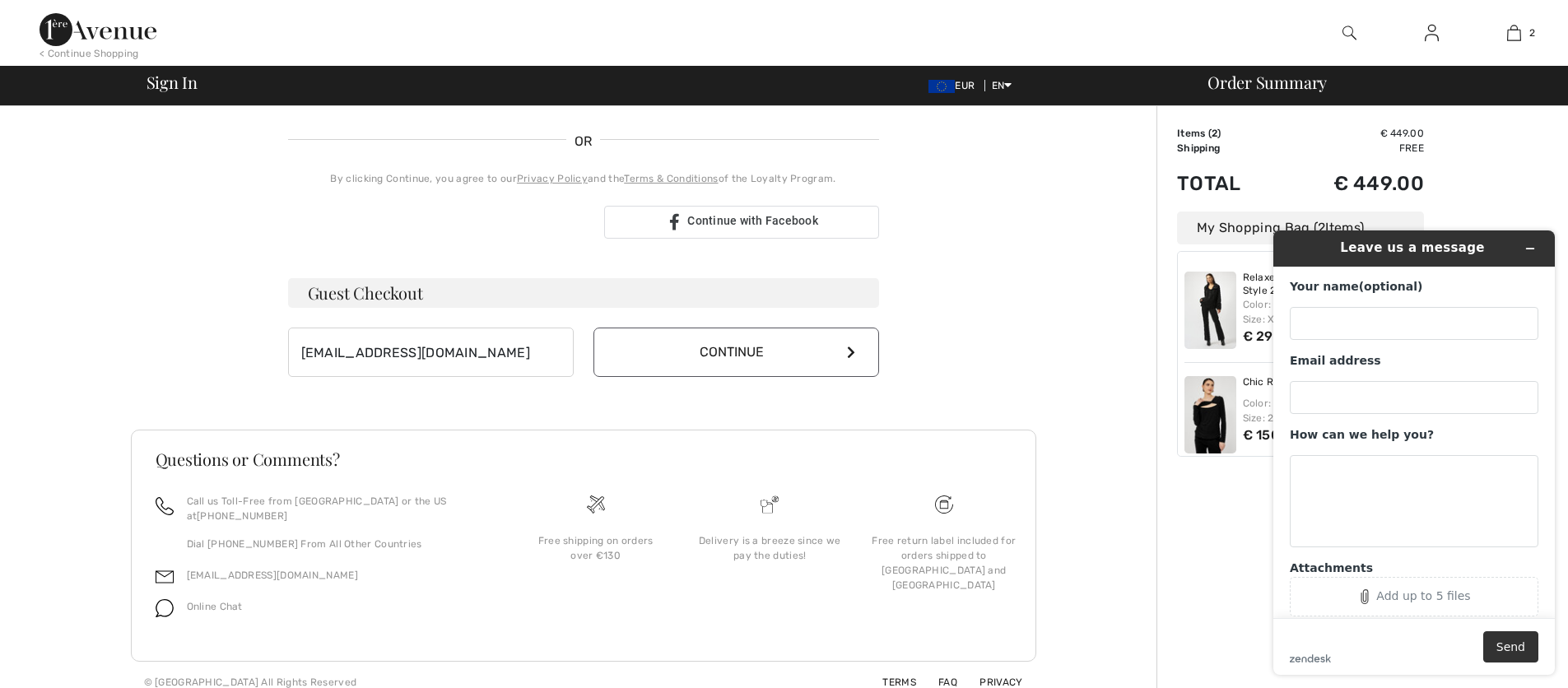
click at [1052, 536] on div "Your order is ready. Complete your checkout! Sign In Sign In Forgot your passwo…" at bounding box center [583, 231] width 1147 height 942
click at [1525, 252] on icon "Minimize widget" at bounding box center [1530, 248] width 11 height 11
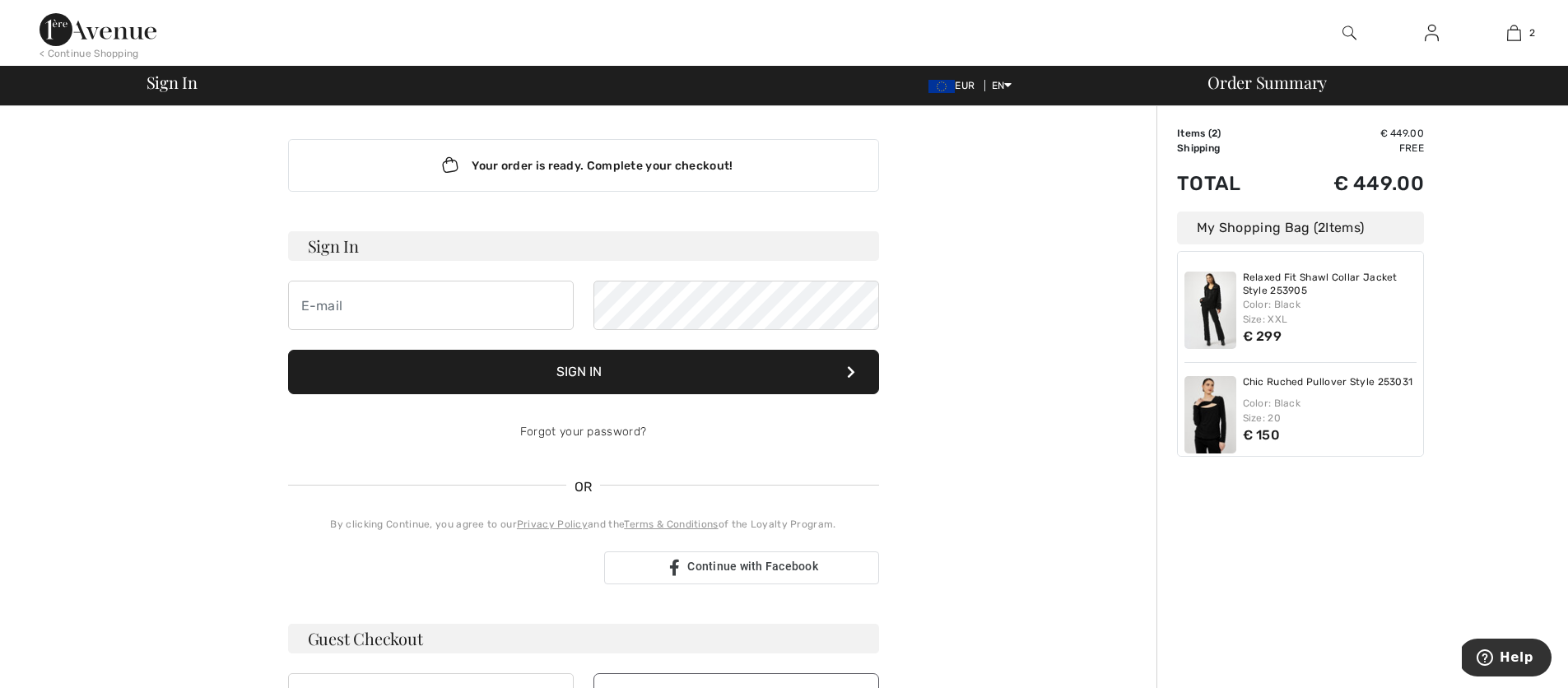
click at [575, 371] on button "Sign In" at bounding box center [583, 372] width 591 height 44
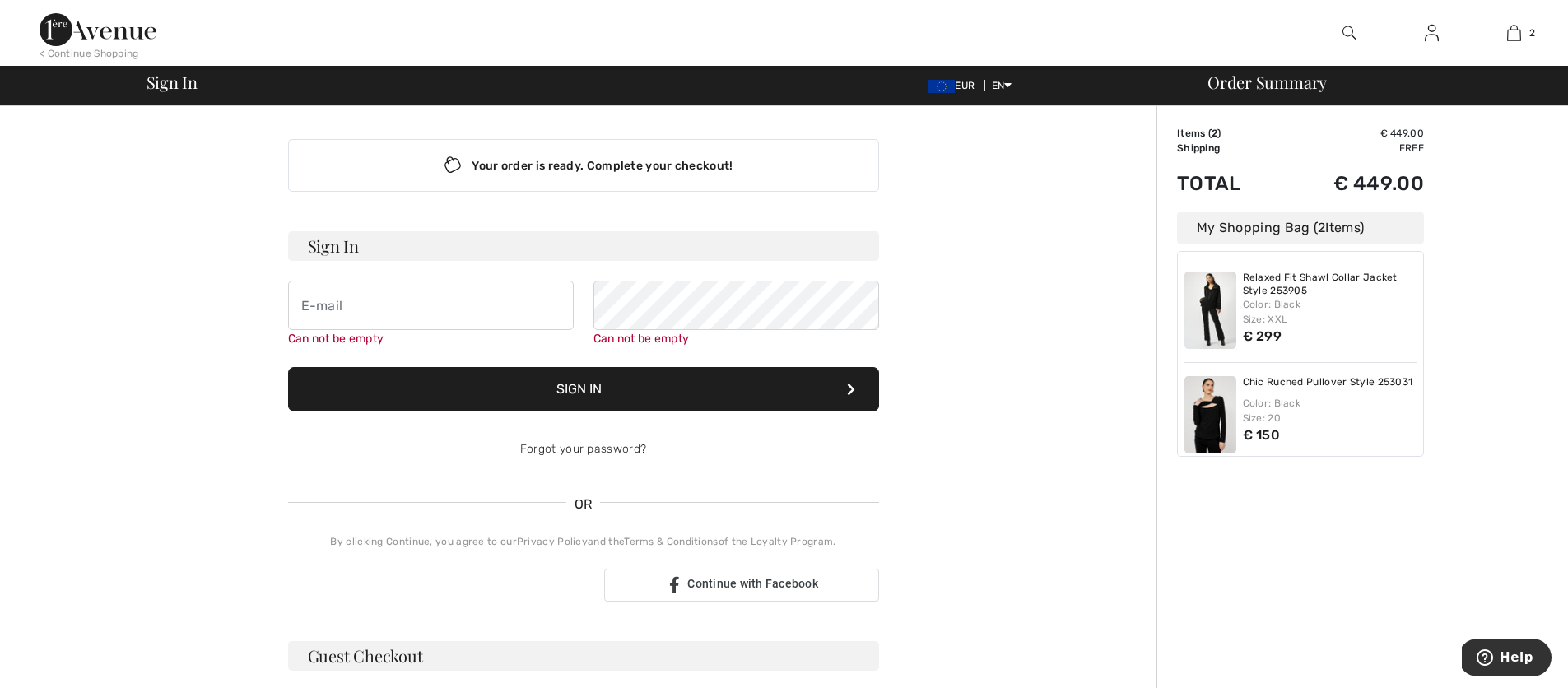
scroll to position [149, 0]
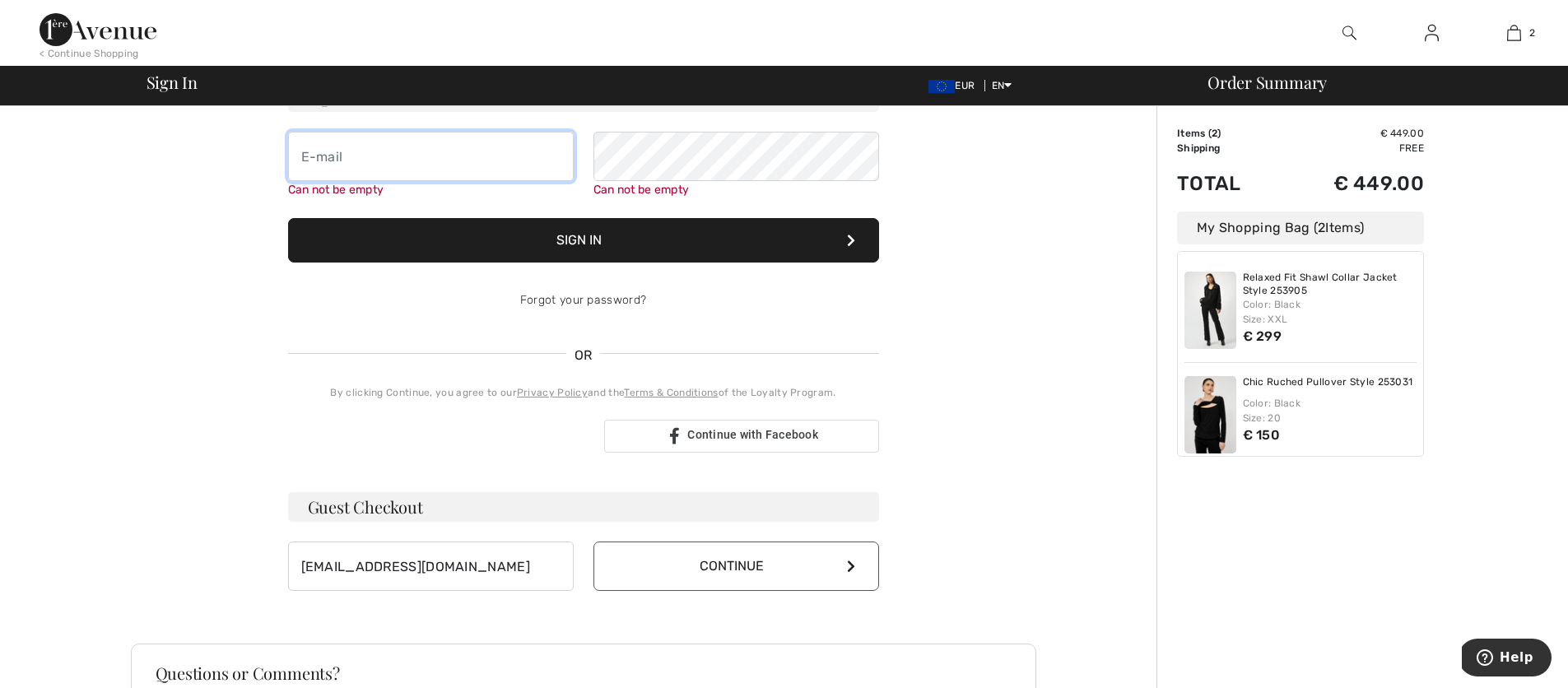
click at [299, 165] on input "email" at bounding box center [431, 156] width 286 height 49
type input "[EMAIL_ADDRESS][DOMAIN_NAME]"
click at [288, 218] on button "Sign In" at bounding box center [583, 240] width 591 height 44
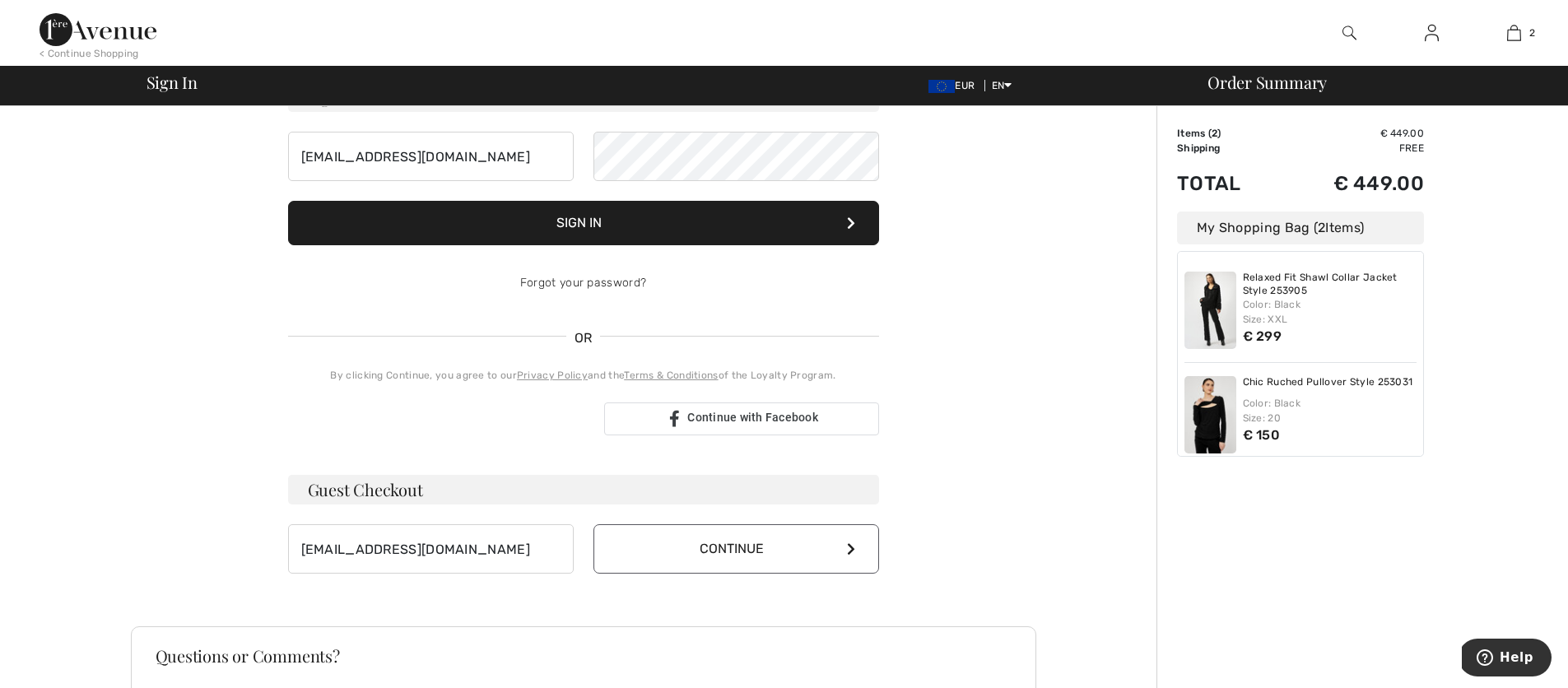
click at [747, 551] on button "Continue" at bounding box center [736, 549] width 286 height 49
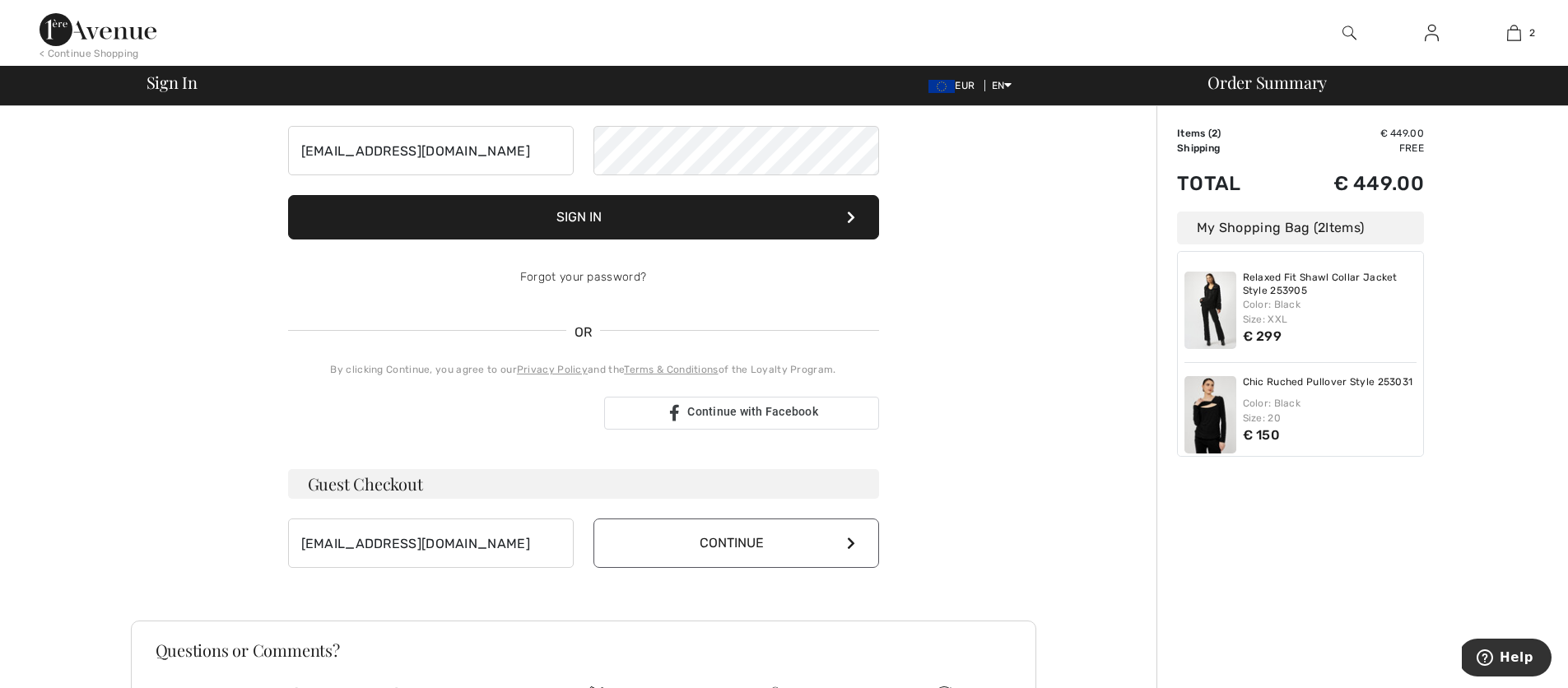
scroll to position [156, 0]
click at [749, 544] on button "Continue" at bounding box center [736, 542] width 286 height 49
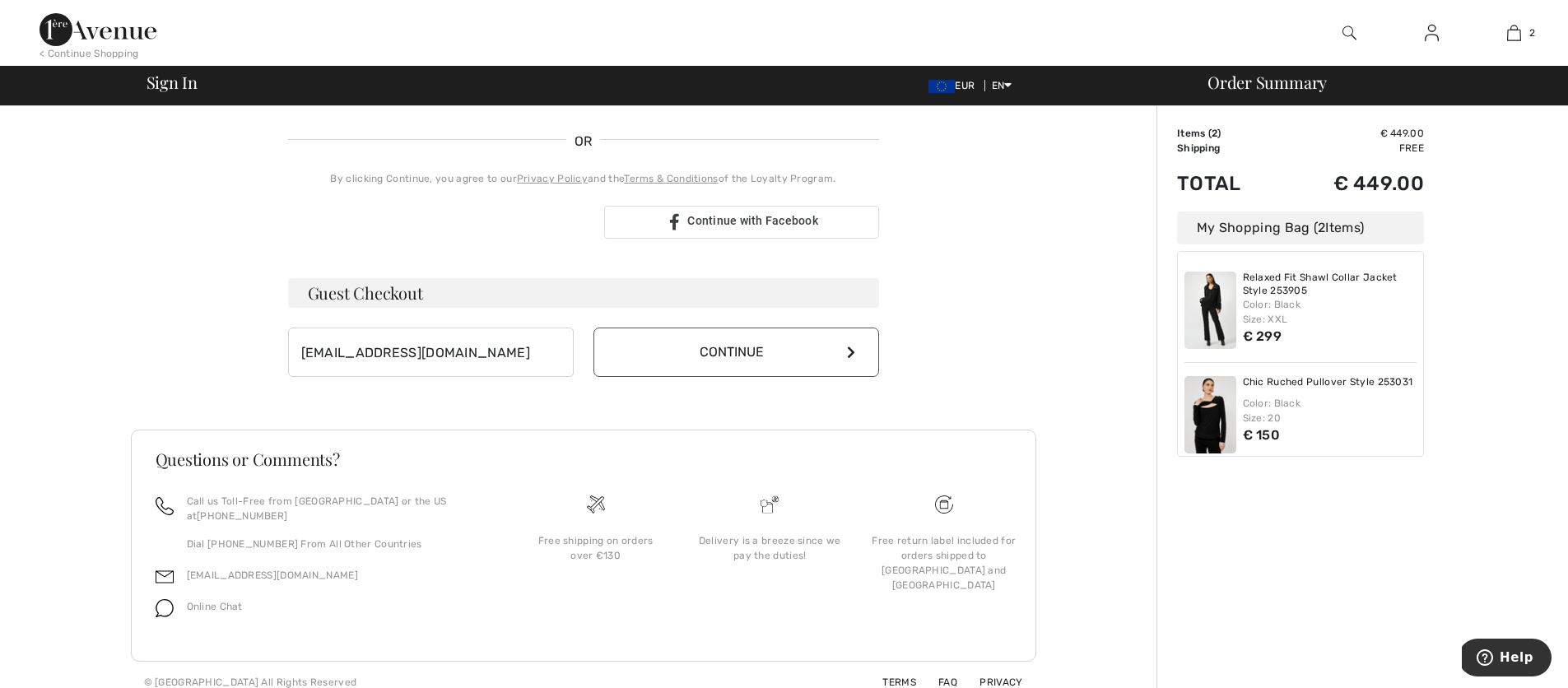
scroll to position [0, 0]
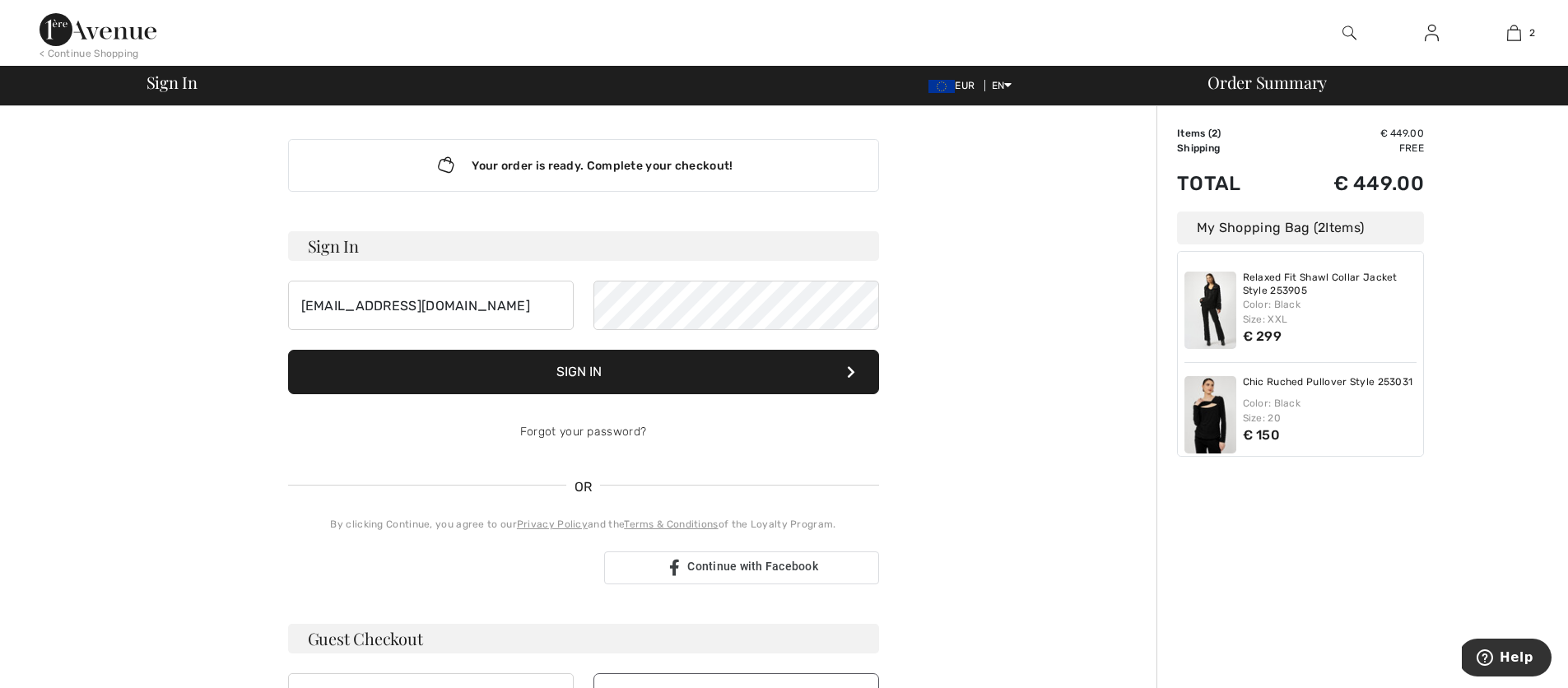
click at [1240, 91] on div "Order Summary" at bounding box center [1373, 82] width 370 height 17
click at [288, 350] on button "Sign In" at bounding box center [583, 372] width 591 height 44
click at [732, 569] on span "Continue with Facebook" at bounding box center [753, 566] width 131 height 13
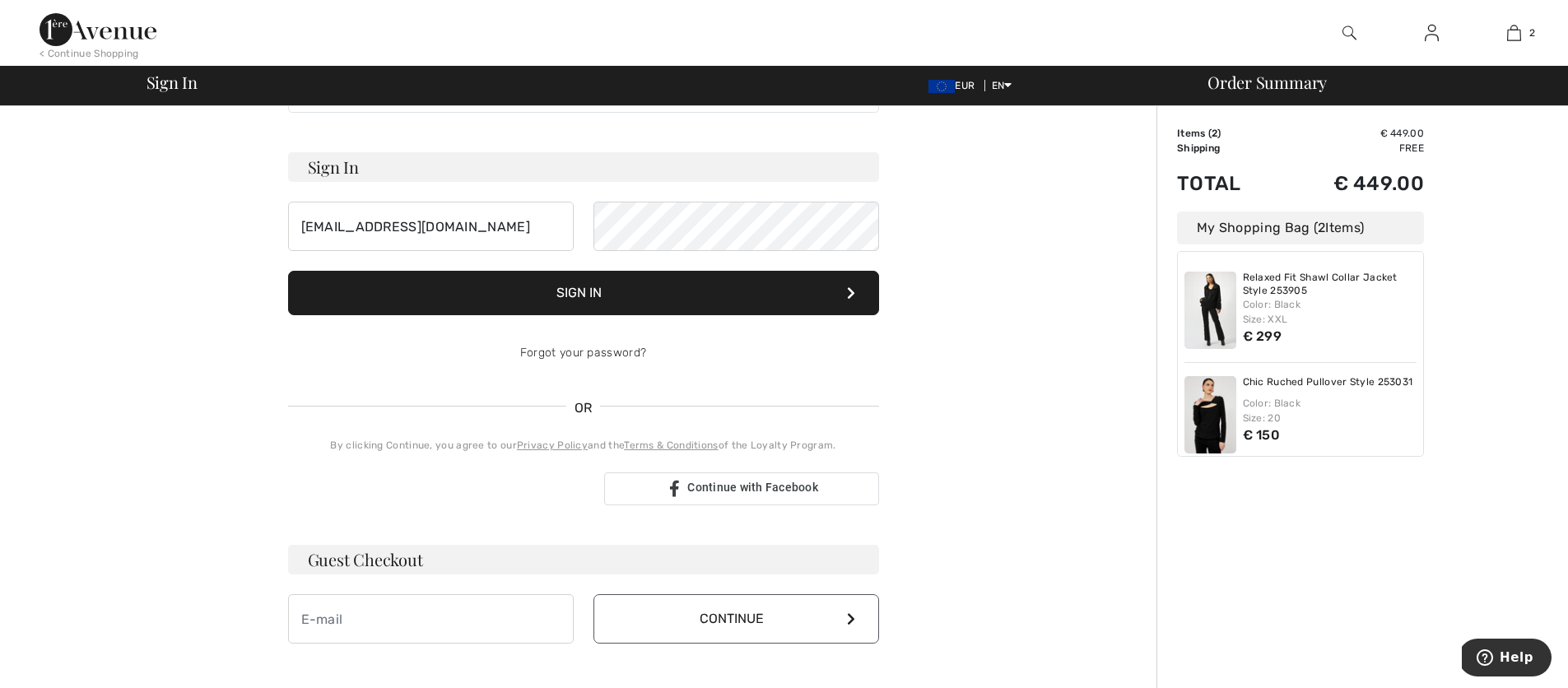
scroll to position [108, 0]
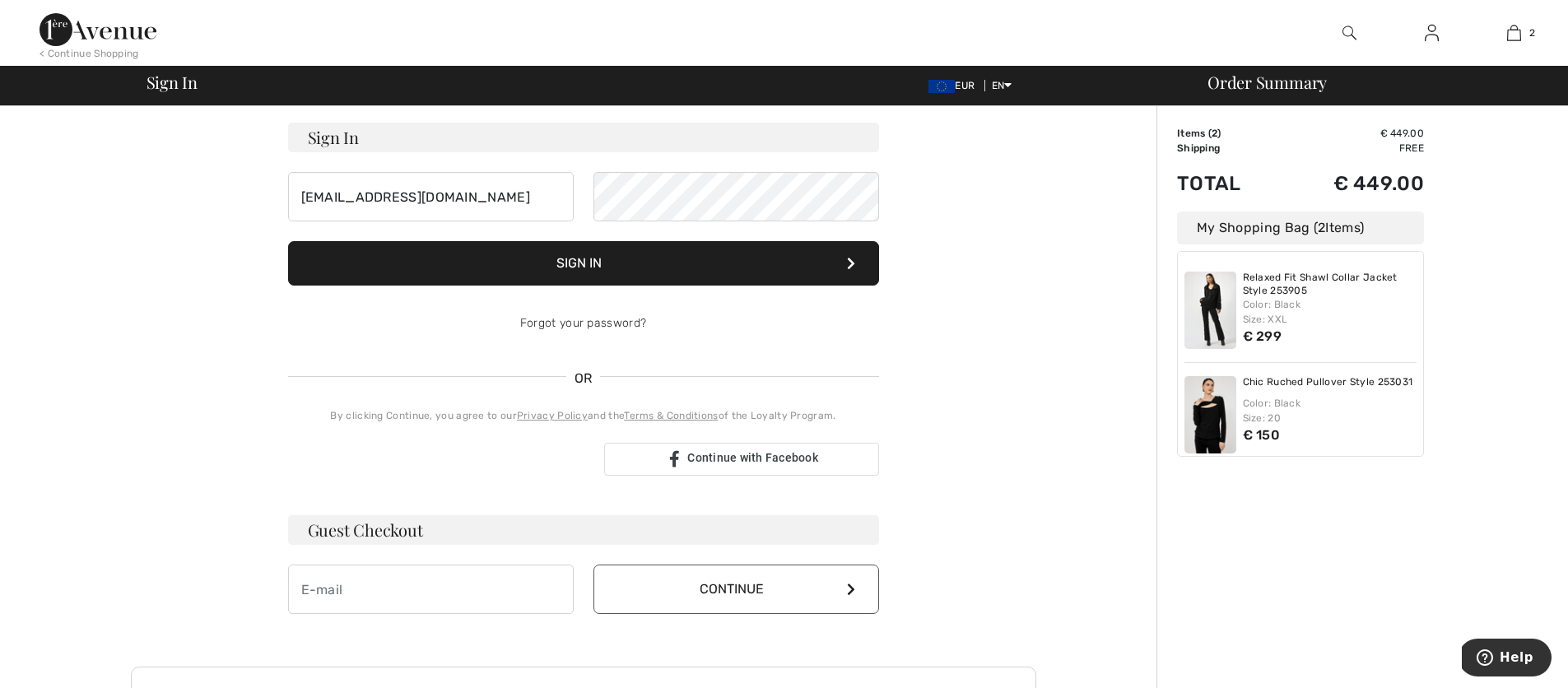
click at [757, 595] on button "Continue" at bounding box center [736, 589] width 286 height 49
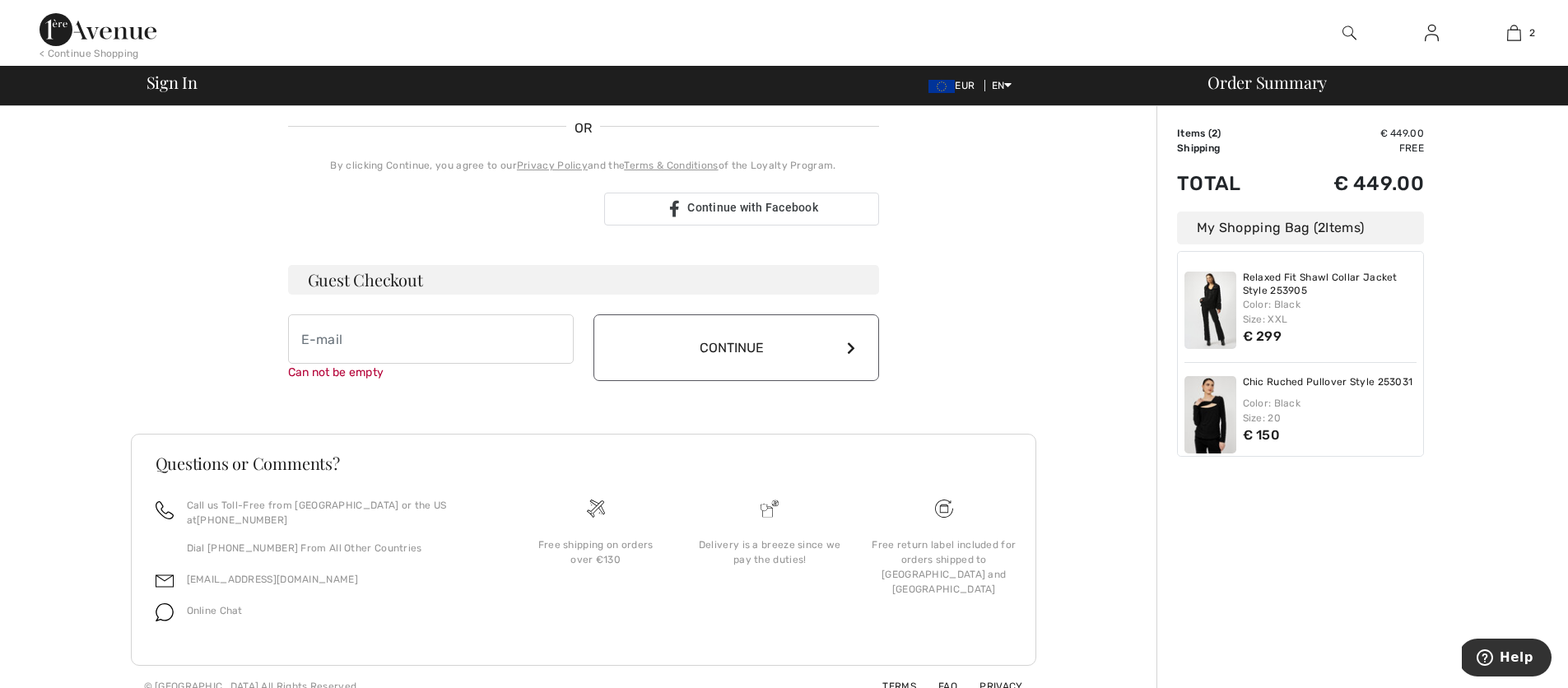
scroll to position [363, 0]
click at [303, 330] on input "email" at bounding box center [431, 335] width 286 height 49
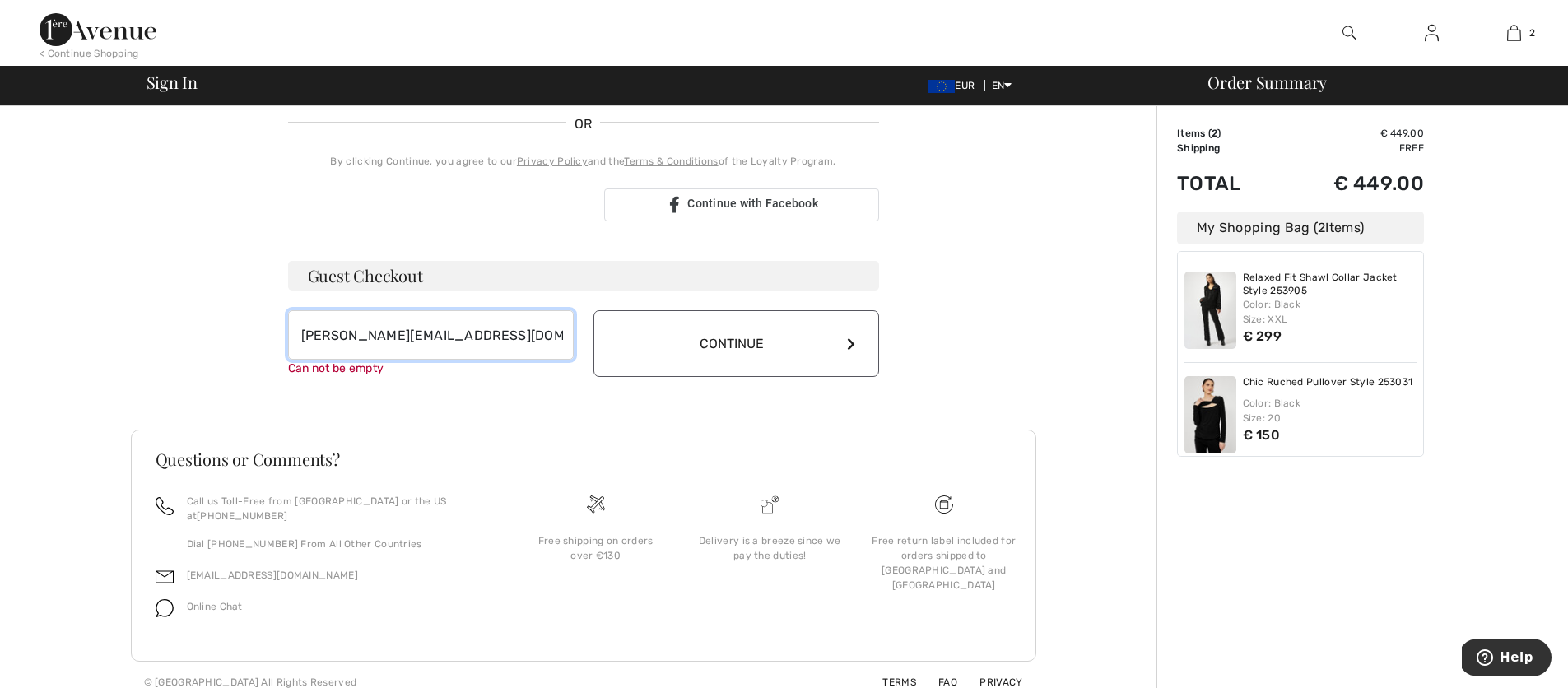
type input "rita.vernazza@iad-italia.it"
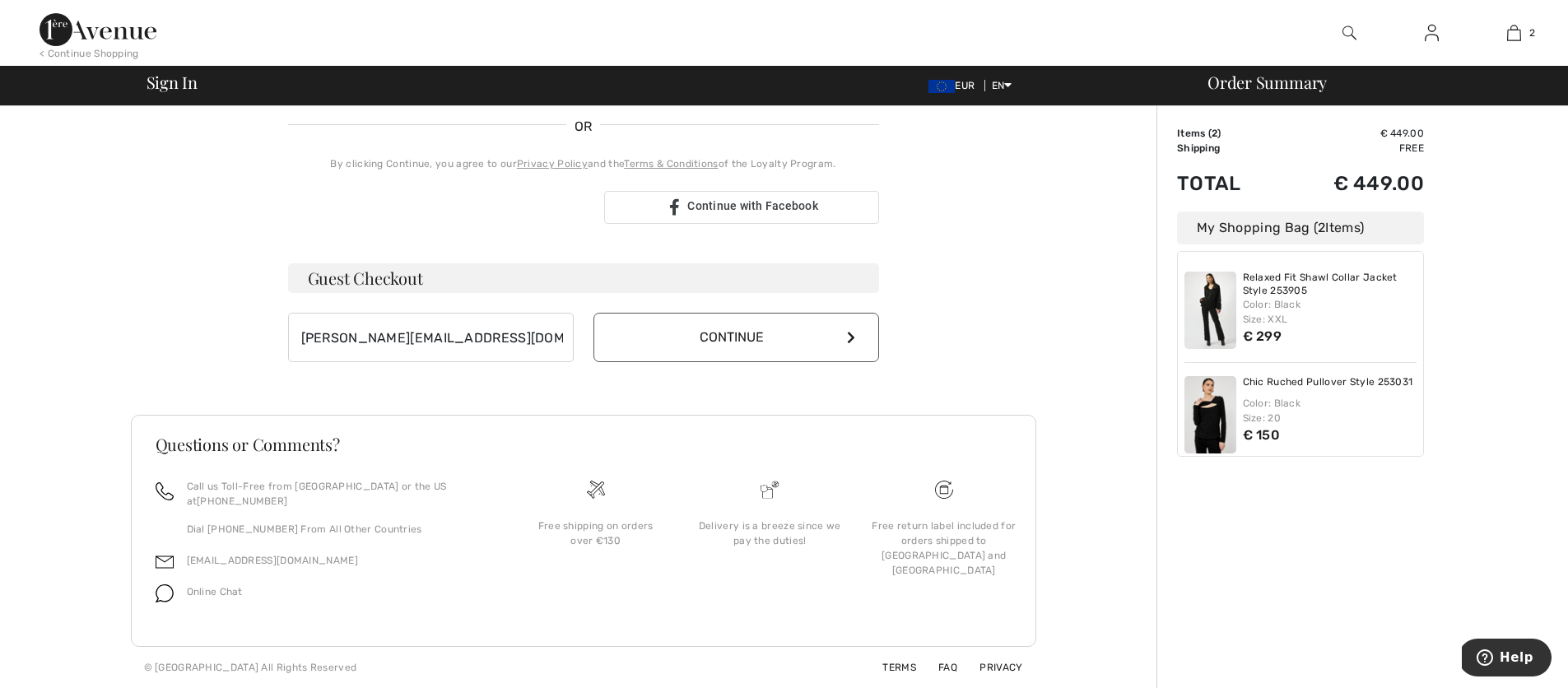
scroll to position [345, 0]
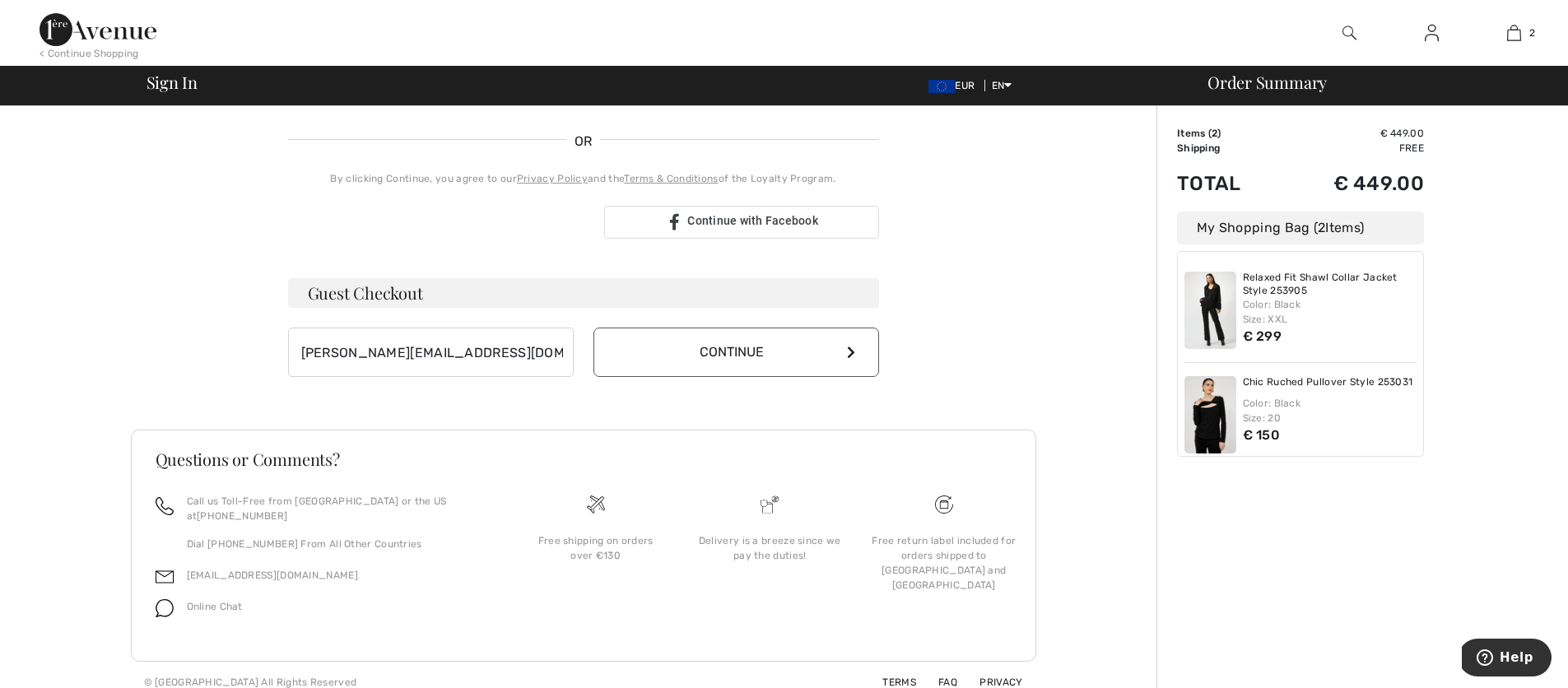
click at [748, 343] on button "Continue" at bounding box center [736, 352] width 286 height 49
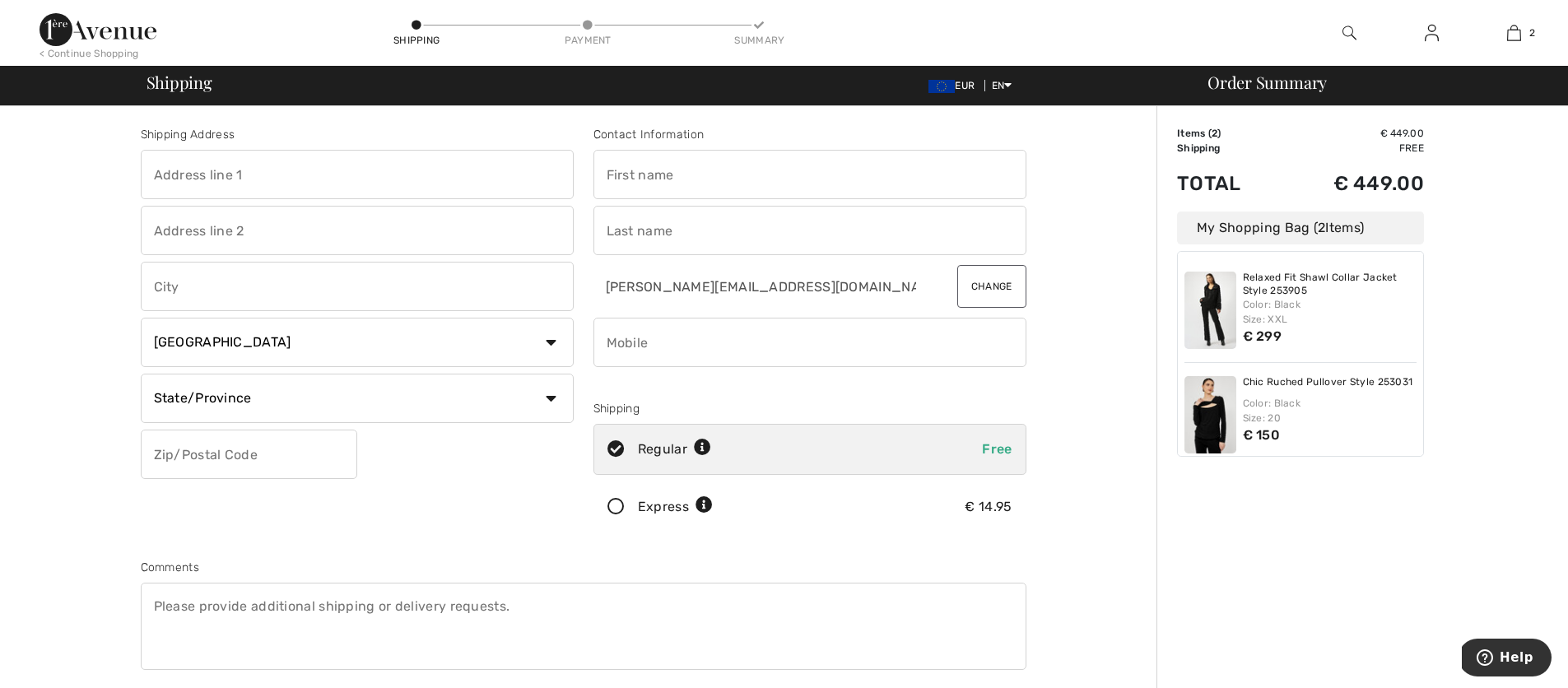
click at [157, 174] on input "text" at bounding box center [357, 174] width 433 height 49
click at [650, 347] on input "phone" at bounding box center [809, 343] width 433 height 49
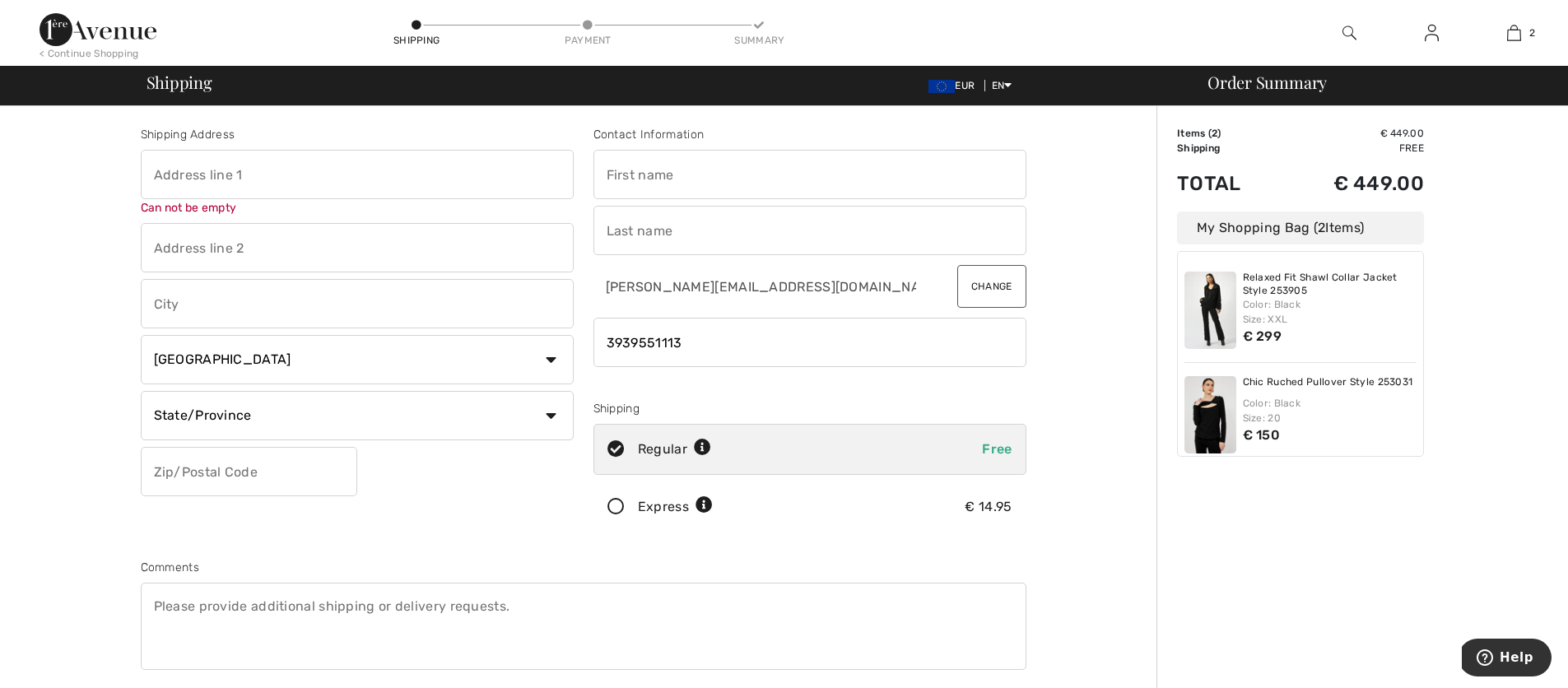
type input "3939551113"
click at [160, 181] on input "text" at bounding box center [357, 174] width 433 height 49
type input "[STREET_ADDRESS][PERSON_NAME]"
click at [162, 305] on input "text" at bounding box center [357, 304] width 433 height 49
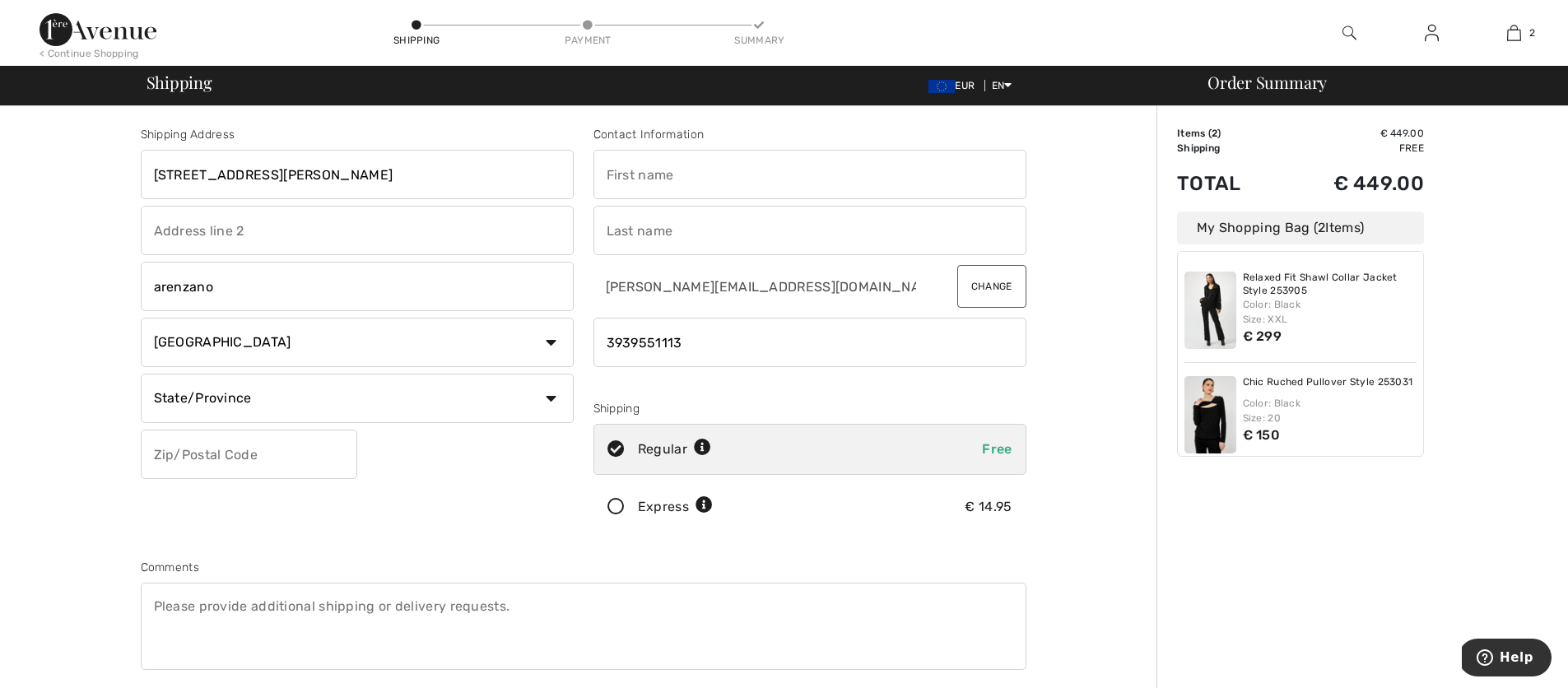
type input "arenzano"
click at [551, 342] on select "Country Canada United States Afghanistan Aland Islands Albania Algeria American…" at bounding box center [357, 343] width 433 height 49
select select "IT"
click at [141, 318] on select "Country Canada United States Afghanistan Aland Islands Albania Algeria American…" at bounding box center [357, 343] width 433 height 49
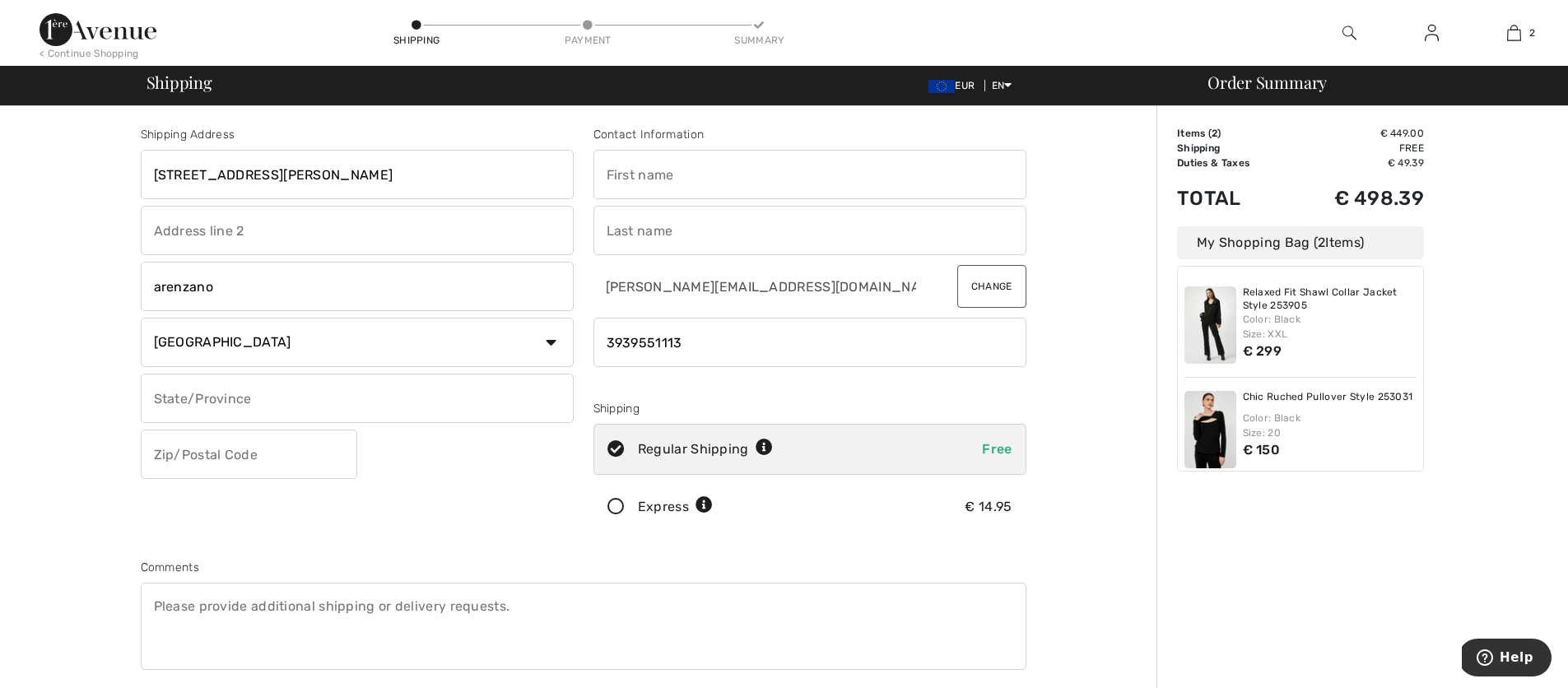
click at [540, 400] on input "text" at bounding box center [357, 398] width 433 height 49
type input "genova"
click at [168, 462] on input "text" at bounding box center [249, 455] width 217 height 49
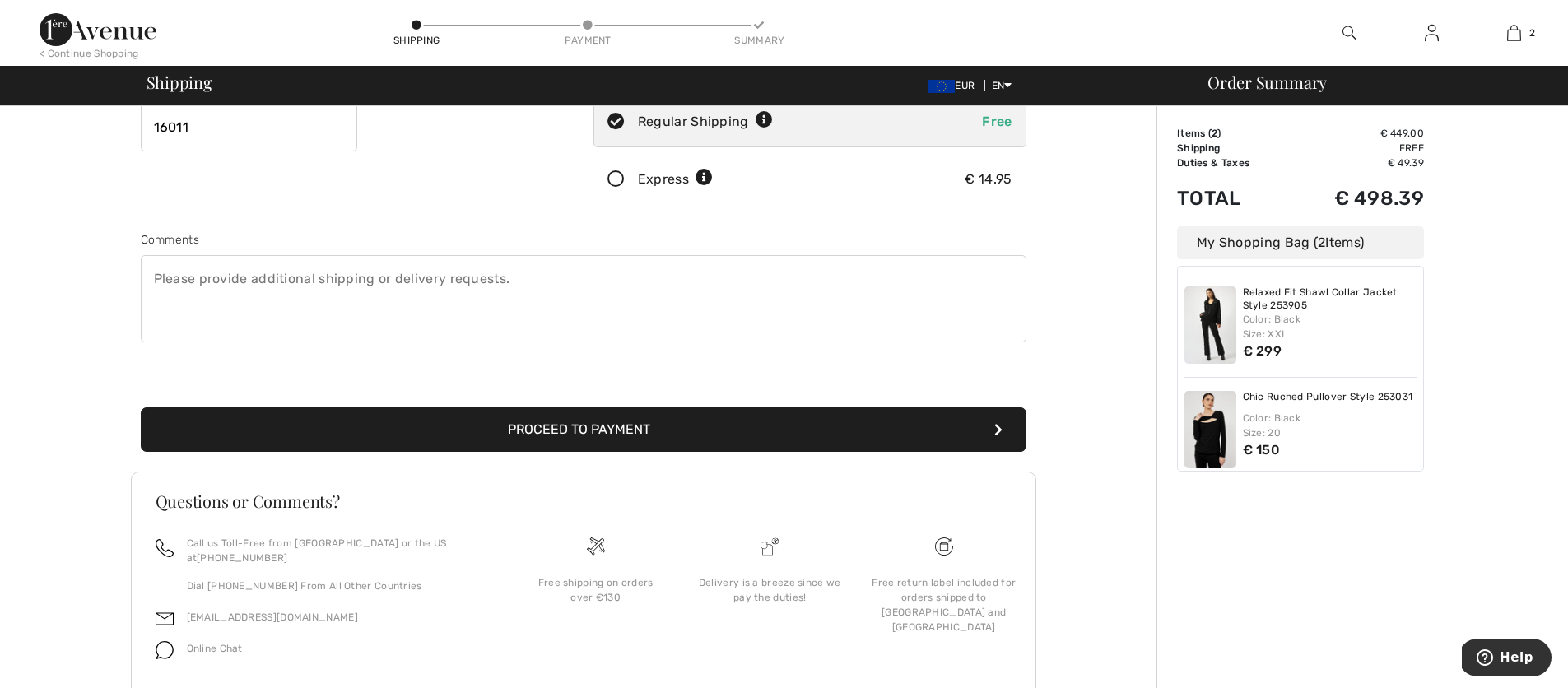
scroll to position [369, 0]
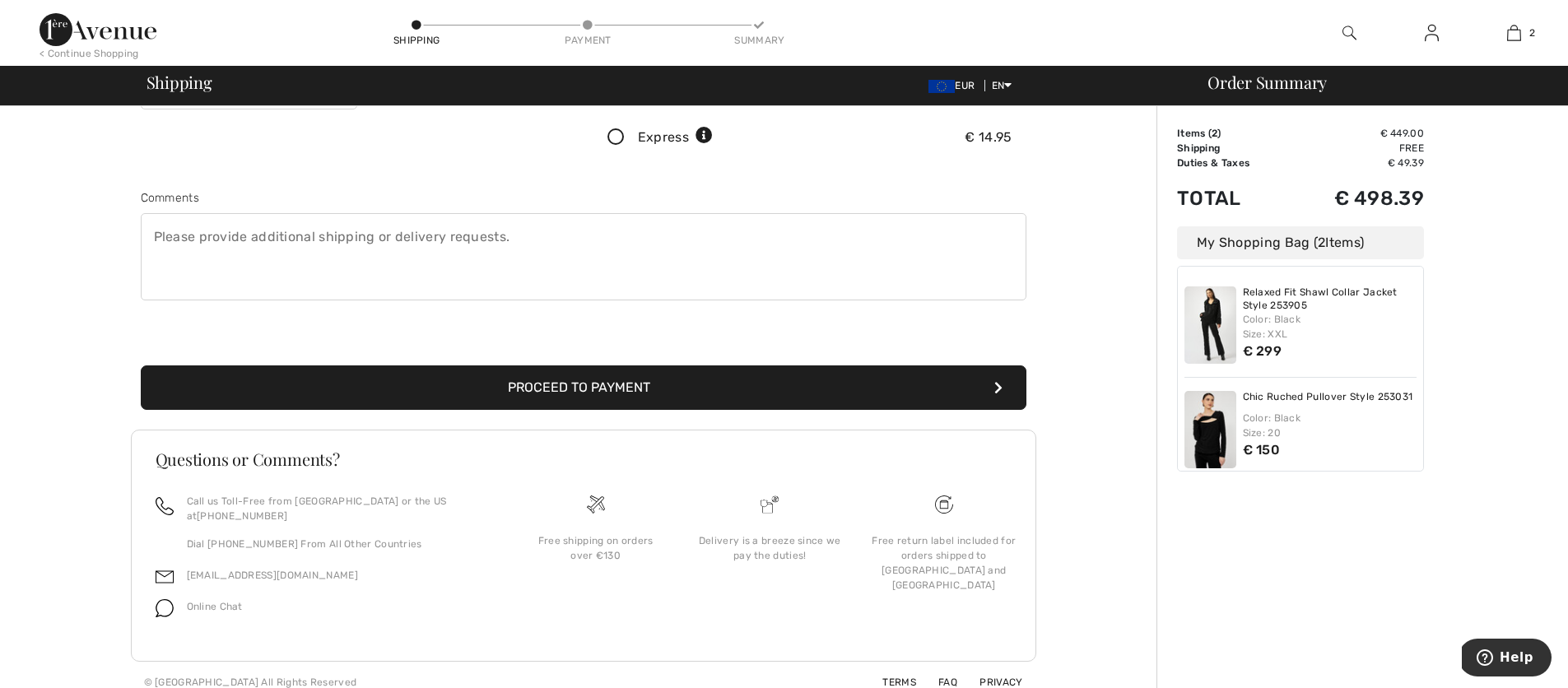
type input "16011"
click at [568, 388] on button "Proceed to Payment" at bounding box center [583, 388] width 886 height 44
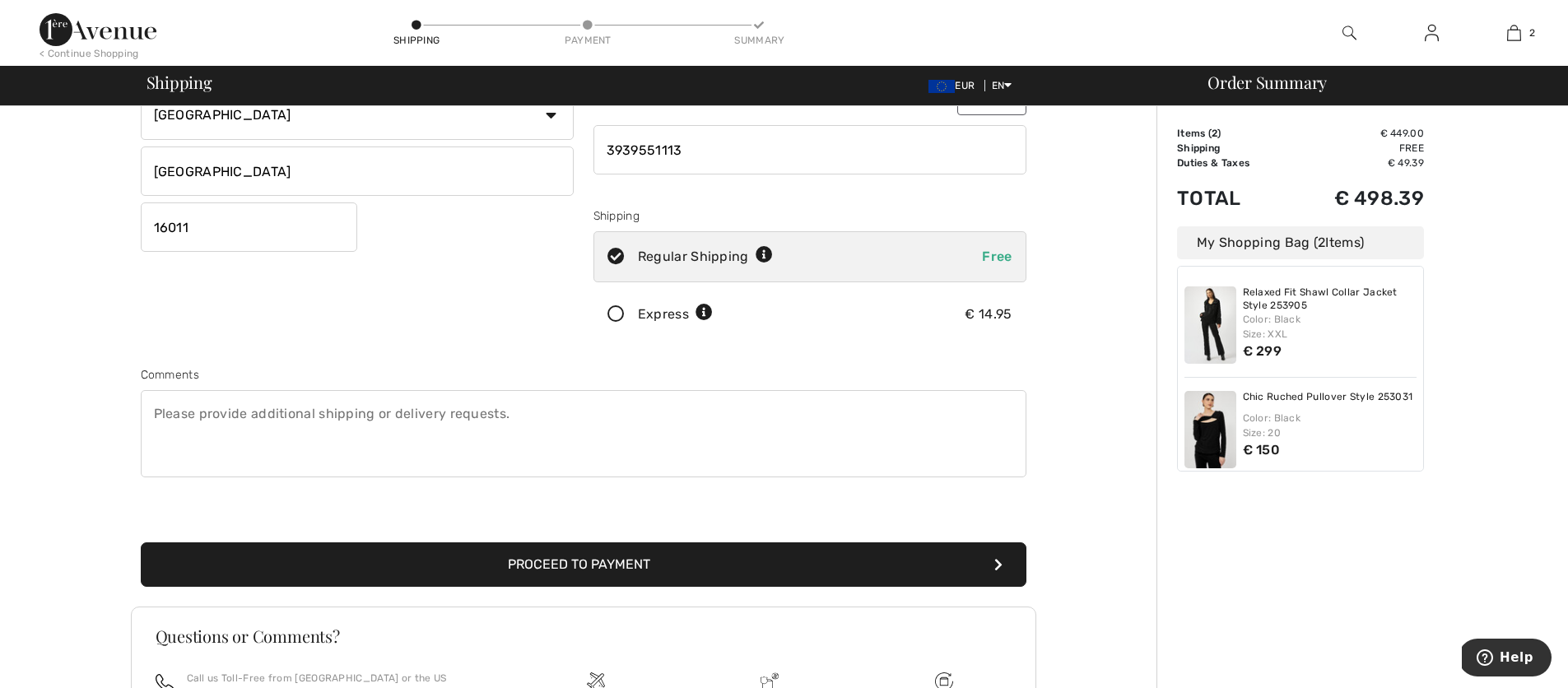
scroll to position [0, 0]
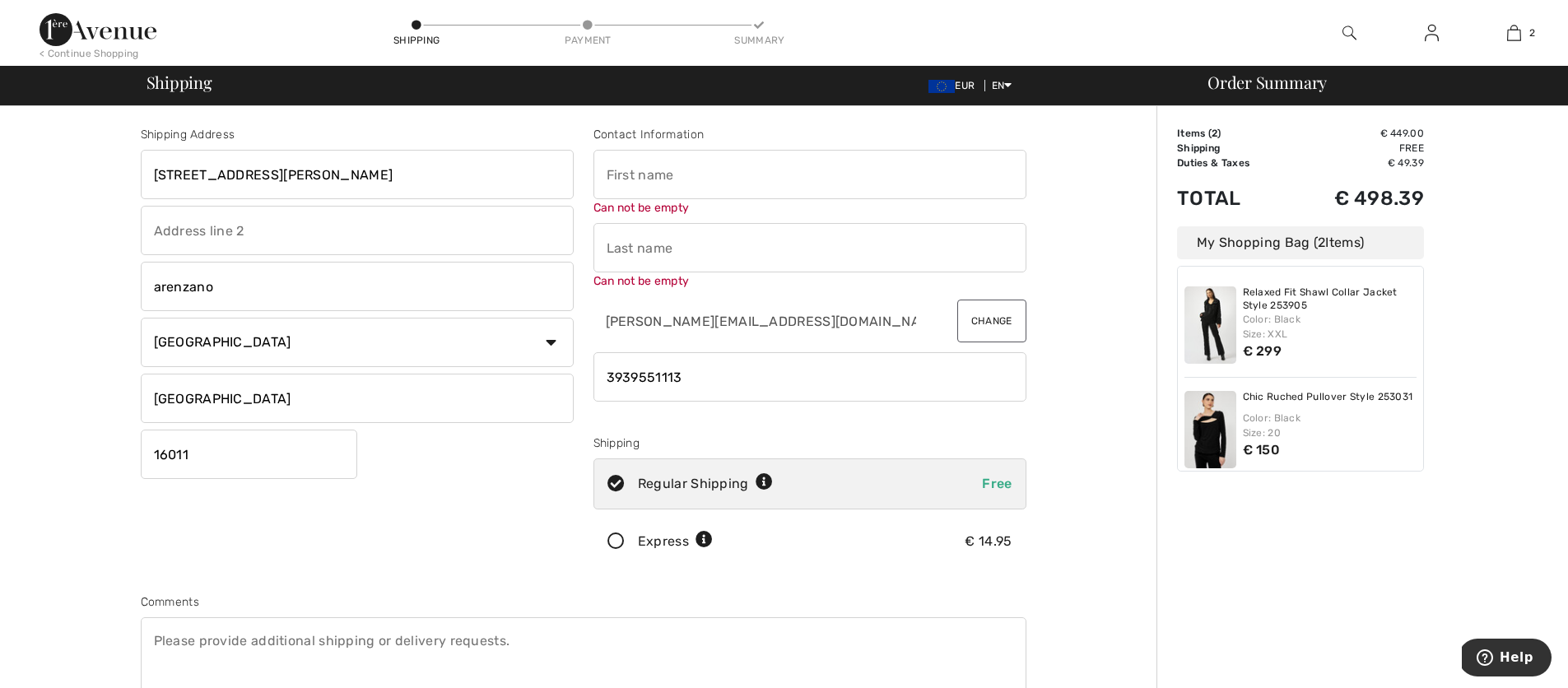
click at [622, 183] on input "text" at bounding box center [809, 174] width 433 height 49
type input "rita"
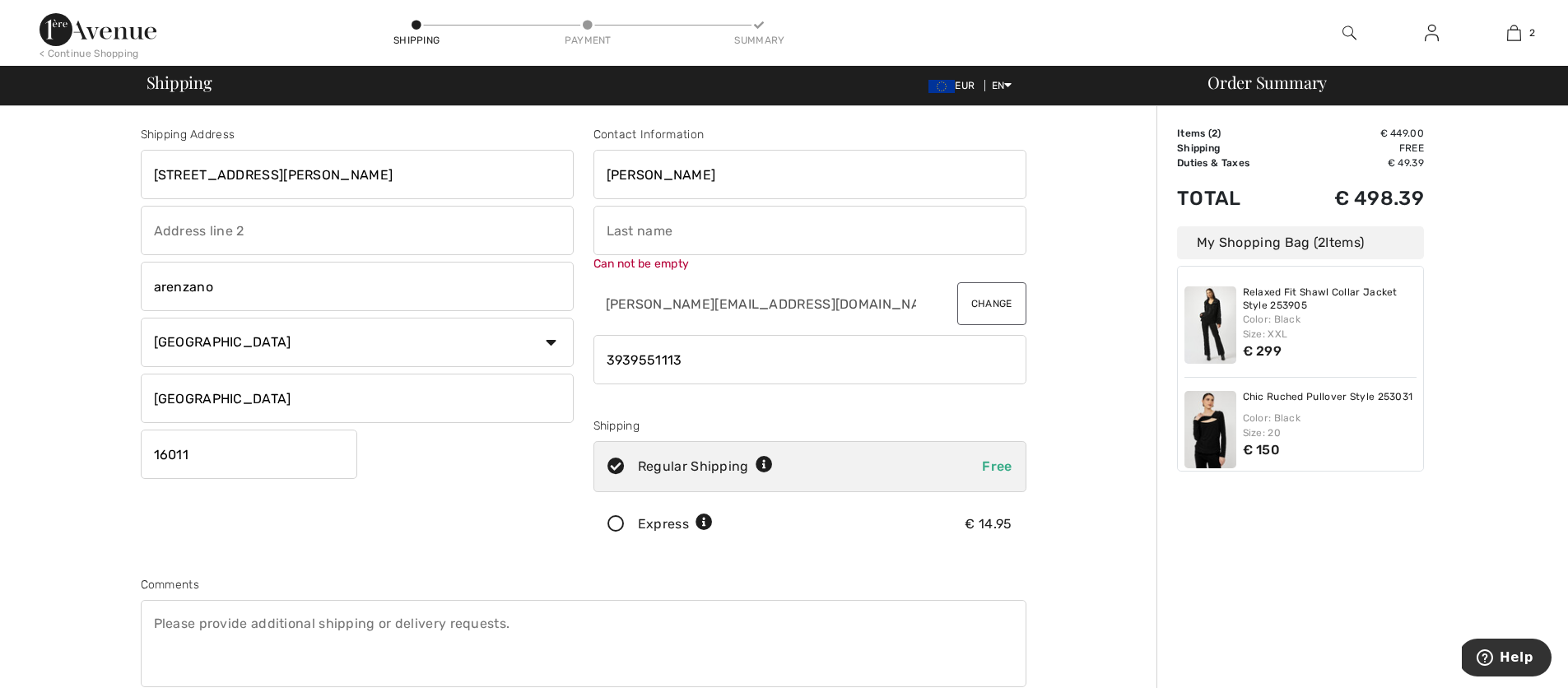
click at [621, 252] on input "text" at bounding box center [809, 230] width 433 height 49
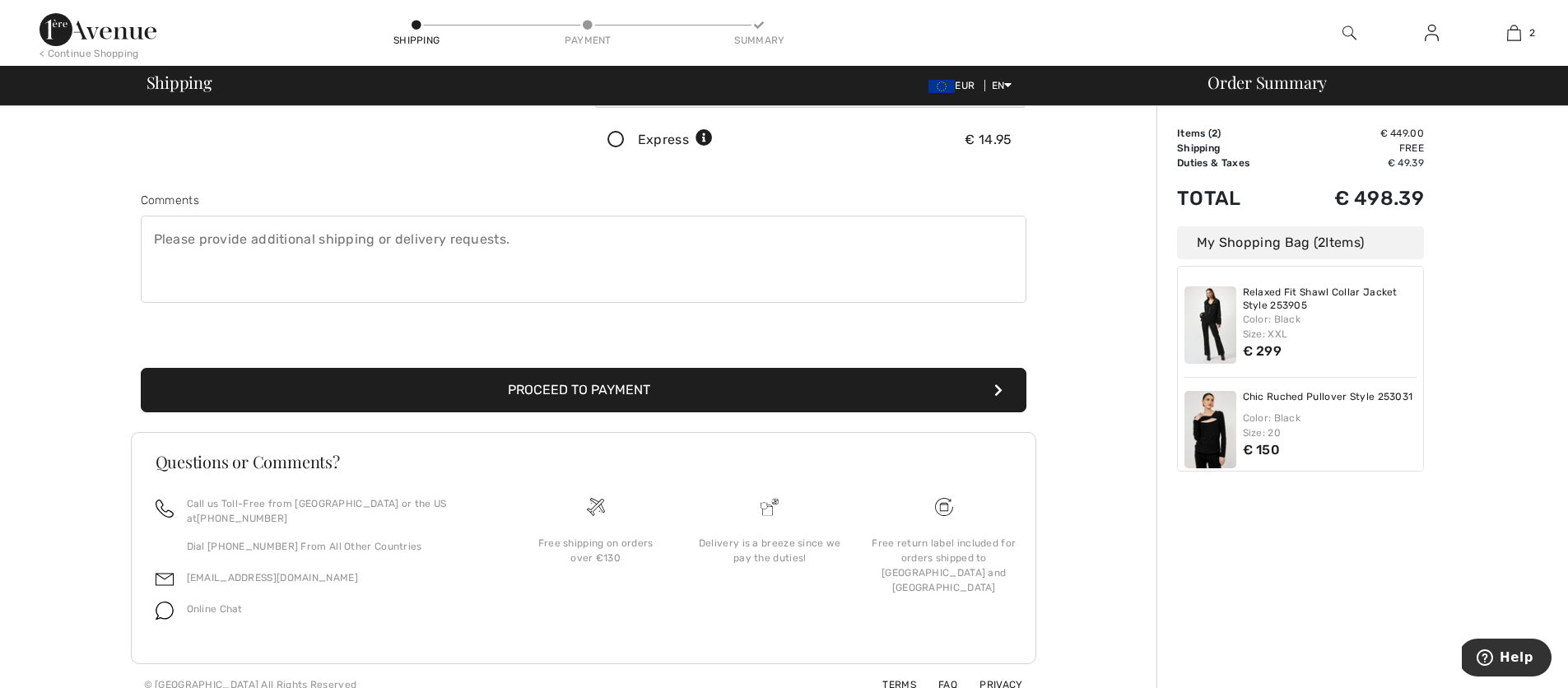
scroll to position [387, 0]
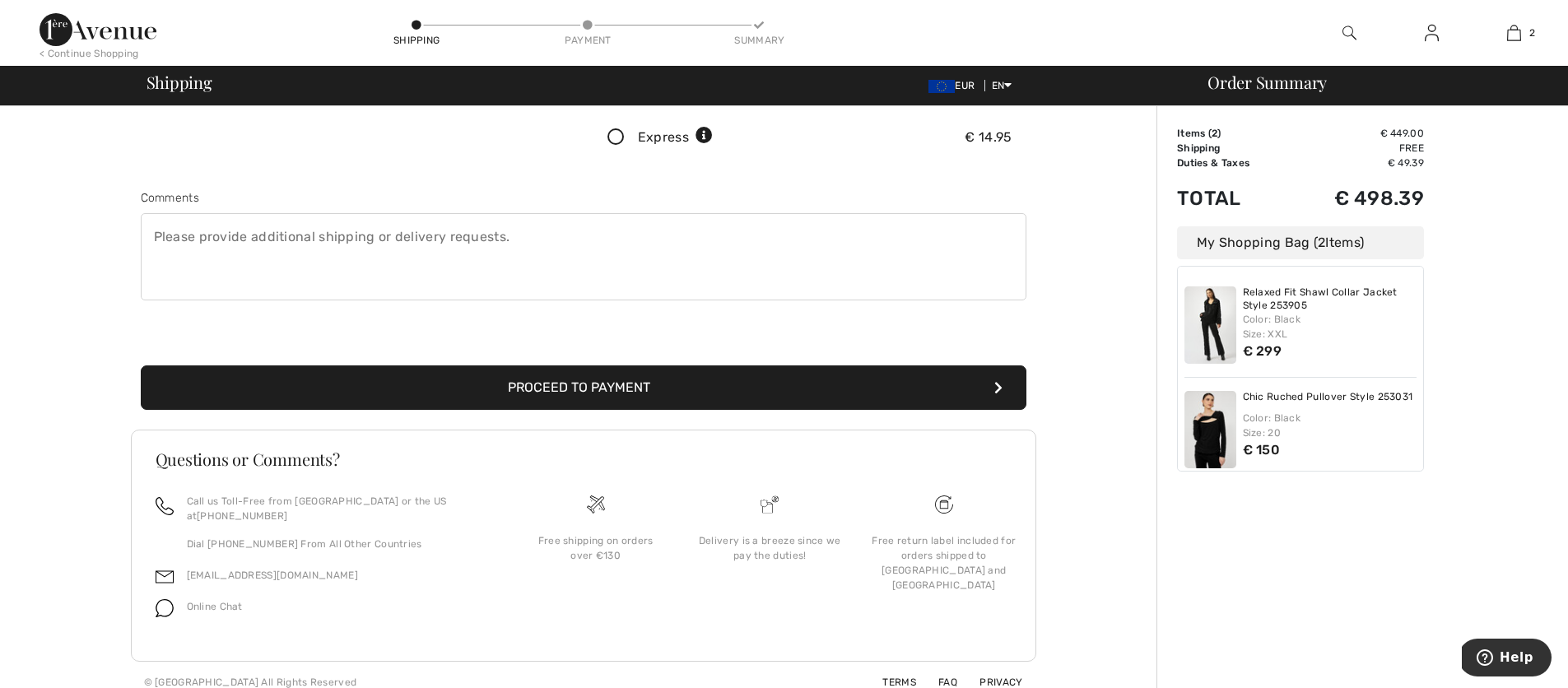
type input "vernazza"
click at [568, 389] on button "Proceed to Payment" at bounding box center [583, 388] width 886 height 44
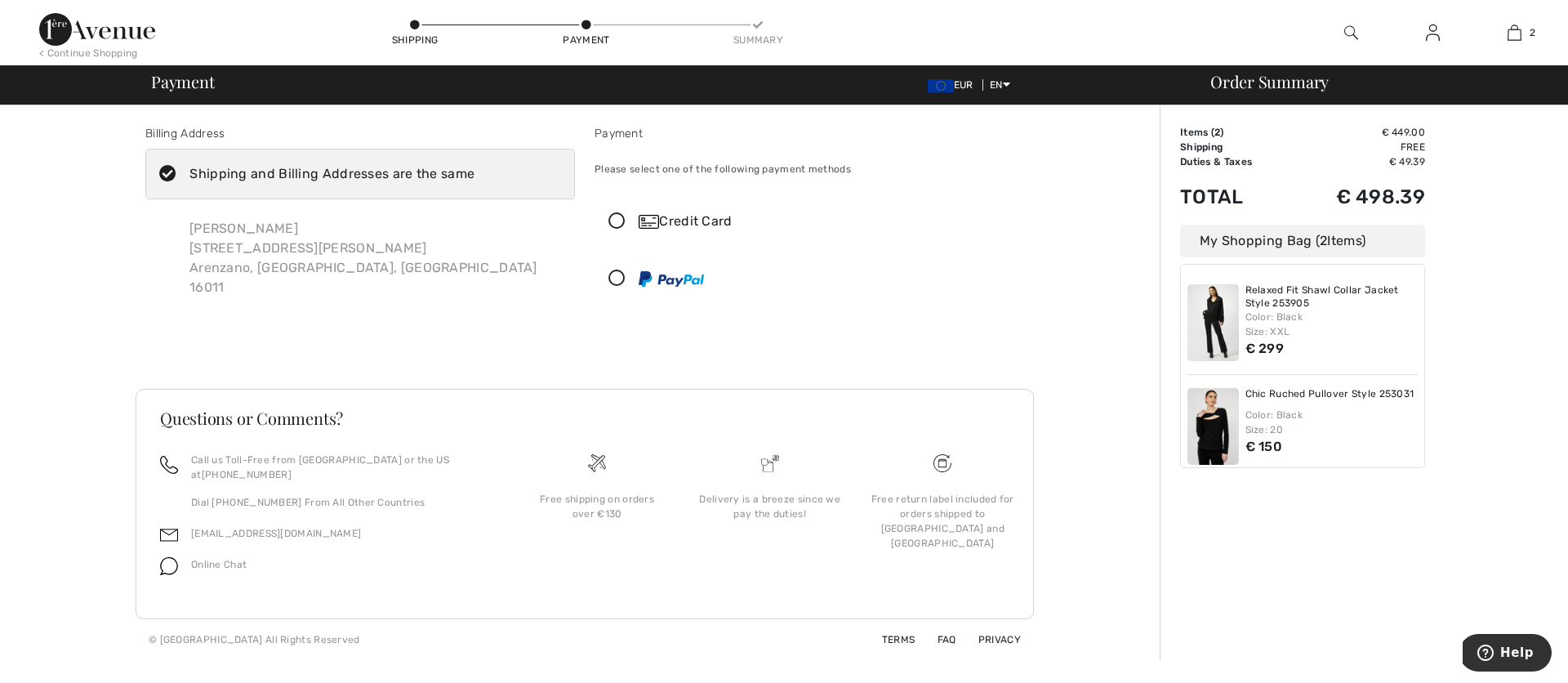
click at [616, 220] on icon at bounding box center [617, 222] width 44 height 17
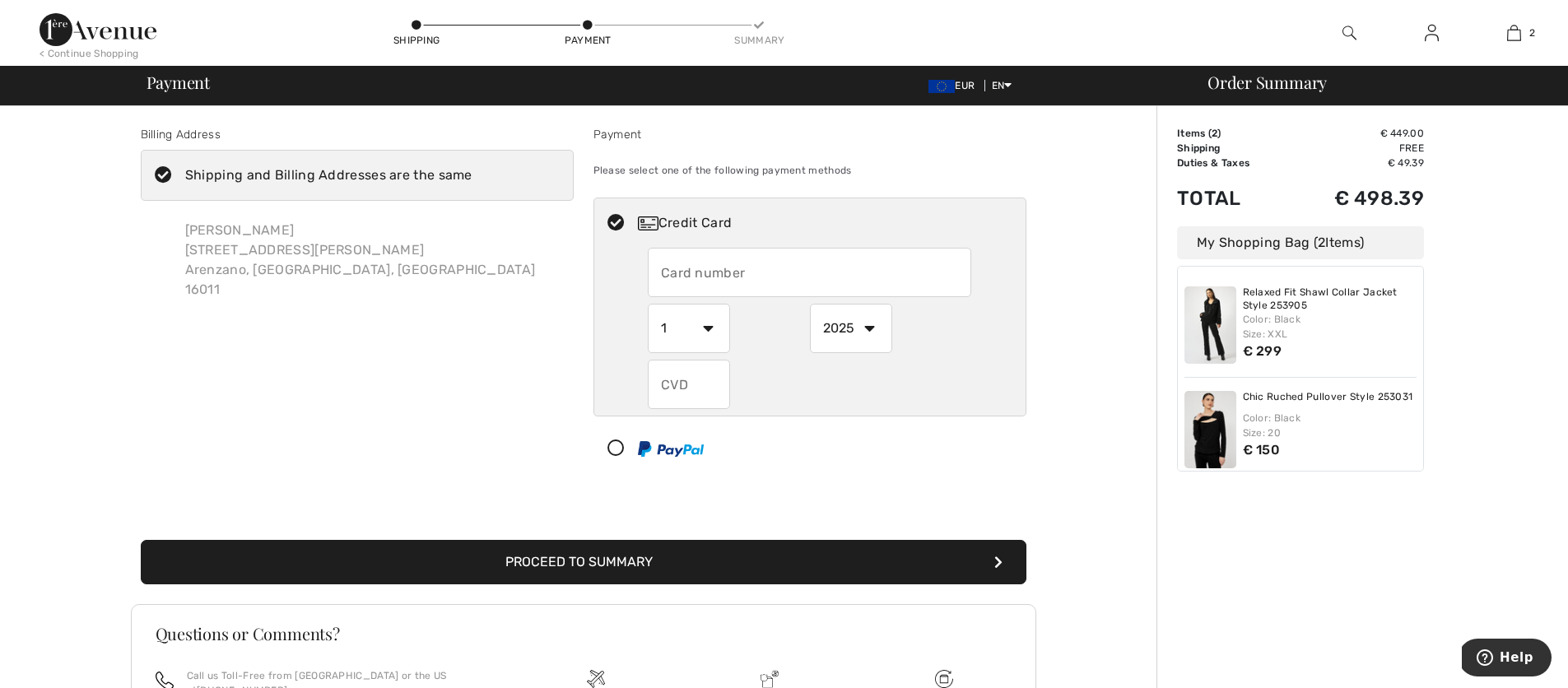
click at [665, 270] on input "text" at bounding box center [809, 272] width 323 height 49
type input "[CREDIT_CARD_NUMBER]"
click at [705, 329] on select "1 2 3 4 5 6 7 8 9 10 11 12" at bounding box center [688, 329] width 82 height 49
select select "12"
click at [648, 304] on select "1 2 3 4 5 6 7 8 9 10 11 12" at bounding box center [688, 329] width 82 height 49
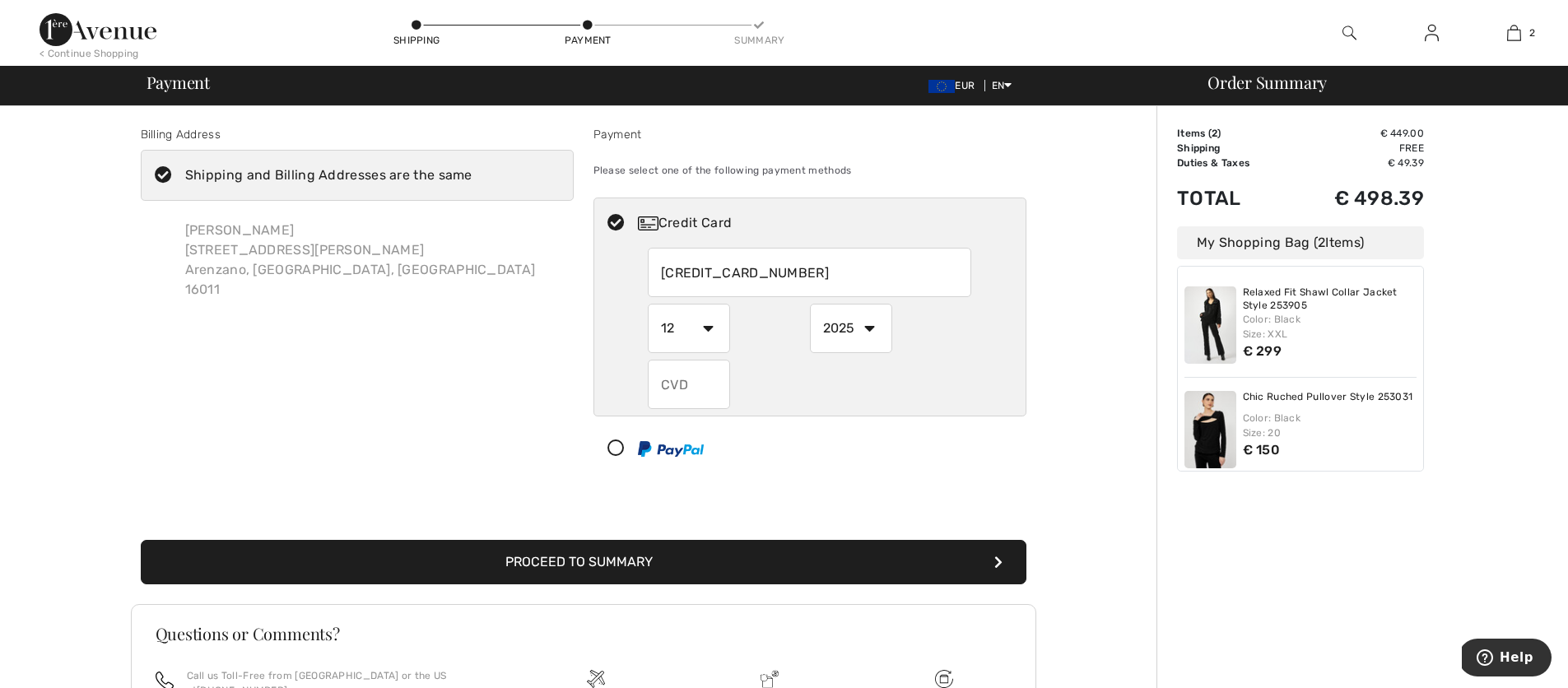
click at [666, 385] on input "text" at bounding box center [688, 384] width 82 height 49
type input "559"
click at [628, 562] on button "Proceed to Summary" at bounding box center [583, 562] width 886 height 44
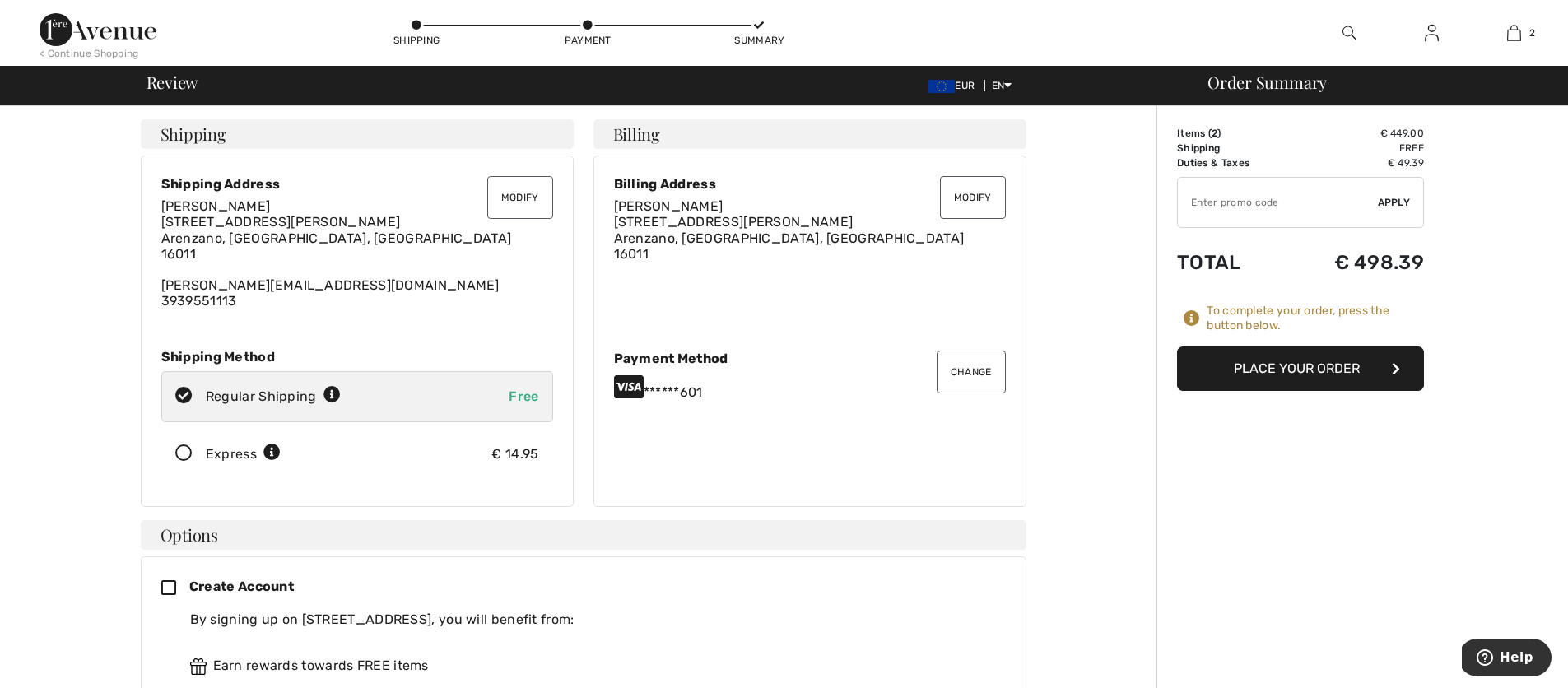
click at [1255, 372] on button "Place Your Order" at bounding box center [1301, 368] width 247 height 44
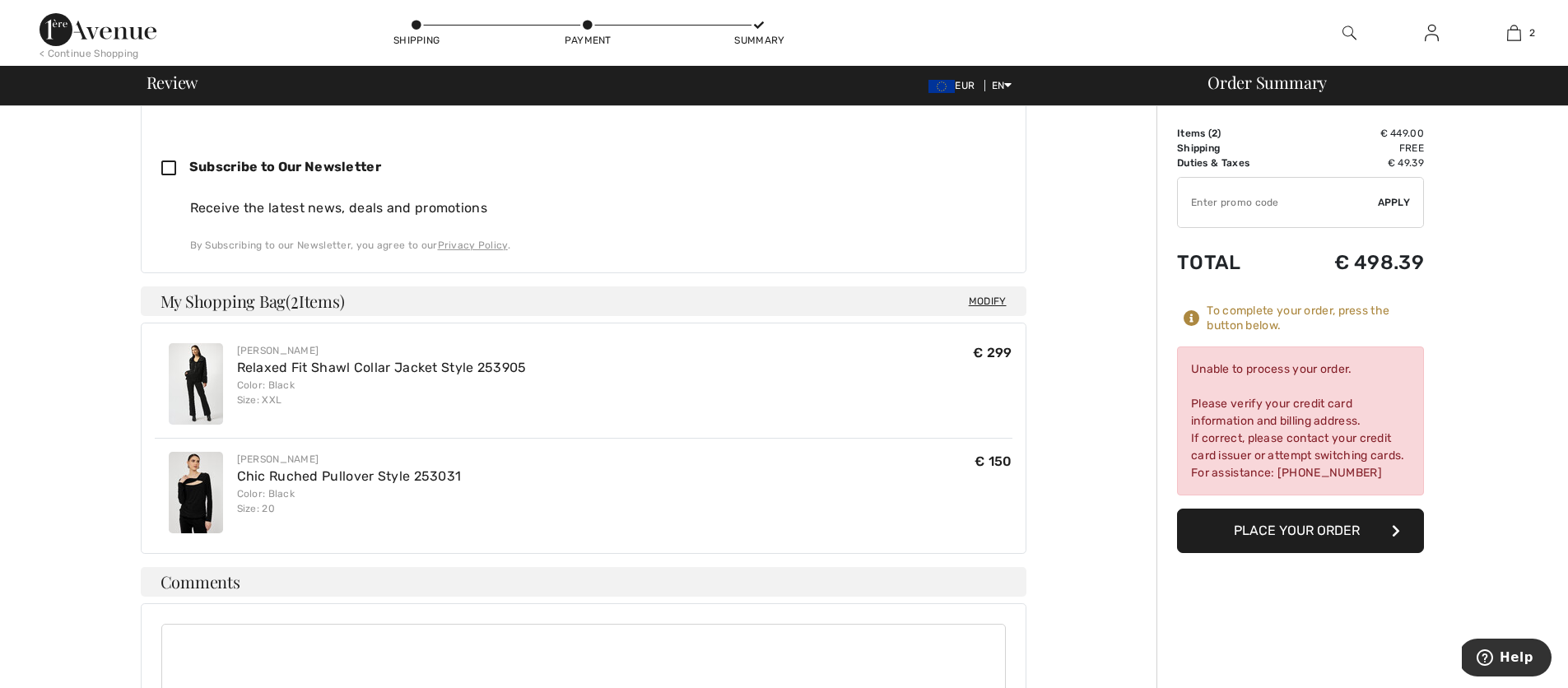
scroll to position [995, 0]
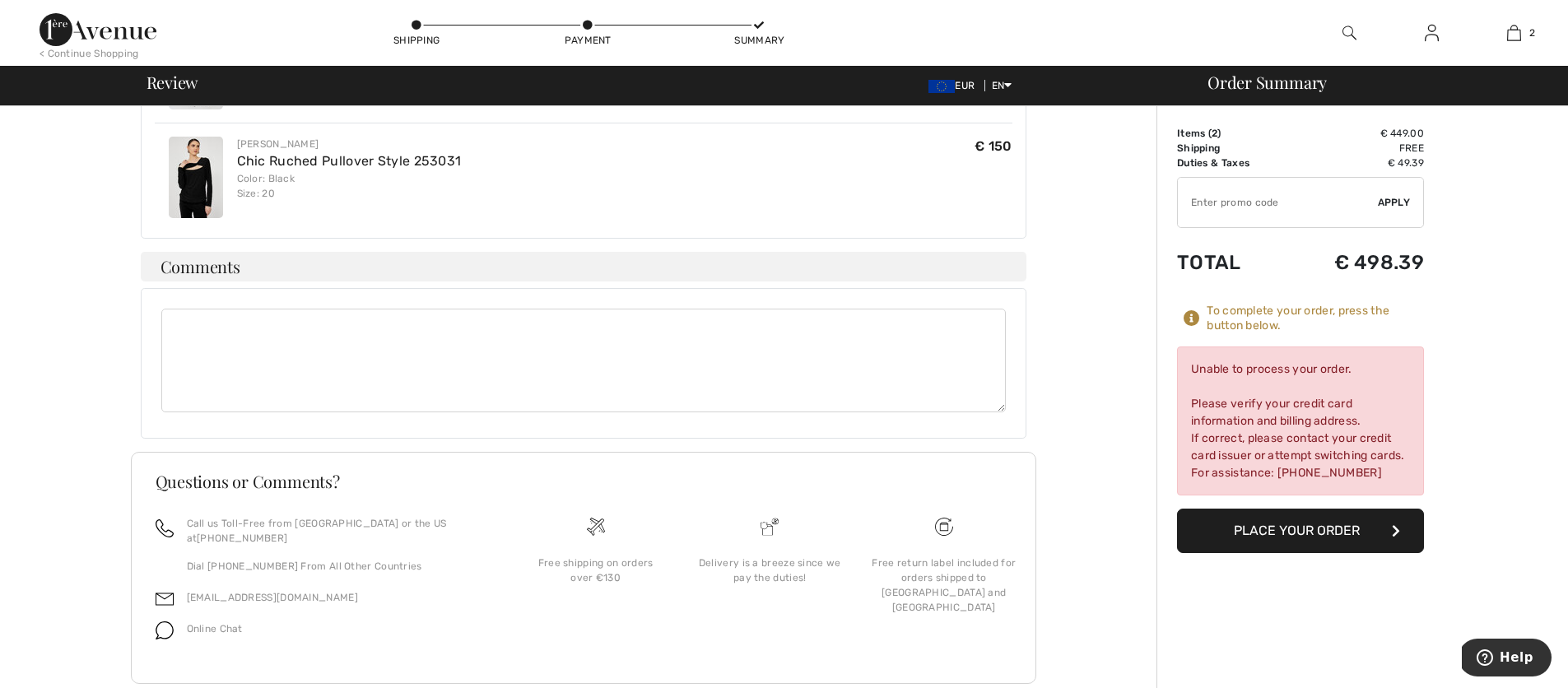
click at [193, 197] on img at bounding box center [196, 177] width 55 height 81
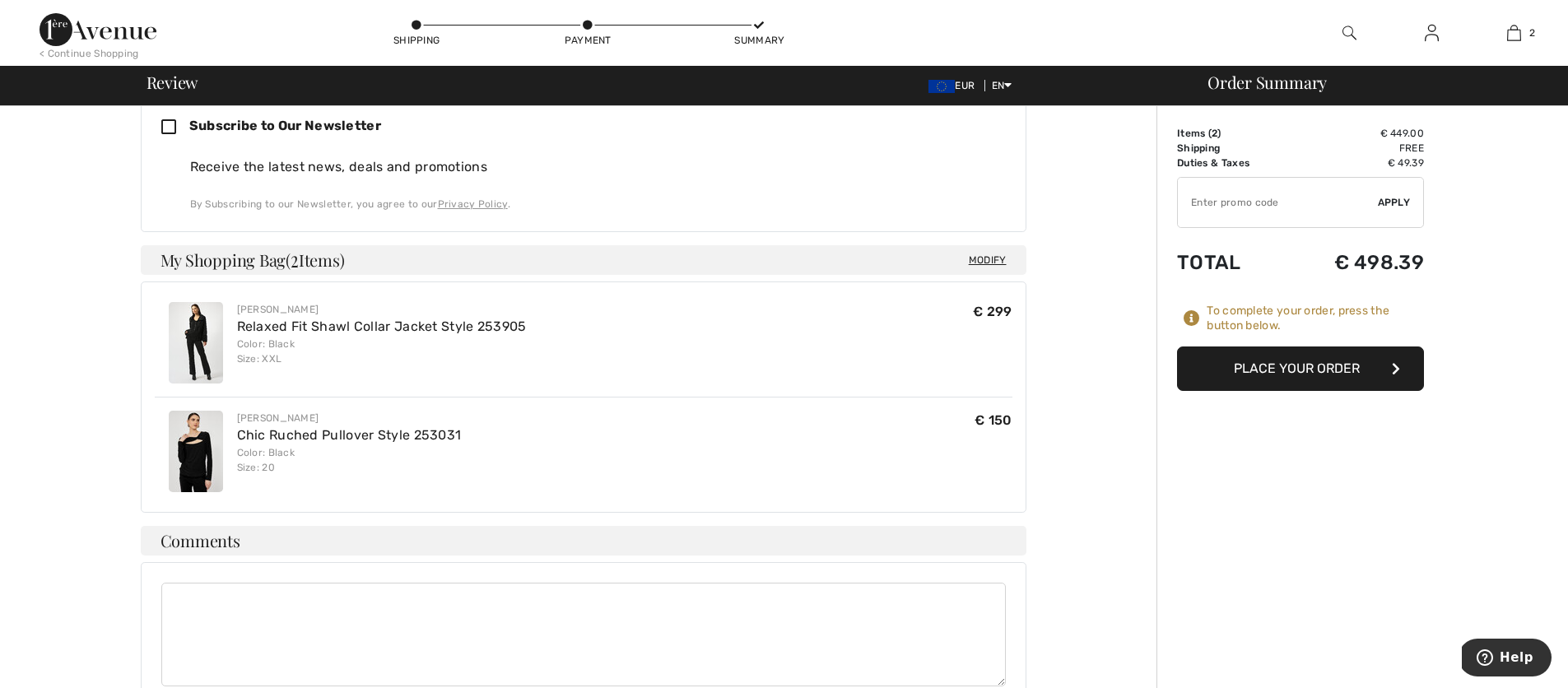
scroll to position [735, 0]
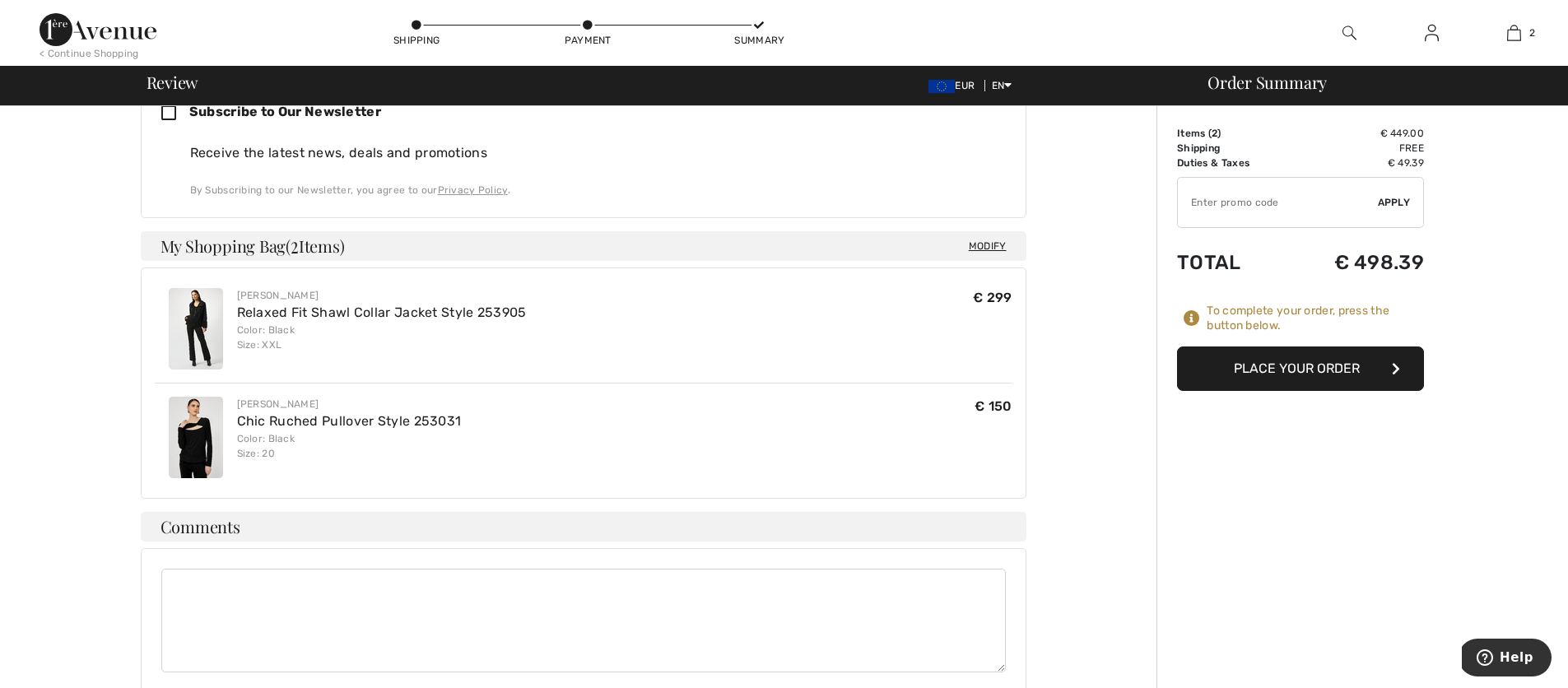
click at [227, 316] on div at bounding box center [196, 329] width 82 height 81
click at [255, 318] on link "Relaxed Fit Shawl Collar Jacket Style 253905" at bounding box center [382, 313] width 290 height 16
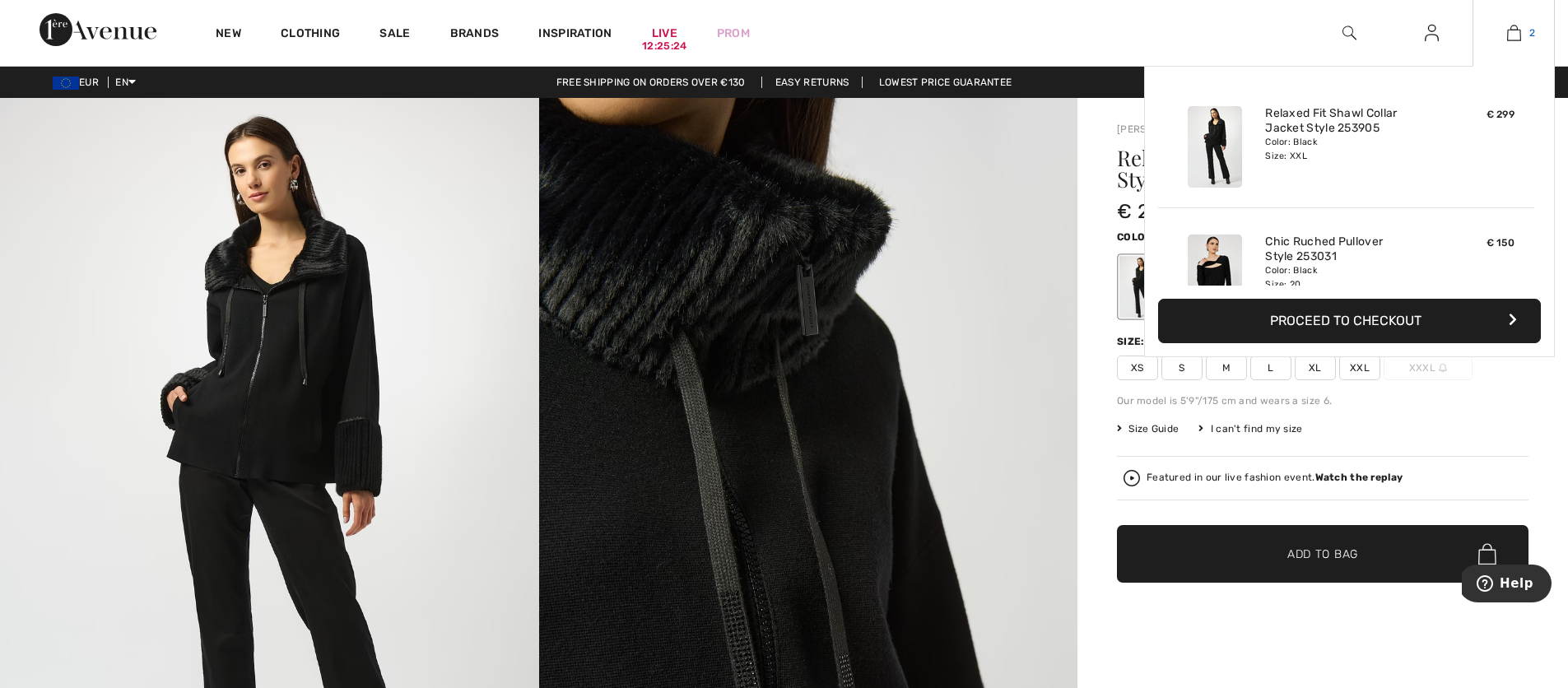
click at [1507, 33] on img at bounding box center [1514, 33] width 14 height 19
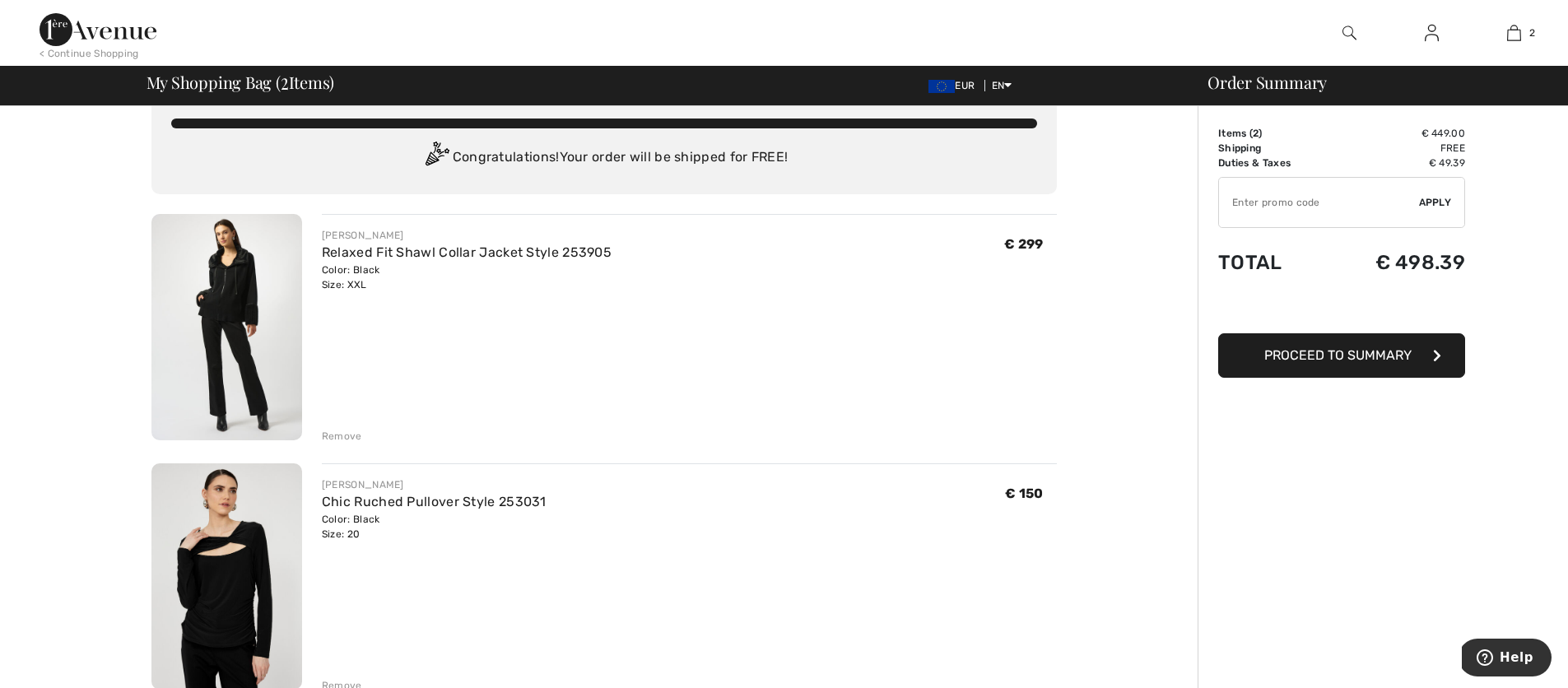
scroll to position [25, 0]
